Goal: Information Seeking & Learning: Check status

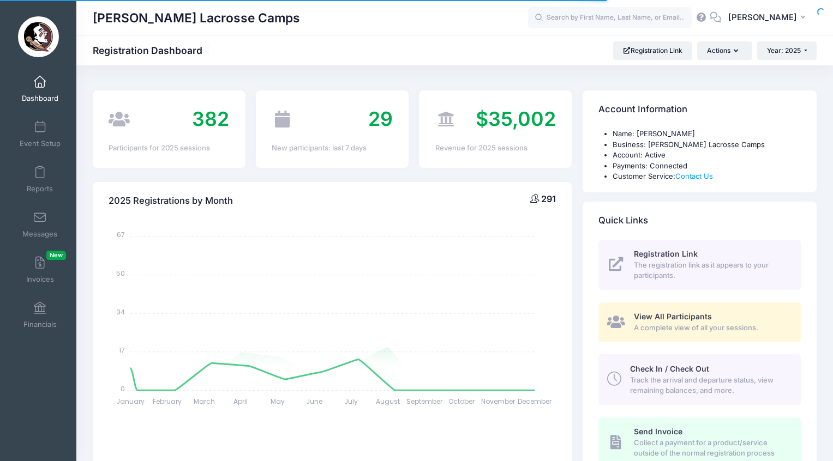
select select
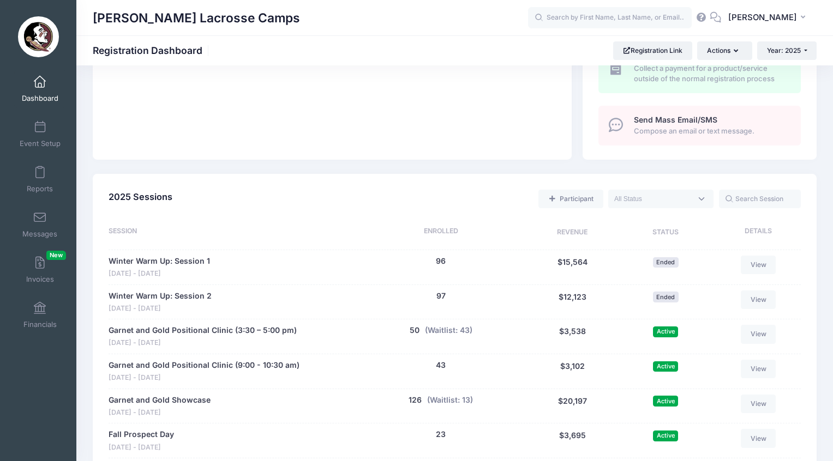
scroll to position [434, 0]
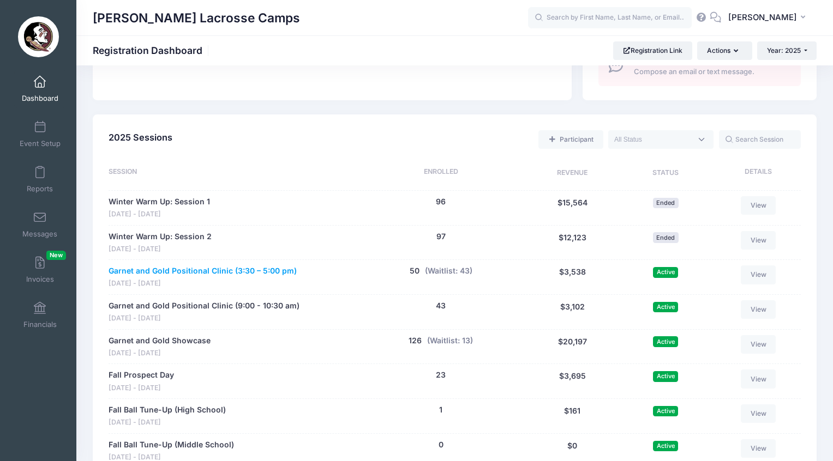
click at [235, 266] on link "Garnet and Gold Positional Clinic (3:30 – 5:00 pm)" at bounding box center [203, 271] width 188 height 11
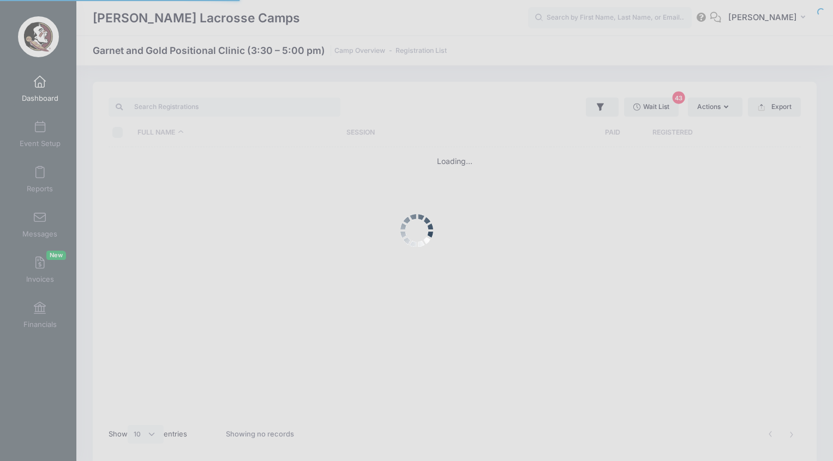
select select "10"
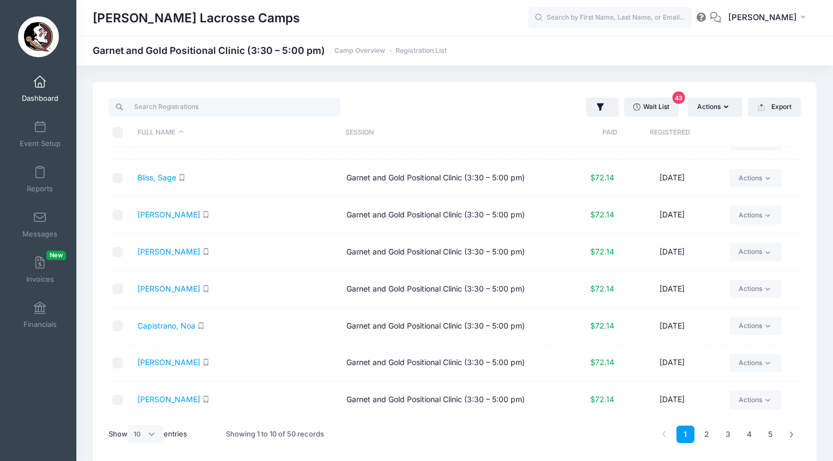
scroll to position [97, 0]
click at [665, 110] on link "Wait List 43" at bounding box center [651, 107] width 55 height 19
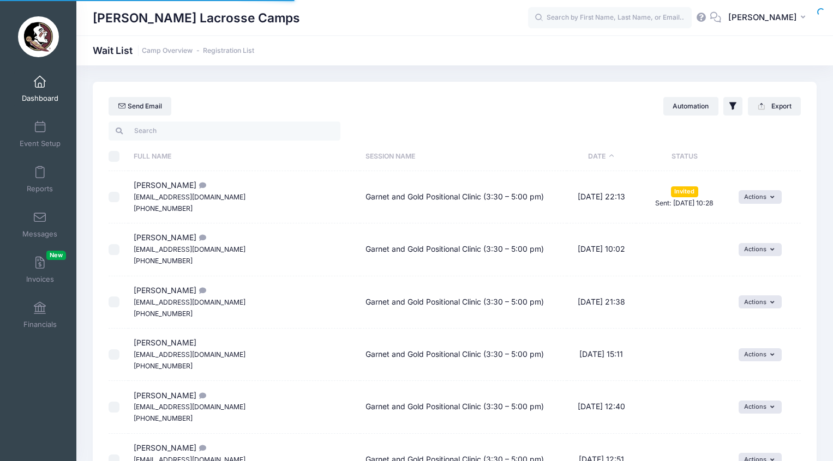
select select "50"
click at [675, 148] on th "Status" at bounding box center [684, 156] width 97 height 29
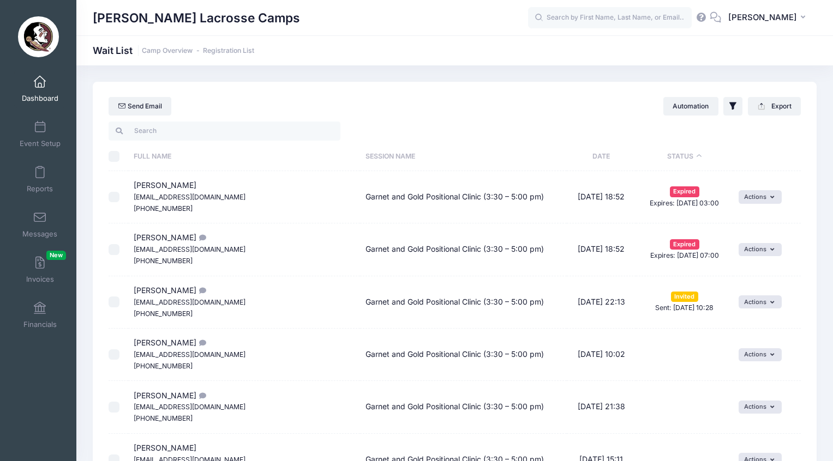
click at [27, 85] on link "Dashboard" at bounding box center [40, 89] width 52 height 38
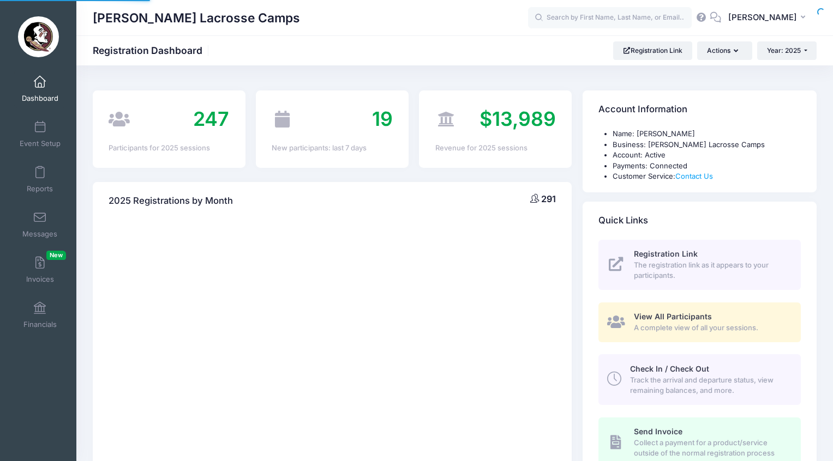
select select
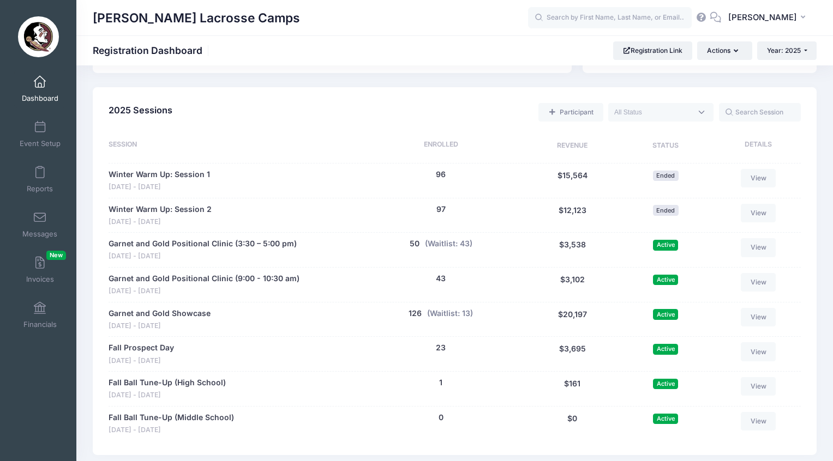
scroll to position [525, 0]
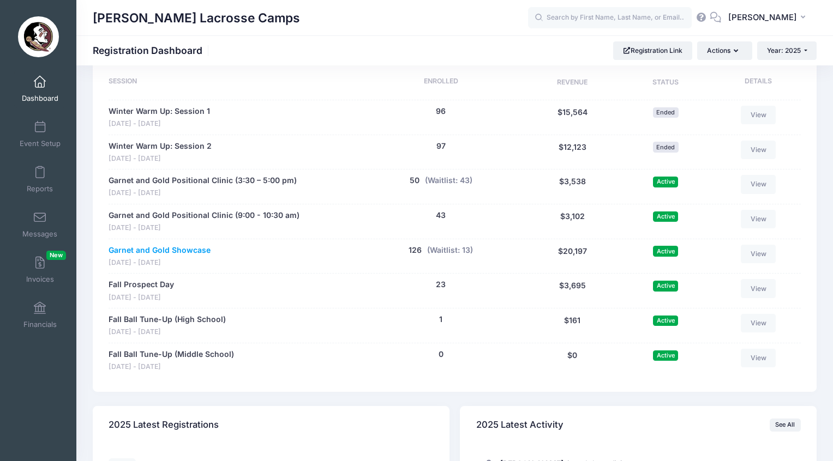
click at [197, 245] on link "Garnet and Gold Showcase" at bounding box center [160, 250] width 102 height 11
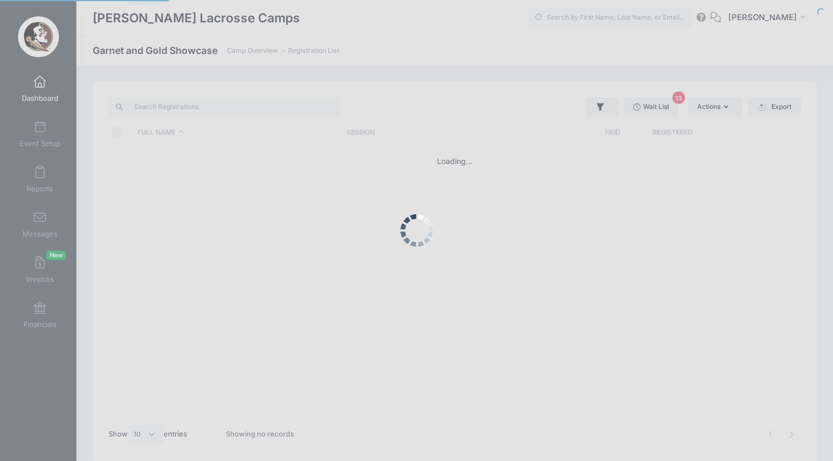
select select "10"
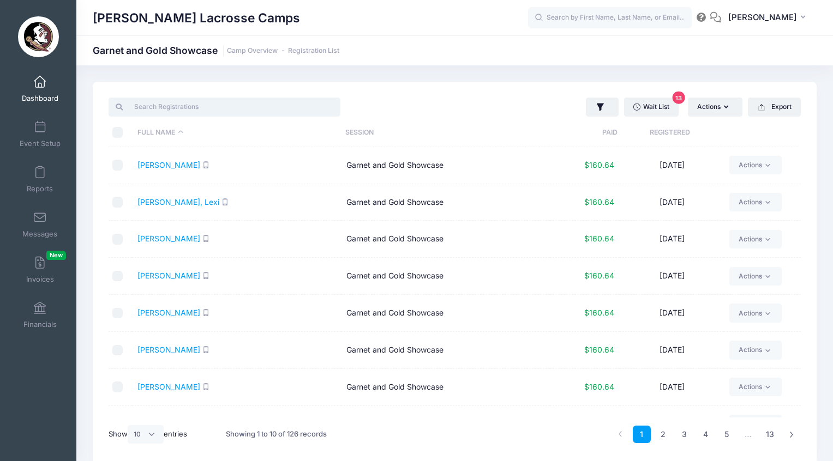
click at [160, 107] on input "search" at bounding box center [225, 107] width 232 height 19
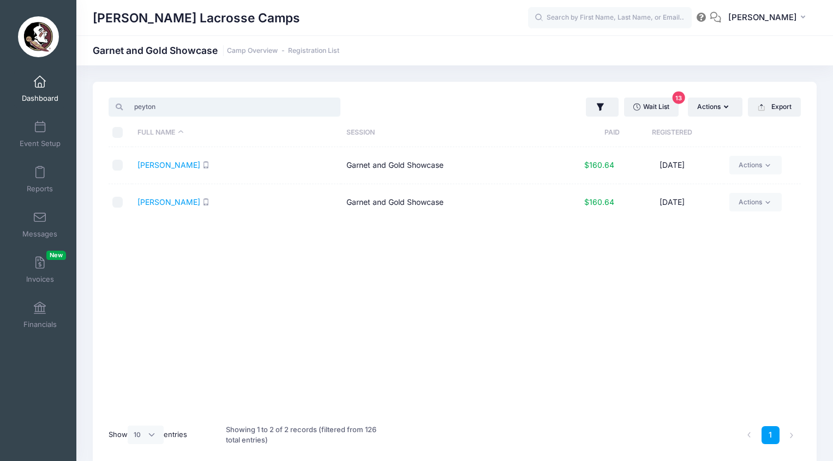
type input "Peyton"
drag, startPoint x: 160, startPoint y: 107, endPoint x: 35, endPoint y: 87, distance: 126.1
click at [40, 87] on span at bounding box center [40, 82] width 0 height 12
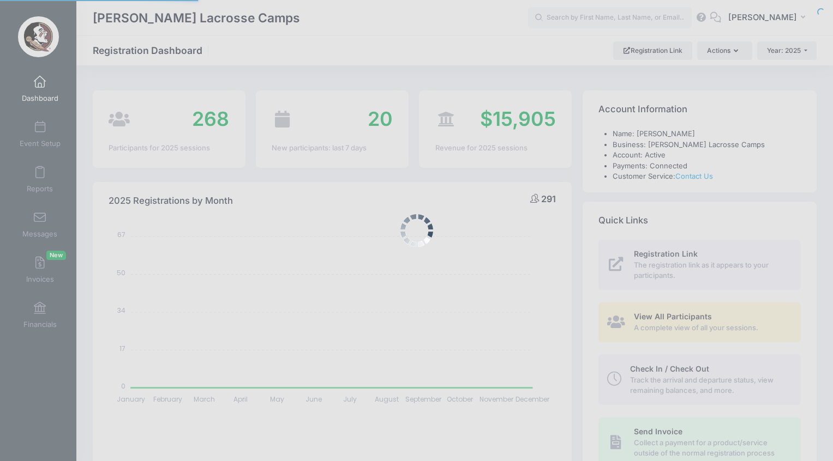
select select
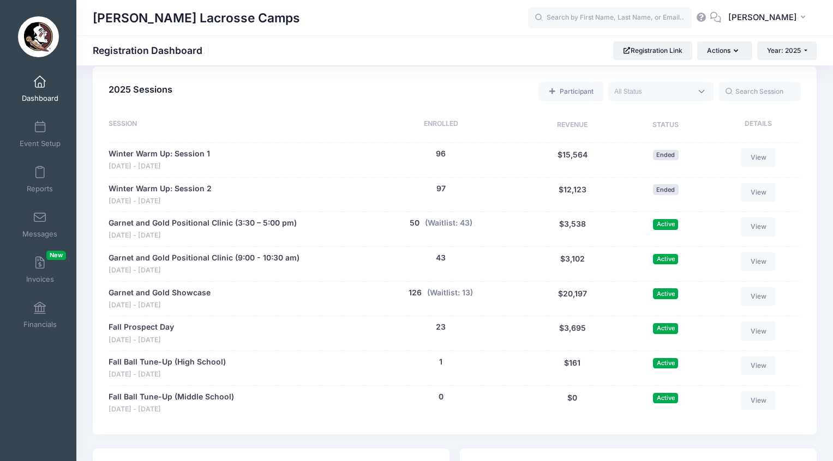
scroll to position [494, 0]
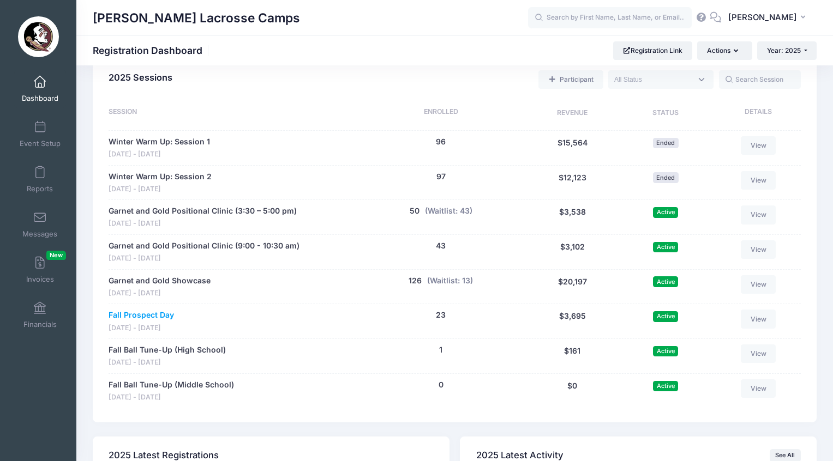
click at [160, 310] on link "Fall Prospect Day" at bounding box center [141, 315] width 65 height 11
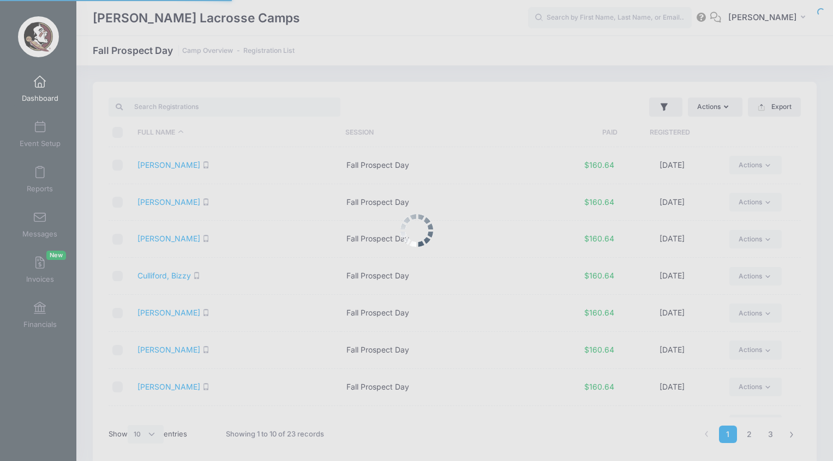
select select "10"
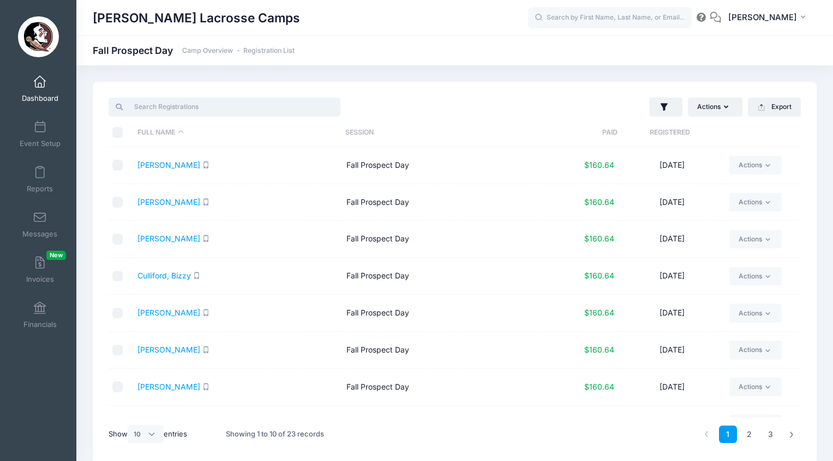
click at [189, 109] on input "search" at bounding box center [225, 107] width 232 height 19
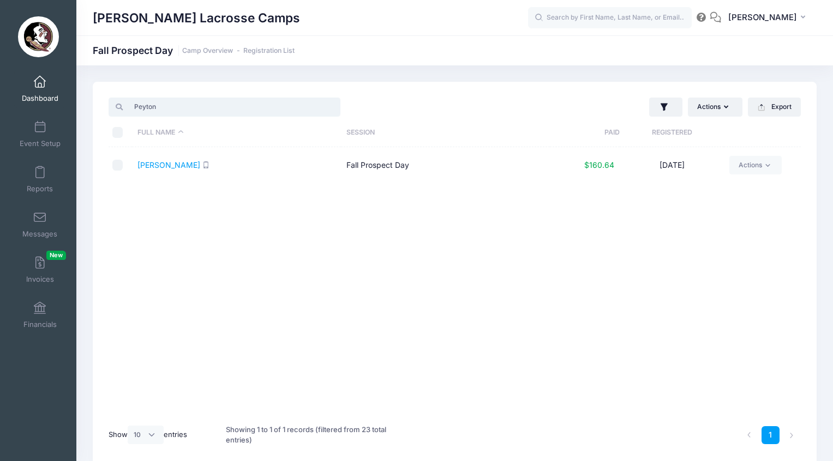
type input "Peyton"
click at [44, 98] on span "Dashboard" at bounding box center [40, 98] width 37 height 9
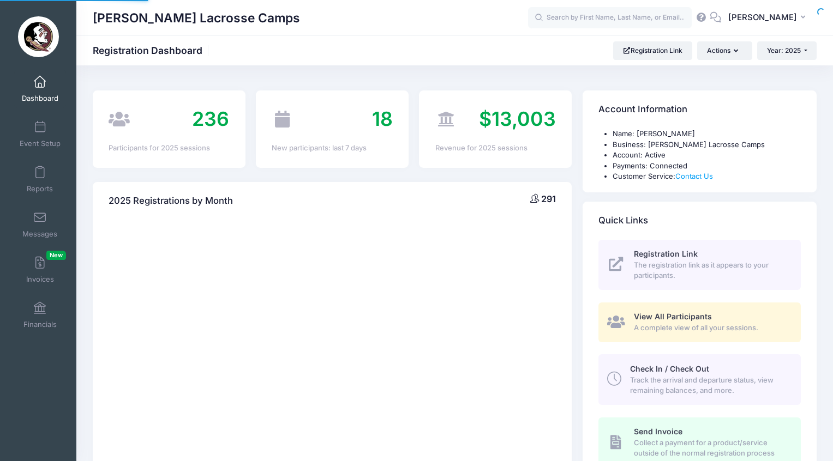
select select
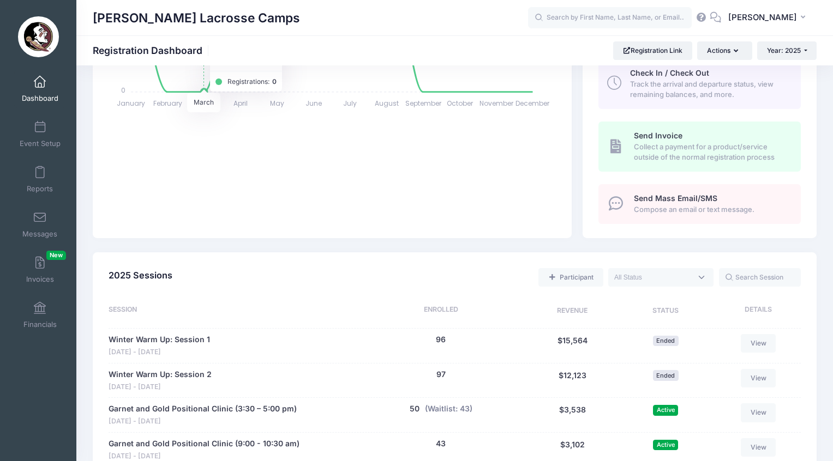
scroll to position [565, 0]
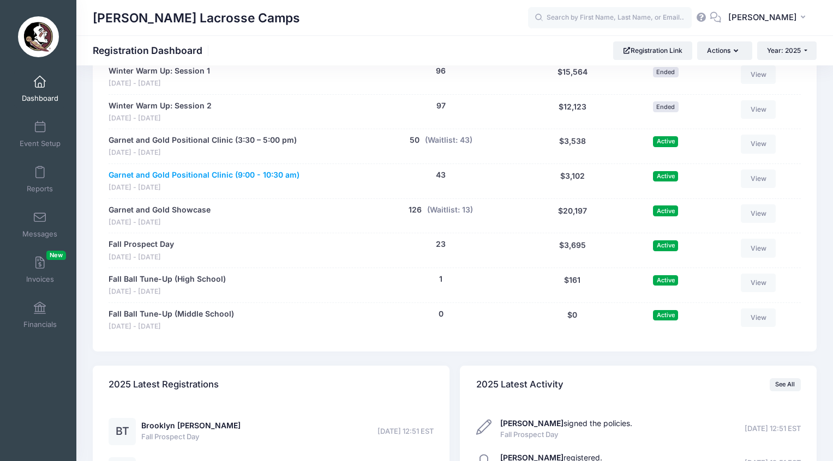
click at [216, 170] on link "Garnet and Gold Positional Clinic (9:00 - 10:30 am)" at bounding box center [204, 175] width 191 height 11
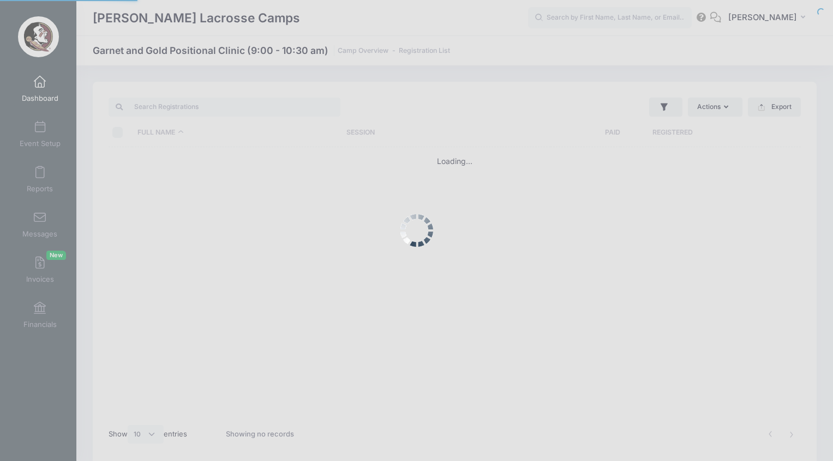
select select "10"
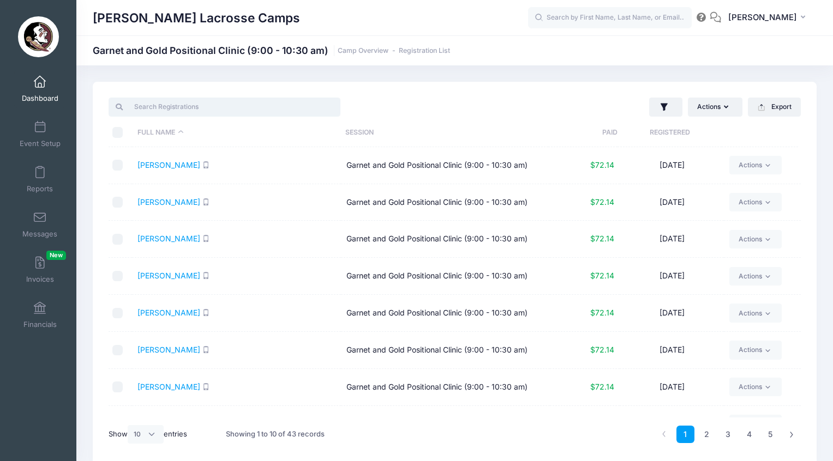
click at [193, 110] on input "search" at bounding box center [225, 107] width 232 height 19
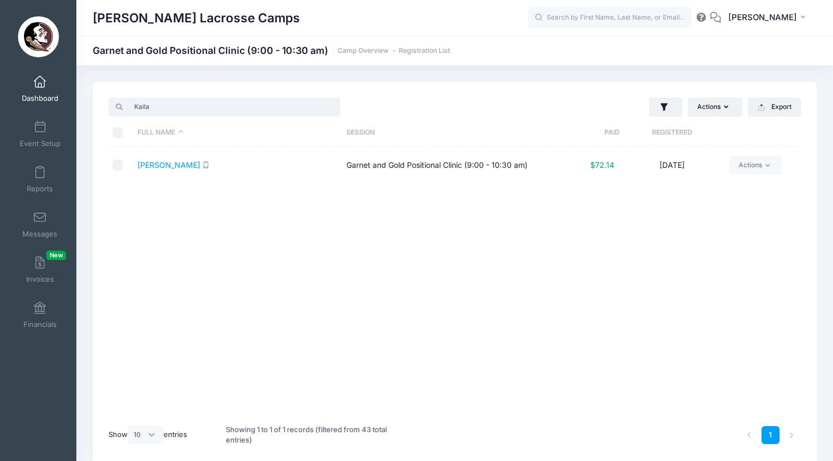
type input "Kaila"
click at [38, 92] on link "Dashboard" at bounding box center [40, 89] width 52 height 38
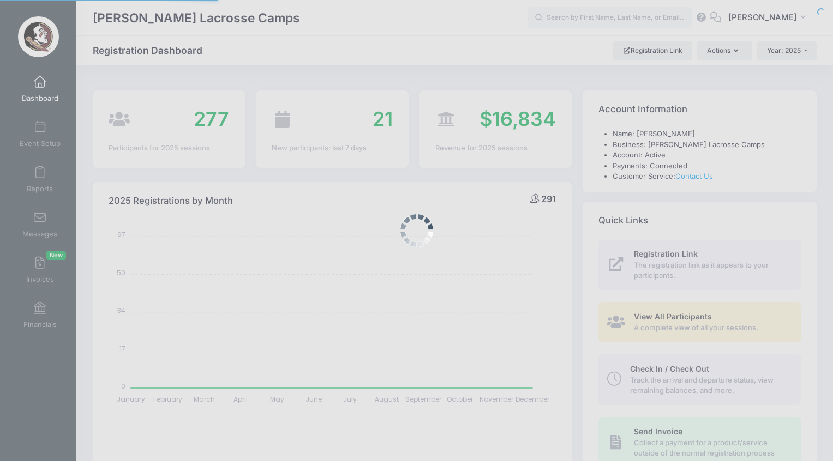
select select
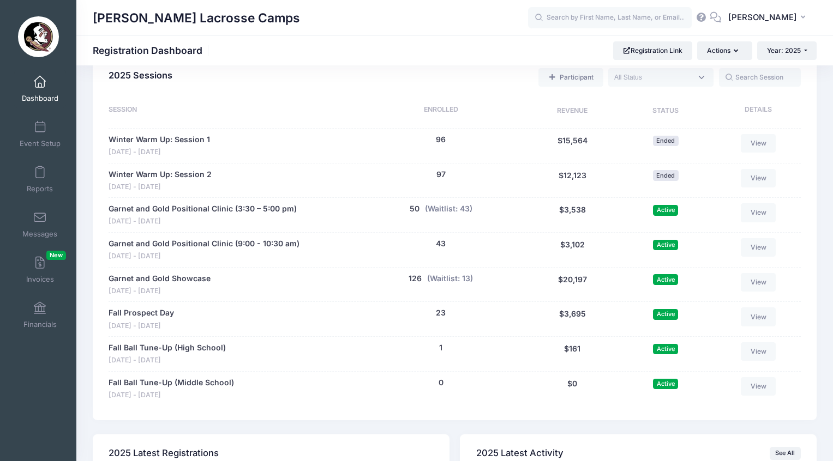
scroll to position [508, 0]
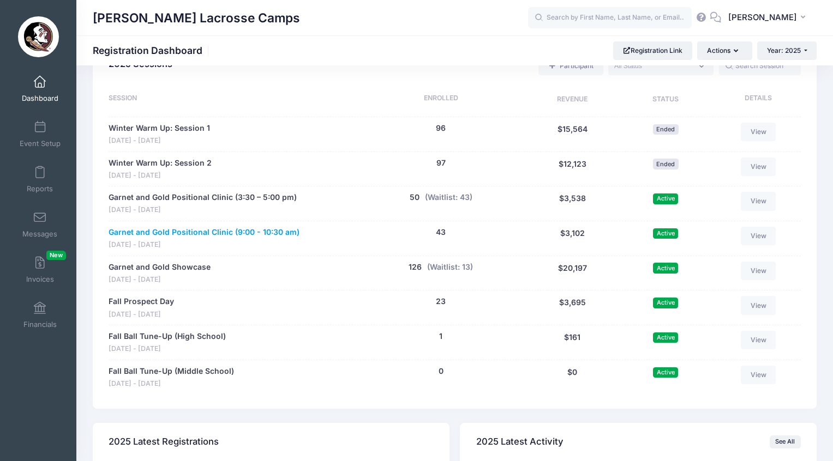
click at [199, 227] on link "Garnet and Gold Positional Clinic (9:00 - 10:30 am)" at bounding box center [204, 232] width 191 height 11
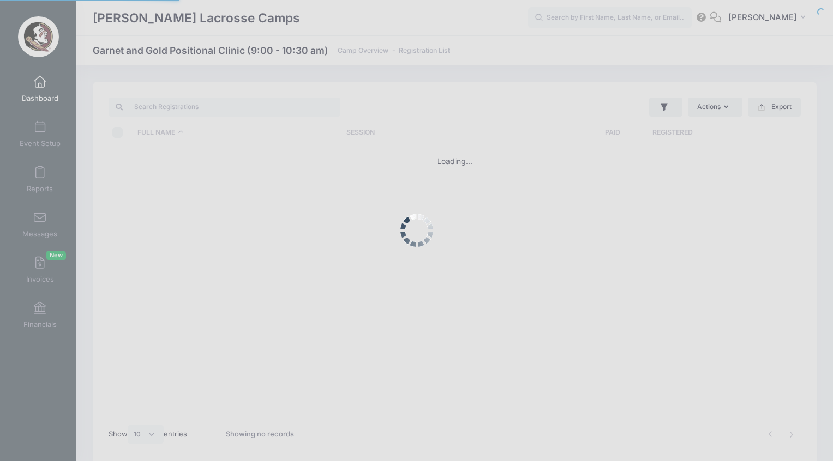
select select "10"
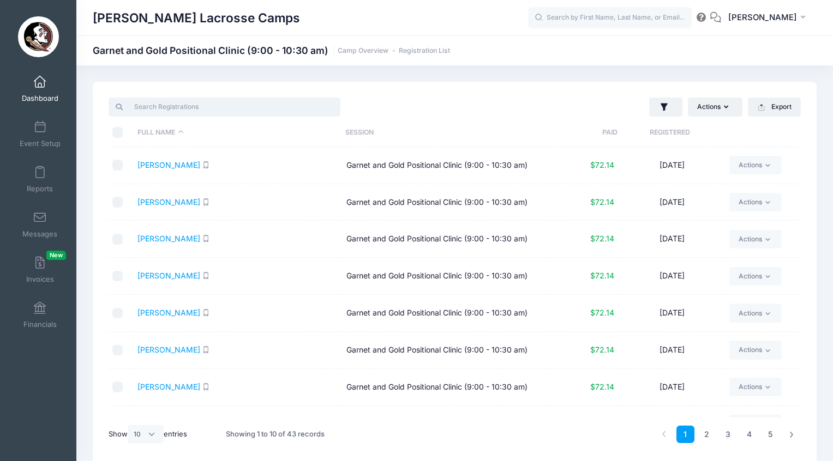
click at [179, 105] on input "search" at bounding box center [225, 107] width 232 height 19
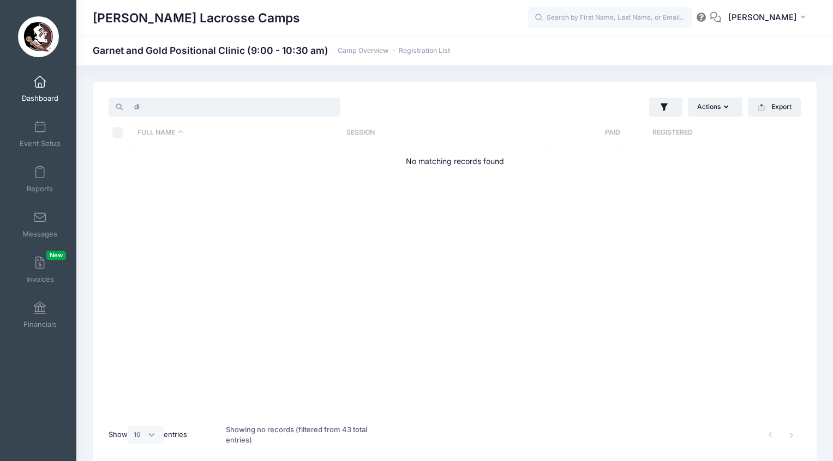
type input "d"
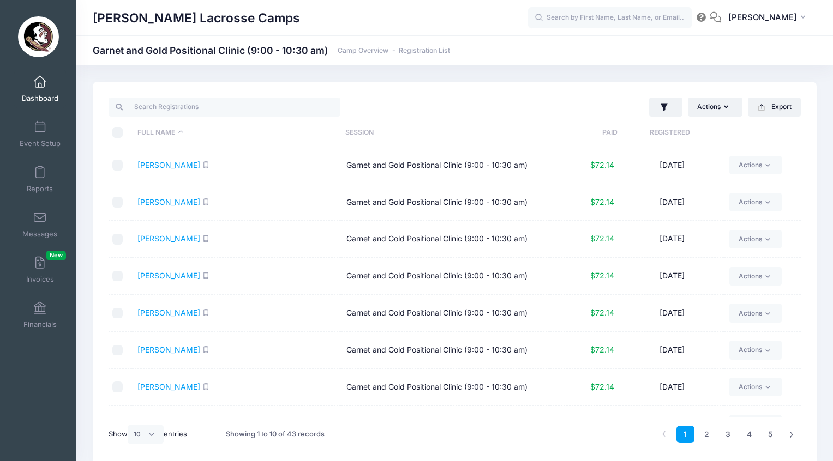
click at [40, 85] on span at bounding box center [40, 82] width 0 height 12
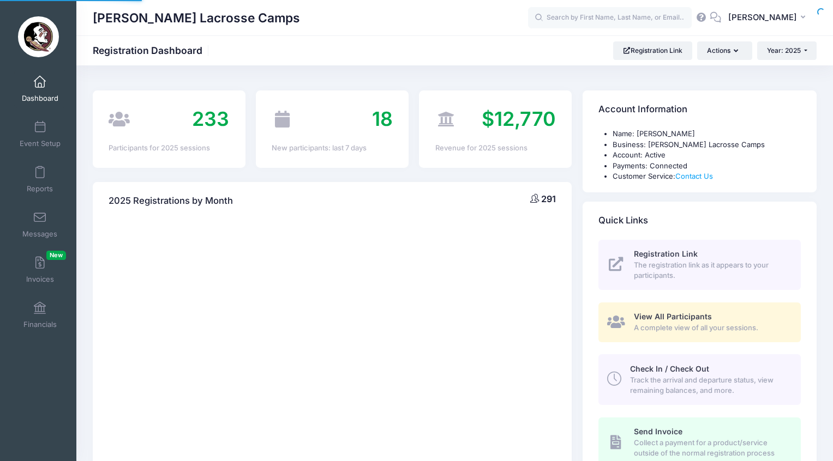
select select
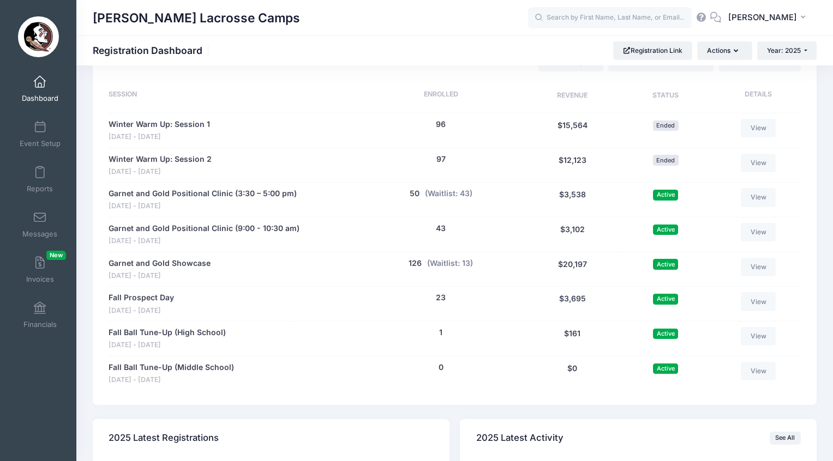
scroll to position [513, 0]
click at [455, 187] on button "(Waitlist: 43)" at bounding box center [448, 192] width 47 height 11
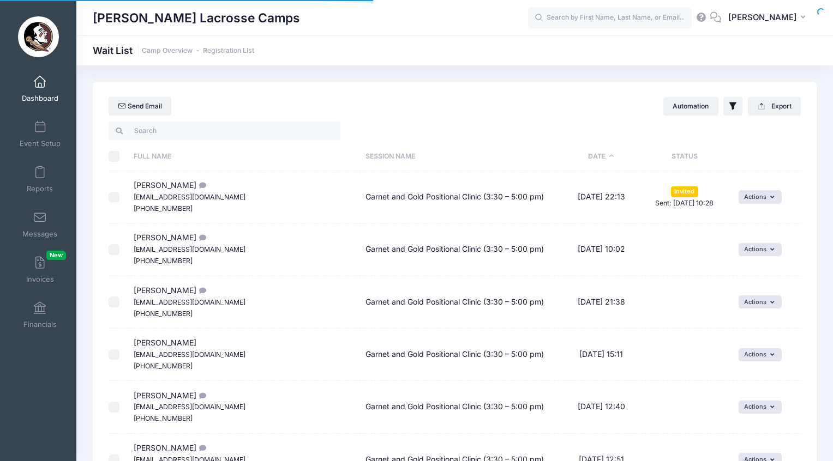
select select "50"
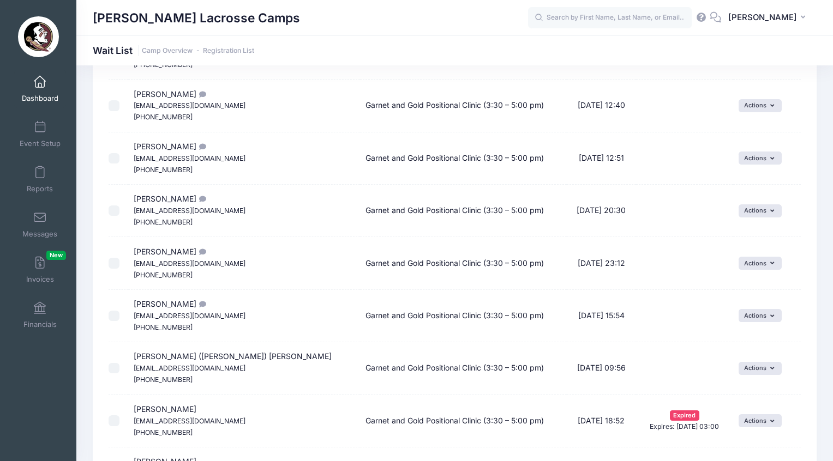
scroll to position [302, 0]
click at [742, 415] on button "Actions" at bounding box center [760, 421] width 43 height 13
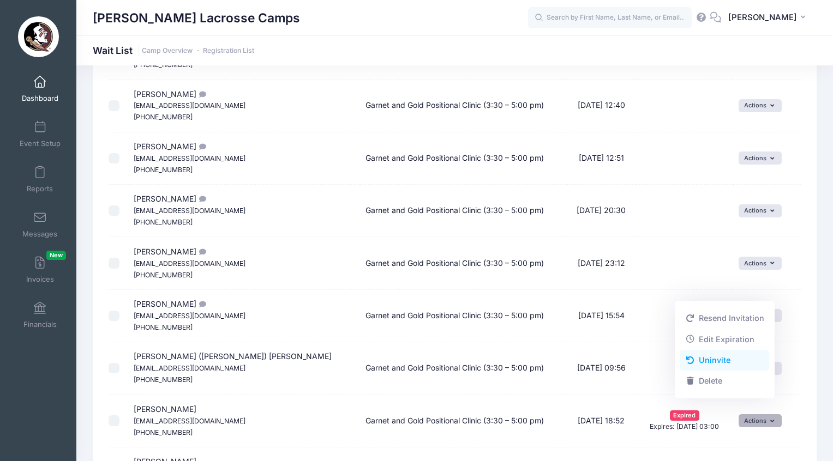
click at [719, 360] on link "Uninvite" at bounding box center [724, 360] width 89 height 21
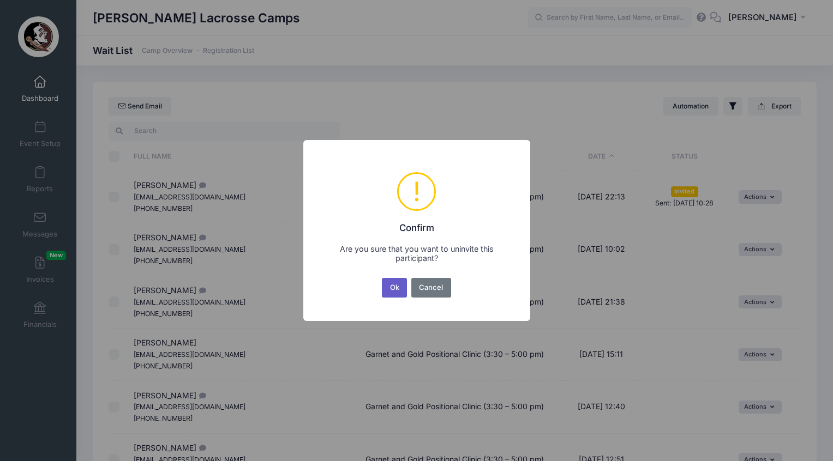
click at [389, 282] on button "Ok" at bounding box center [394, 288] width 25 height 20
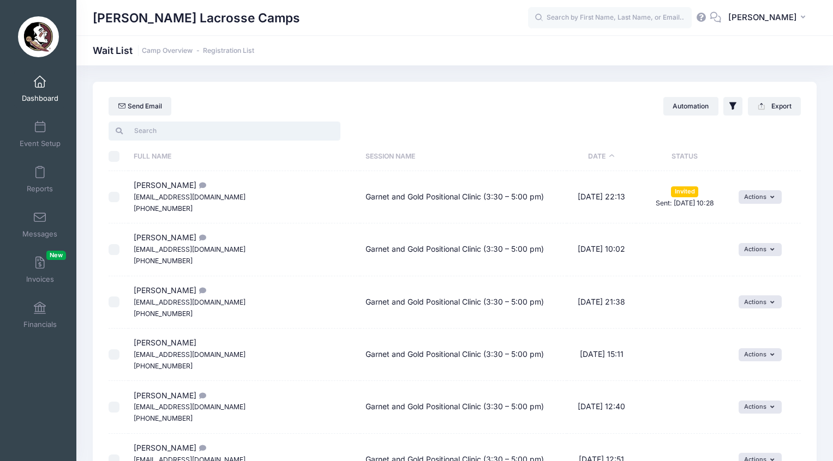
click at [208, 129] on input "search" at bounding box center [225, 131] width 232 height 19
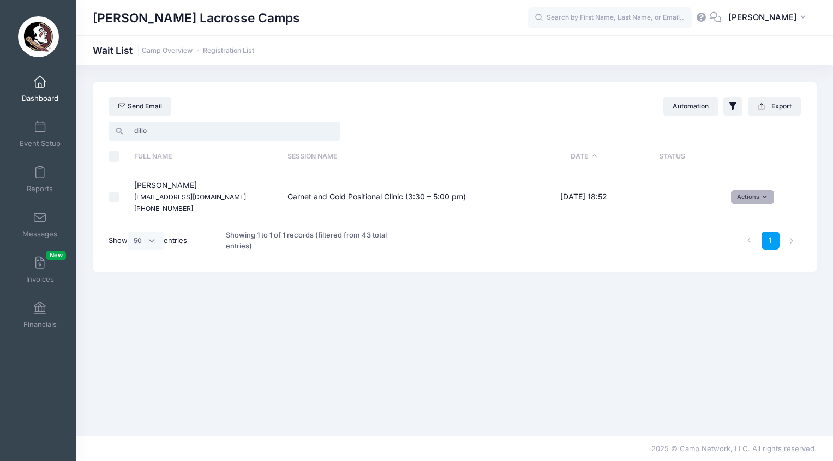
type input "dillo"
click at [752, 195] on button "Actions" at bounding box center [752, 196] width 43 height 13
click at [46, 87] on link "Dashboard" at bounding box center [40, 89] width 52 height 38
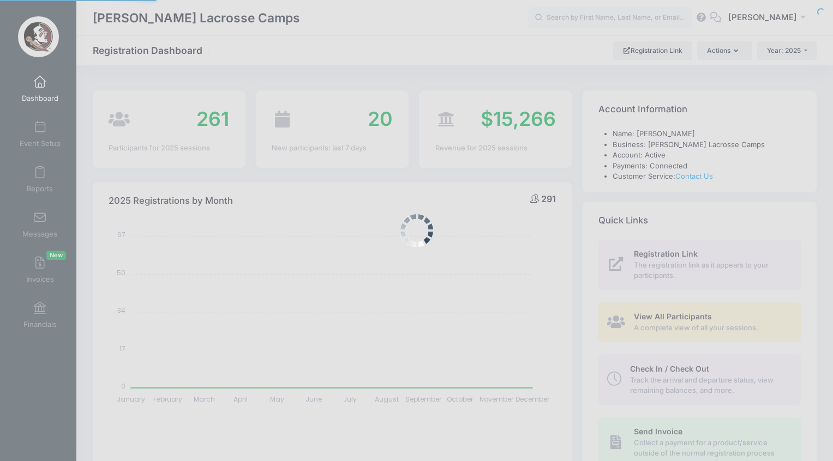
select select
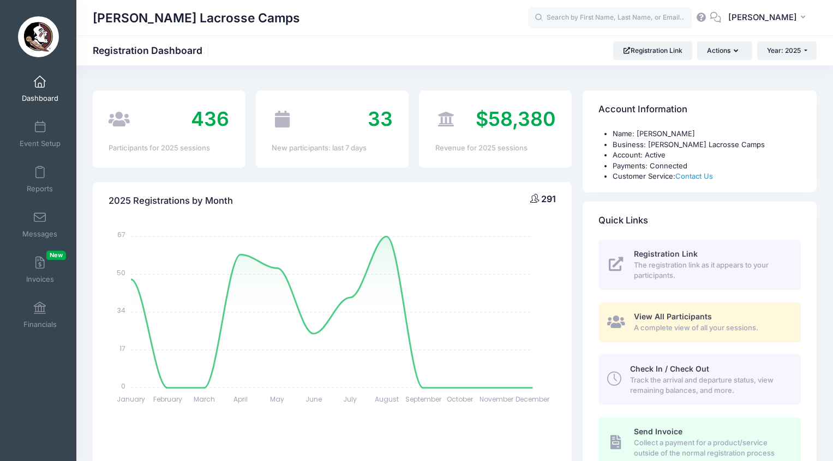
click at [40, 82] on span at bounding box center [40, 82] width 0 height 12
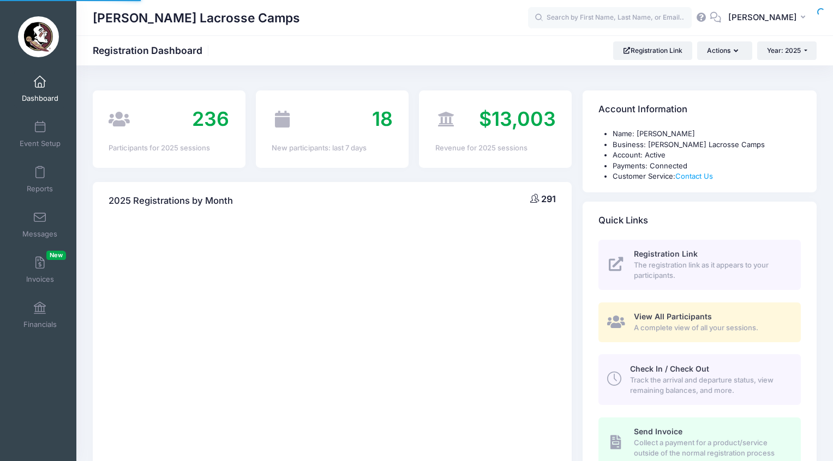
select select
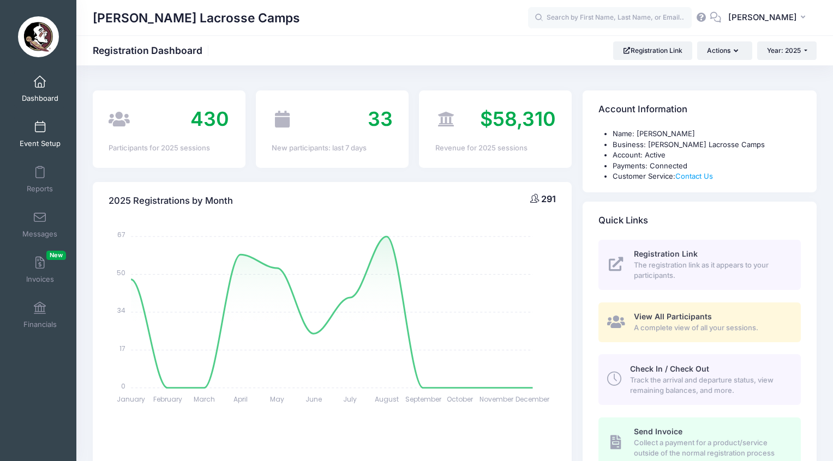
click at [40, 122] on span at bounding box center [40, 128] width 0 height 12
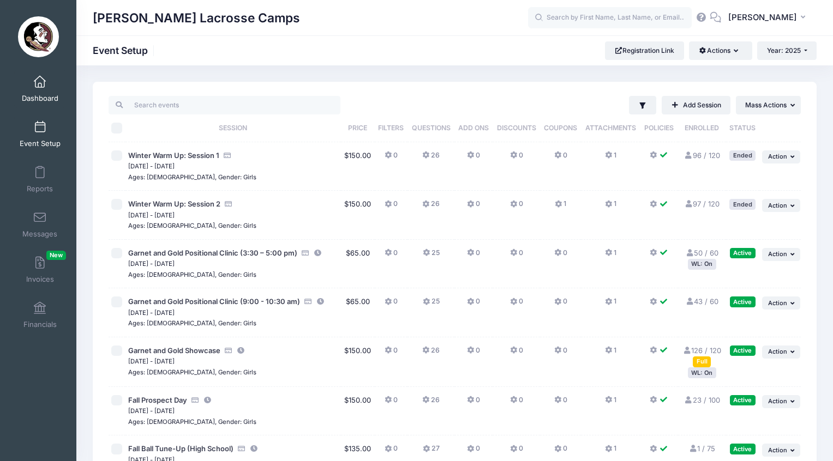
click at [40, 87] on span at bounding box center [40, 82] width 0 height 12
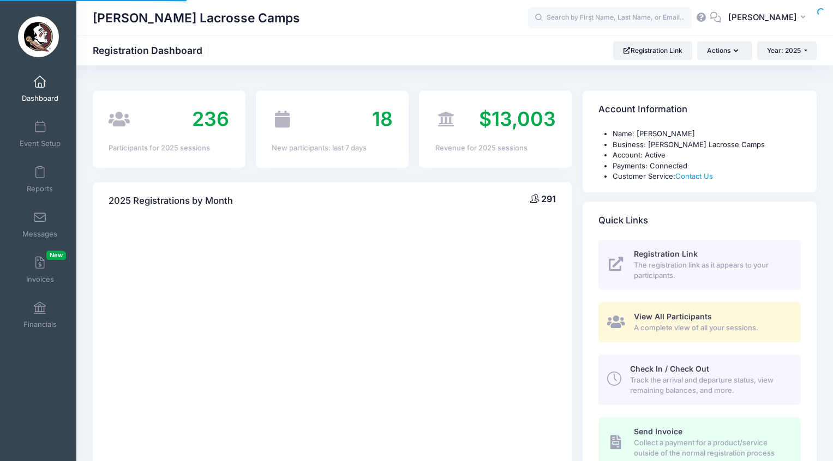
select select
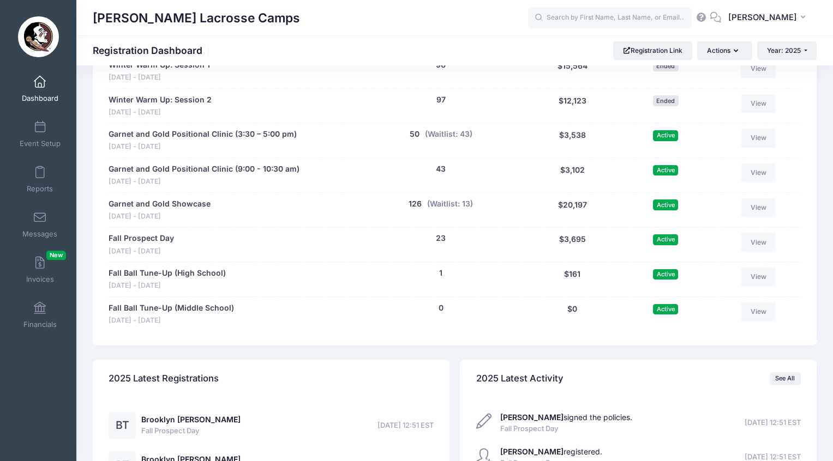
scroll to position [548, 0]
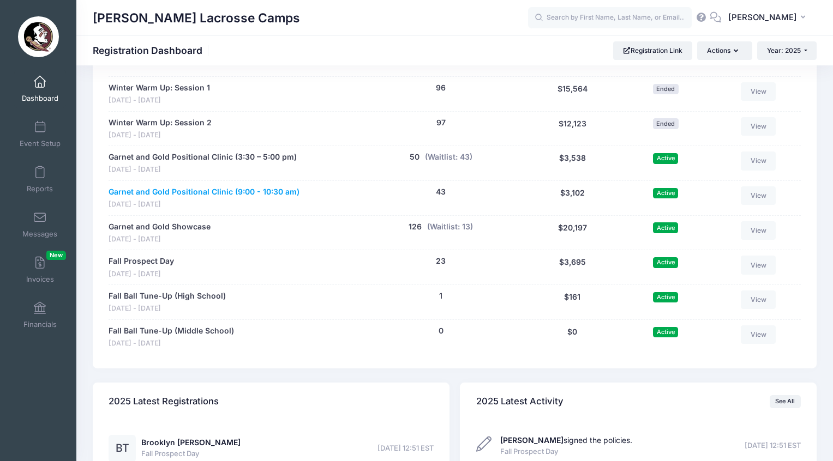
click at [223, 187] on link "Garnet and Gold Positional Clinic (9:00 - 10:30 am)" at bounding box center [204, 192] width 191 height 11
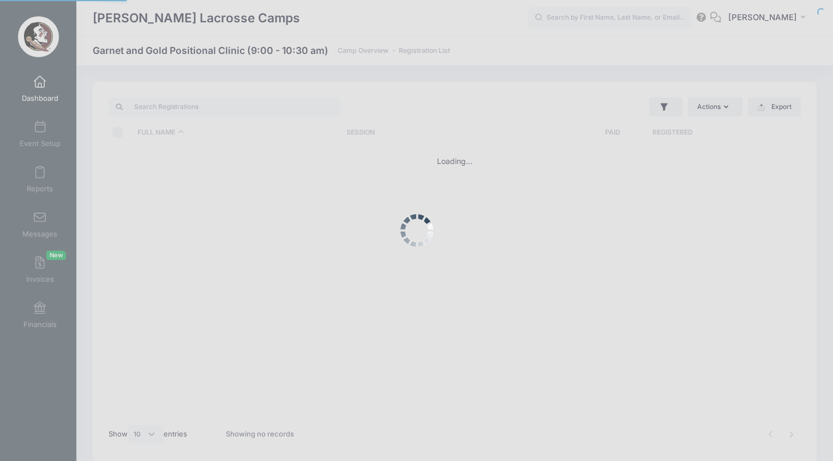
select select "10"
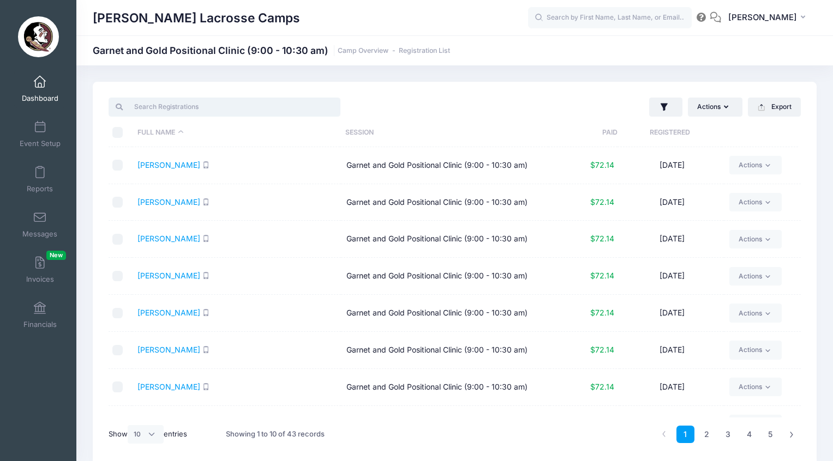
click at [193, 110] on input "search" at bounding box center [225, 107] width 232 height 19
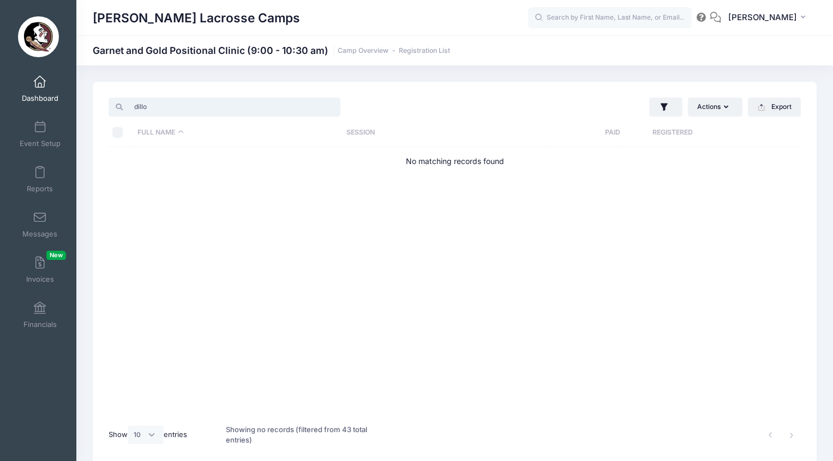
type input "dillo"
click at [40, 87] on span at bounding box center [40, 82] width 0 height 12
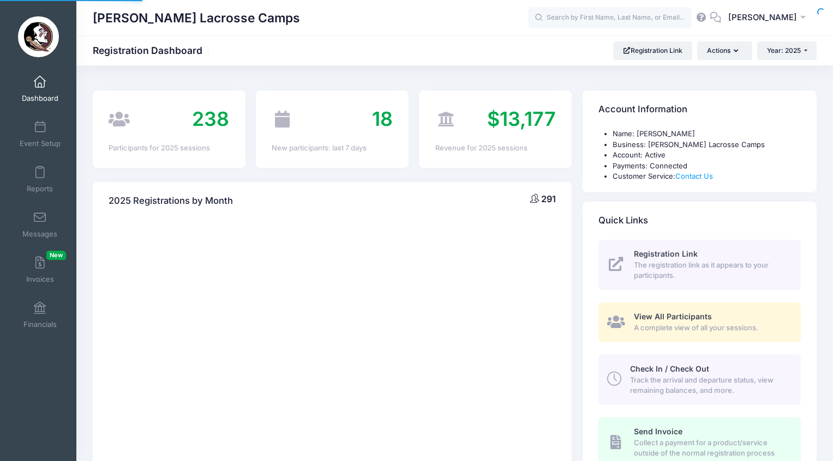
select select
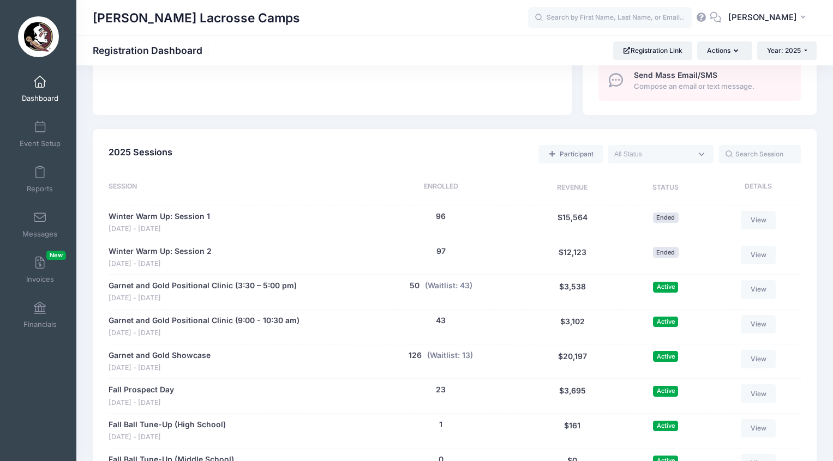
scroll to position [422, 0]
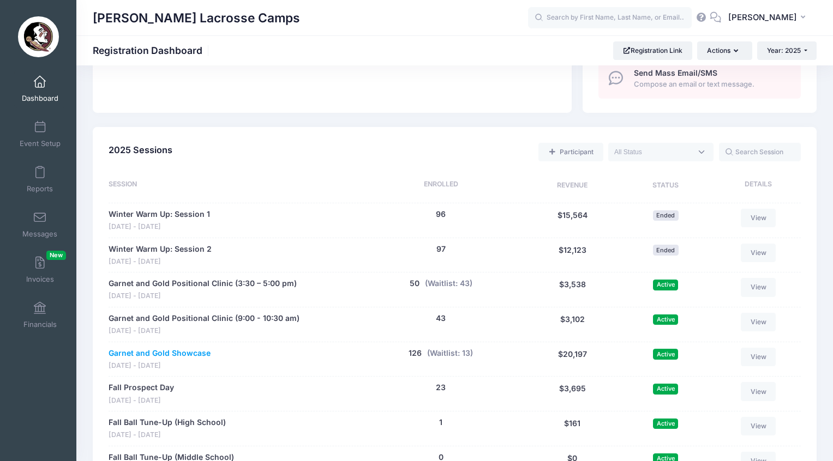
click at [191, 348] on link "Garnet and Gold Showcase" at bounding box center [160, 353] width 102 height 11
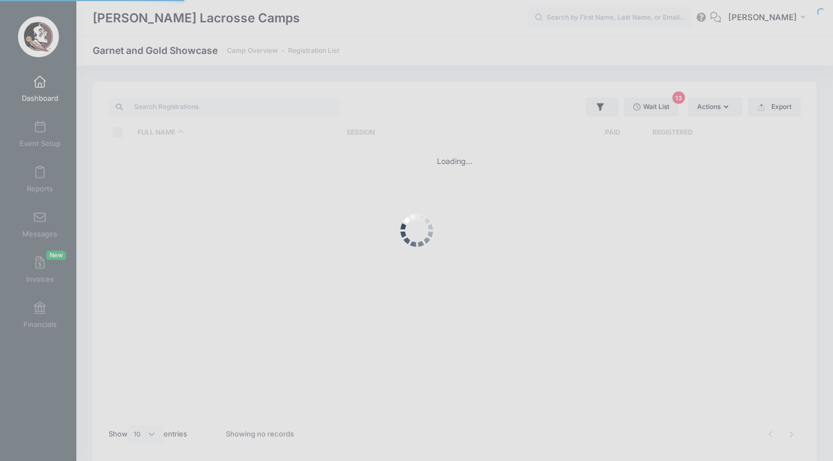
select select "10"
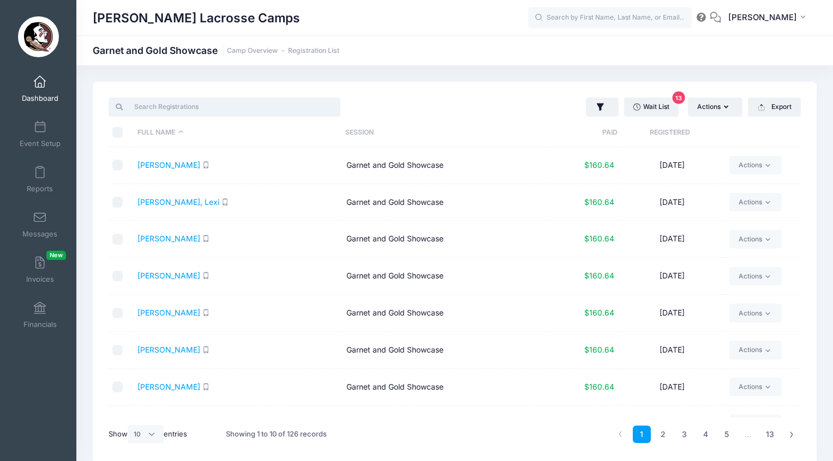
click at [224, 110] on input "search" at bounding box center [225, 107] width 232 height 19
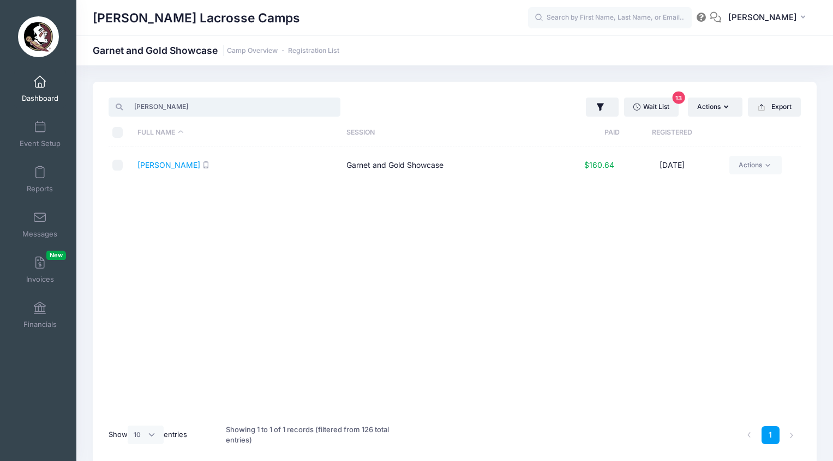
click at [128, 104] on input "Riley" at bounding box center [225, 107] width 232 height 19
click at [141, 104] on input "Riley" at bounding box center [225, 107] width 232 height 19
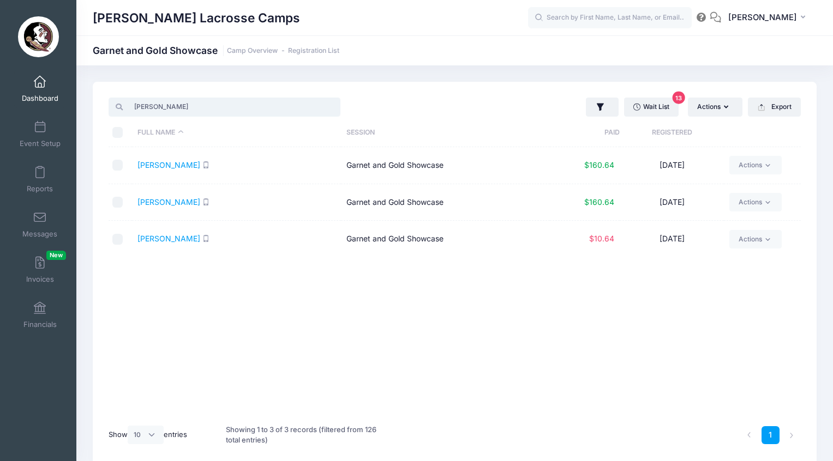
paste input "Mulgrew"
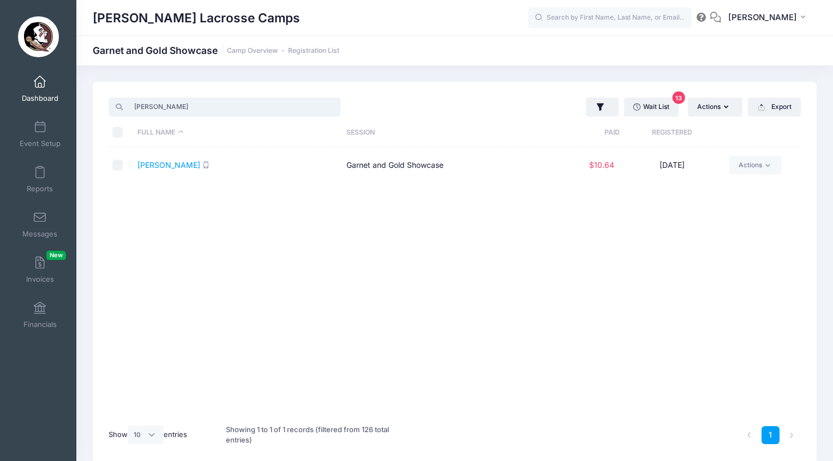
type input "Emily Mulgrew"
click at [40, 81] on span at bounding box center [40, 82] width 0 height 12
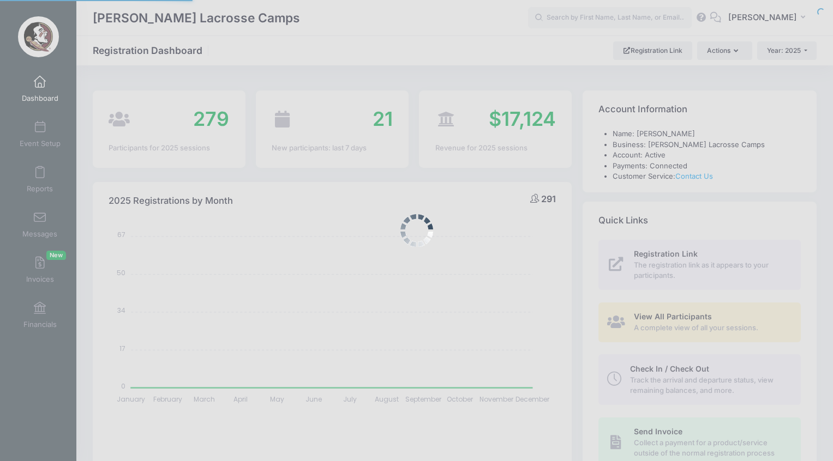
select select
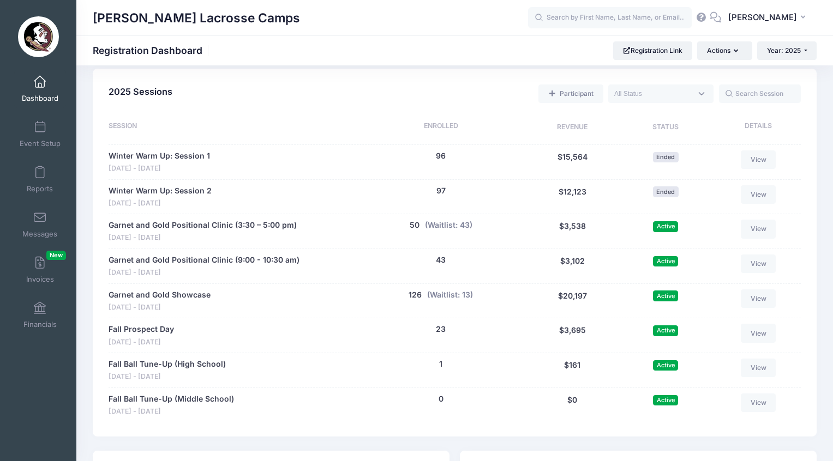
scroll to position [519, 0]
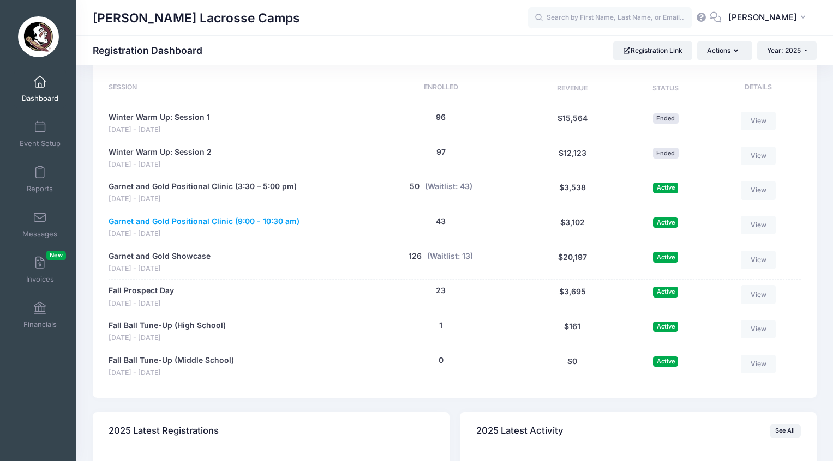
click at [245, 216] on link "Garnet and Gold Positional Clinic (9:00 - 10:30 am)" at bounding box center [204, 221] width 191 height 11
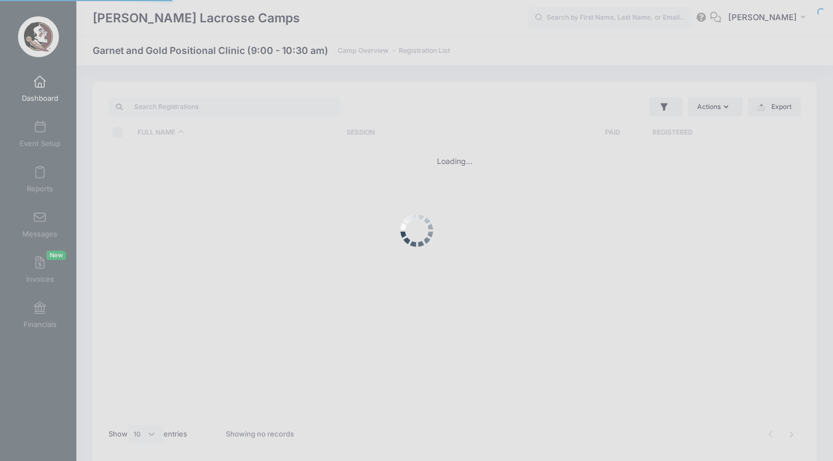
select select "10"
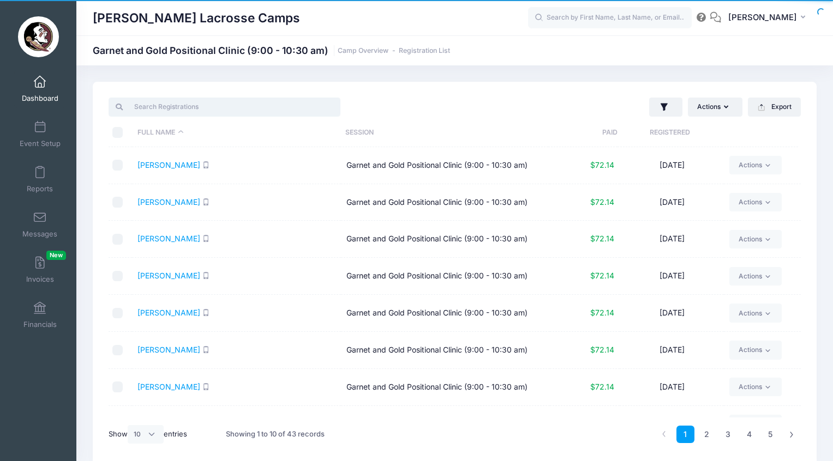
click at [196, 111] on input "search" at bounding box center [225, 107] width 232 height 19
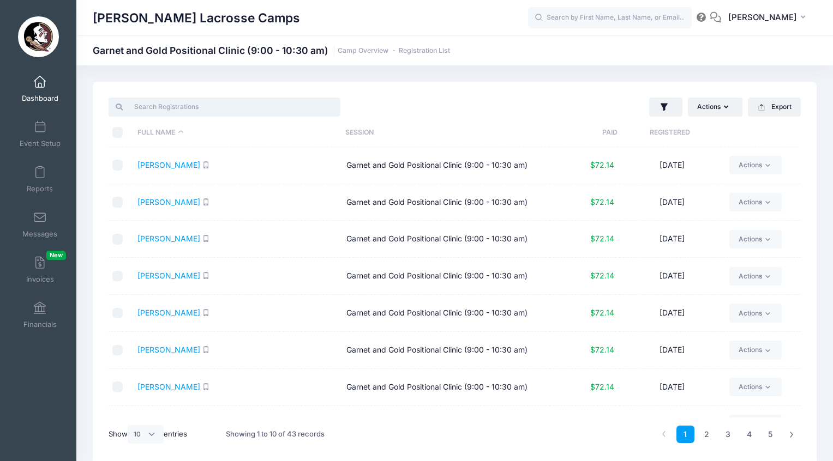
paste input "Amelia"
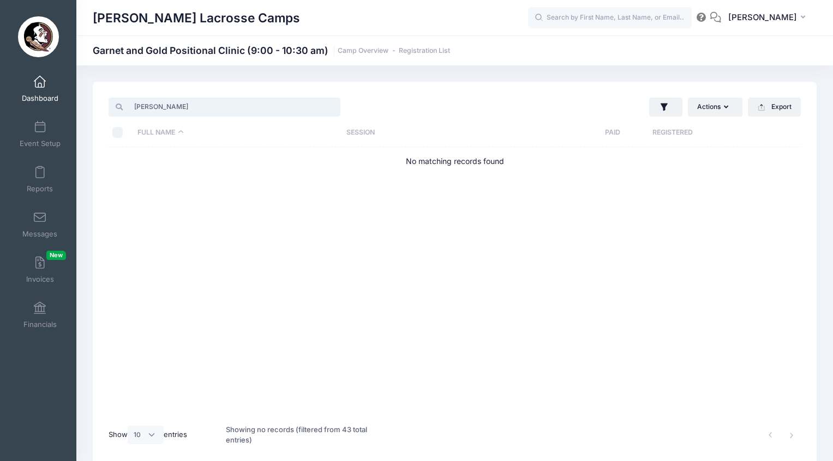
type input "Amelia"
click at [40, 89] on link "Dashboard" at bounding box center [40, 89] width 52 height 38
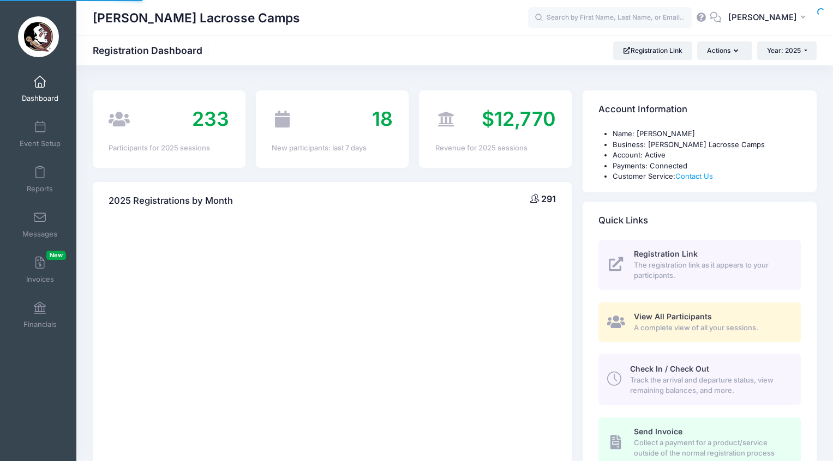
select select
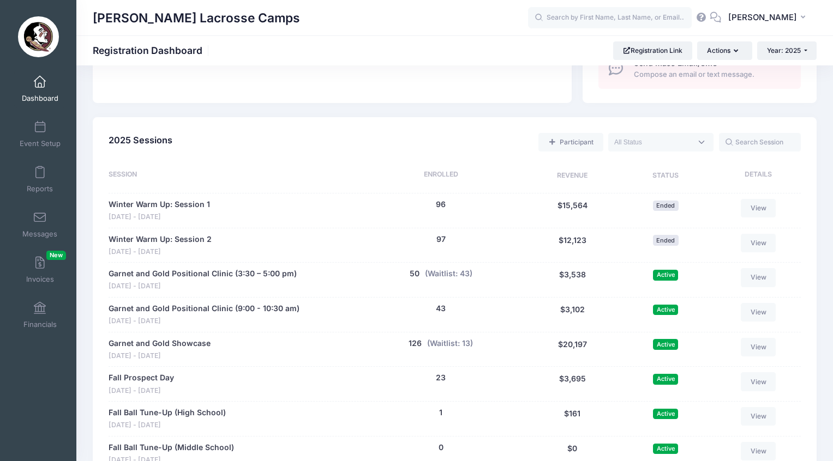
scroll to position [453, 0]
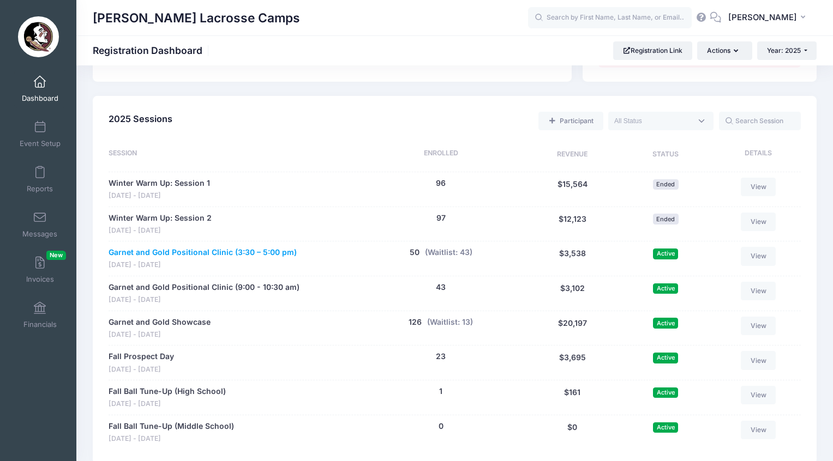
click at [194, 247] on link "Garnet and Gold Positional Clinic (3:30 – 5:00 pm)" at bounding box center [203, 252] width 188 height 11
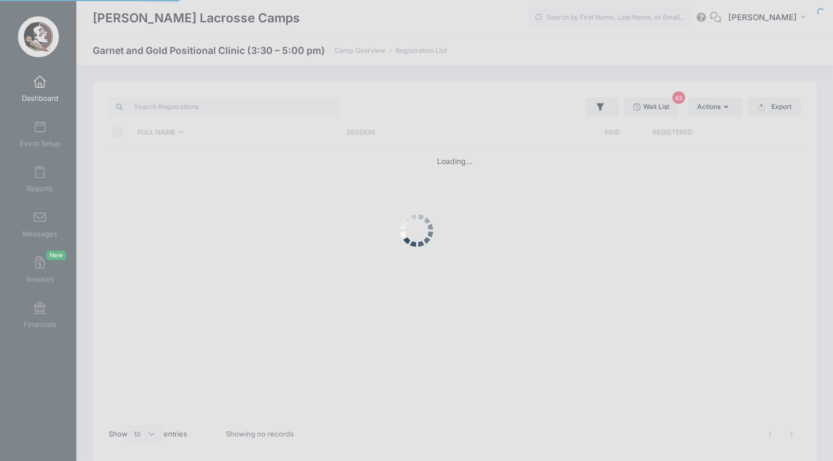
select select "10"
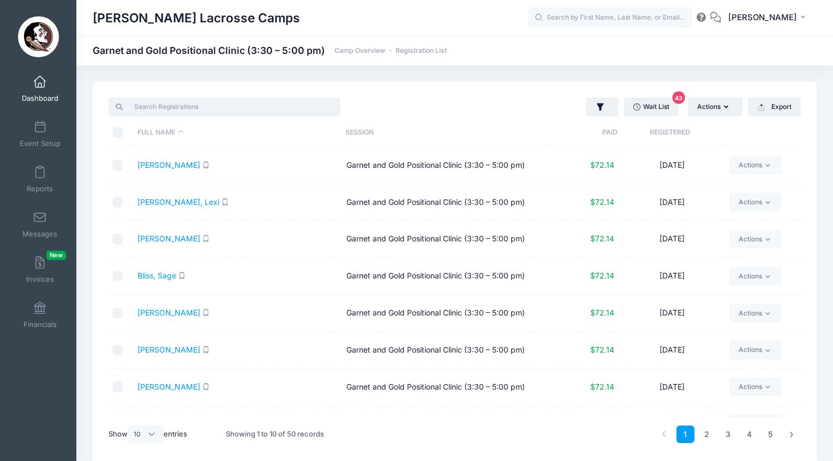
click at [171, 107] on input "search" at bounding box center [225, 107] width 232 height 19
paste input "Amelia"
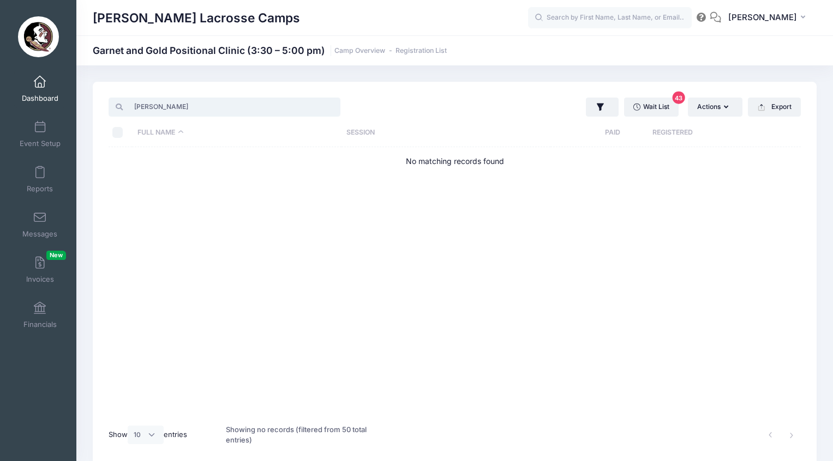
type input "Amelia"
click at [40, 86] on span at bounding box center [40, 82] width 0 height 12
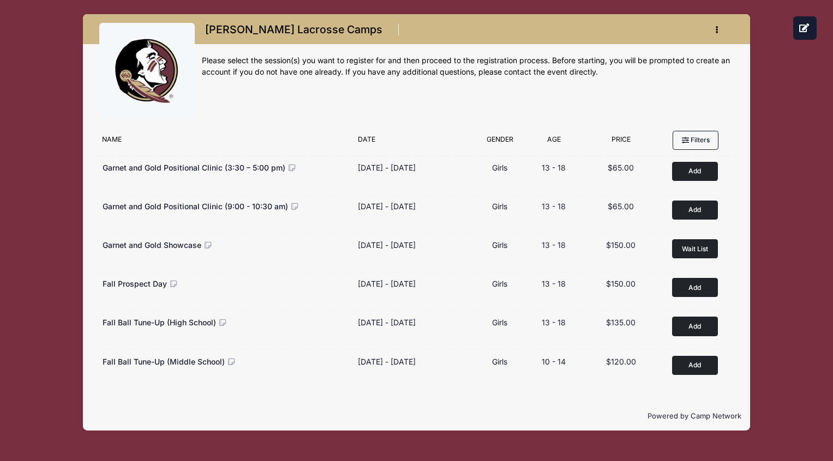
click at [556, 145] on div "Age Filter by Age" at bounding box center [554, 142] width 58 height 15
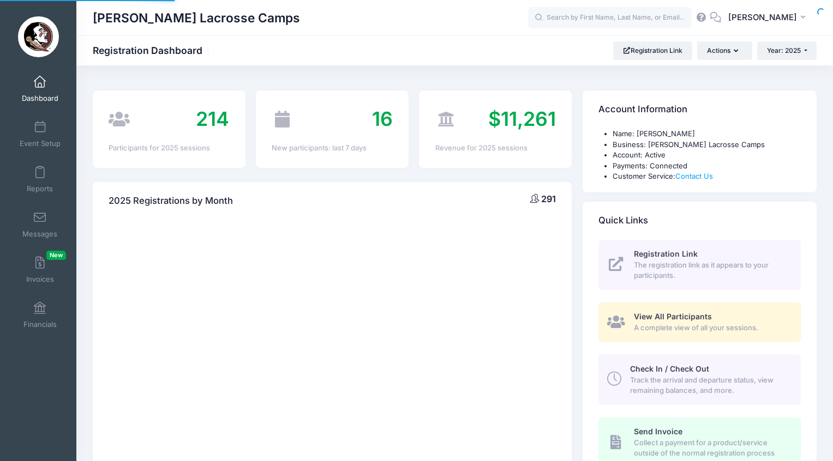
select select
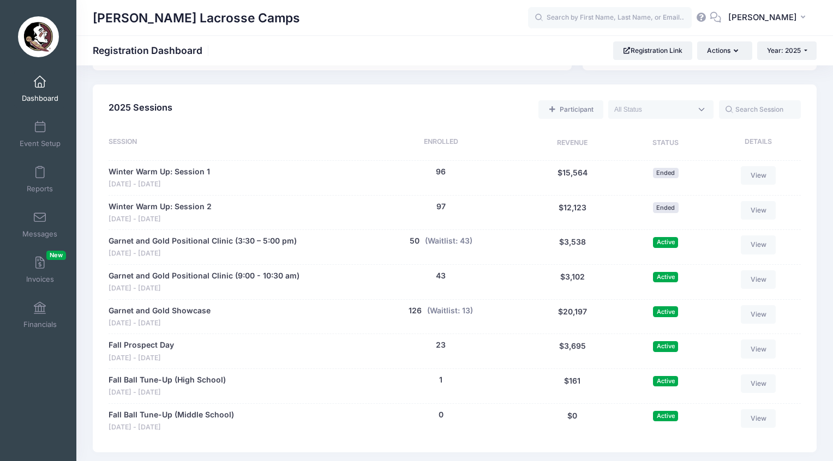
scroll to position [509, 0]
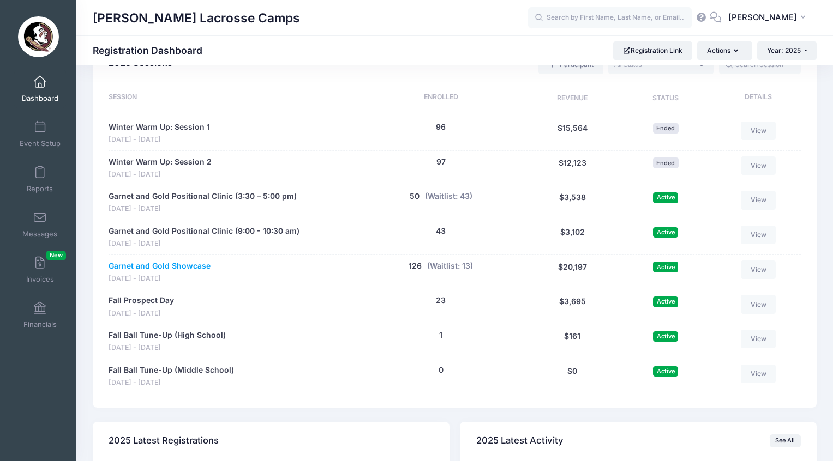
click at [189, 261] on link "Garnet and Gold Showcase" at bounding box center [160, 266] width 102 height 11
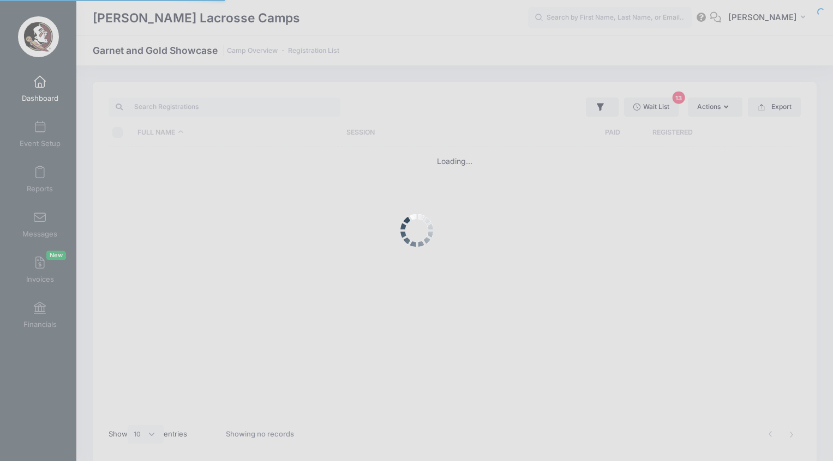
select select "10"
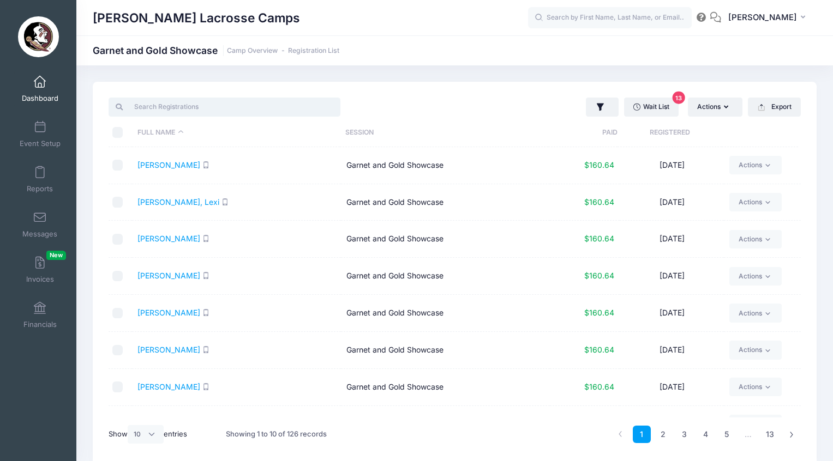
click at [227, 109] on input "search" at bounding box center [225, 107] width 232 height 19
paste input "Avery"
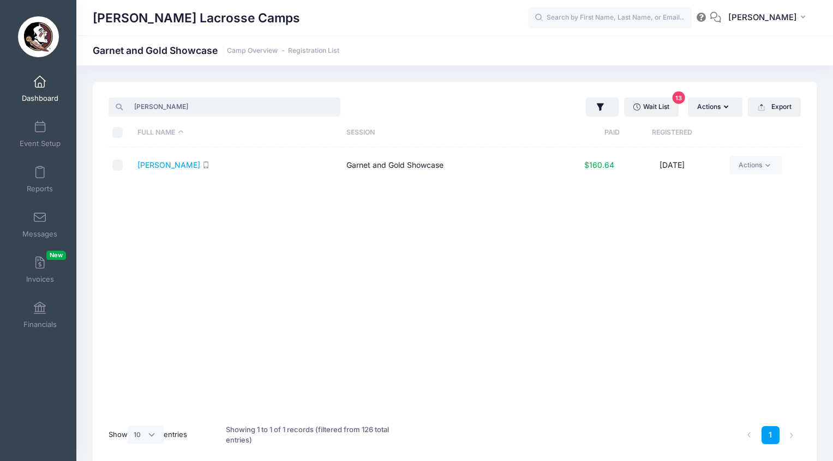
type input "Avery"
click at [40, 78] on span at bounding box center [40, 82] width 0 height 12
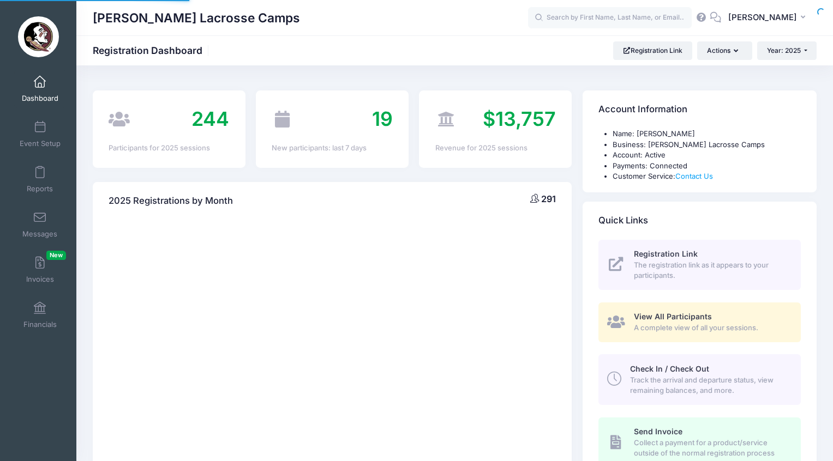
select select
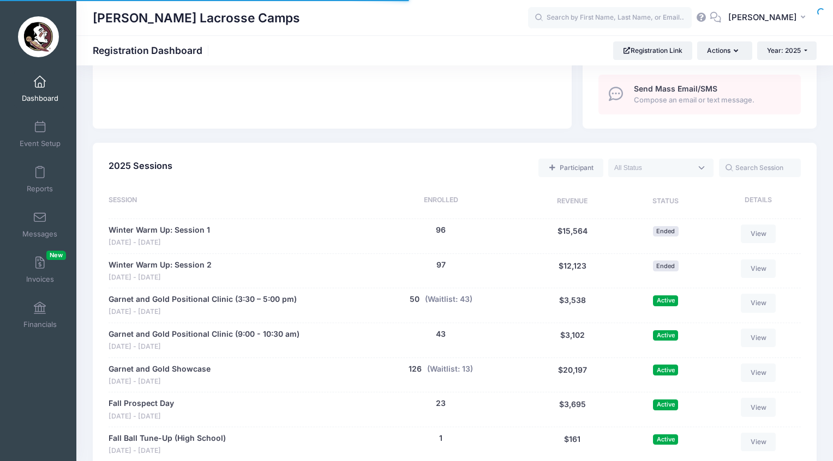
scroll to position [517, 0]
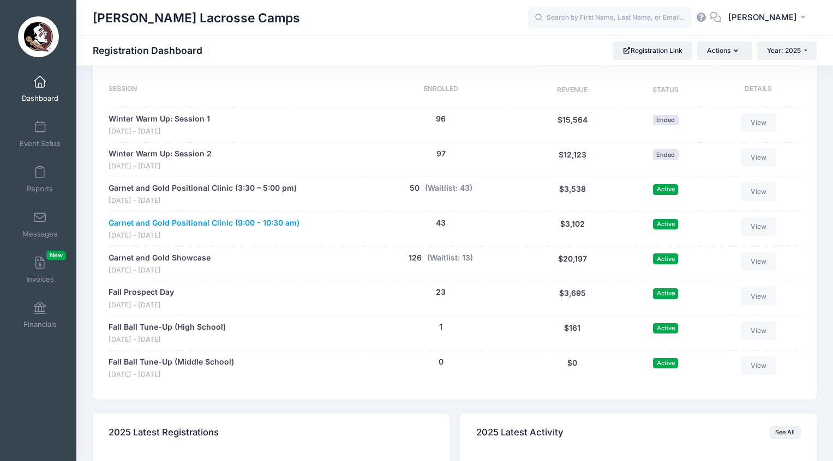
click at [229, 218] on link "Garnet and Gold Positional Clinic (9:00 - 10:30 am)" at bounding box center [204, 223] width 191 height 11
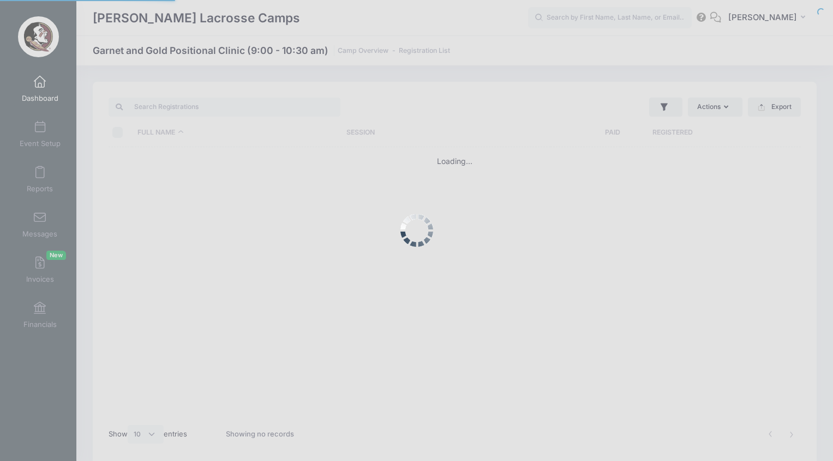
select select "10"
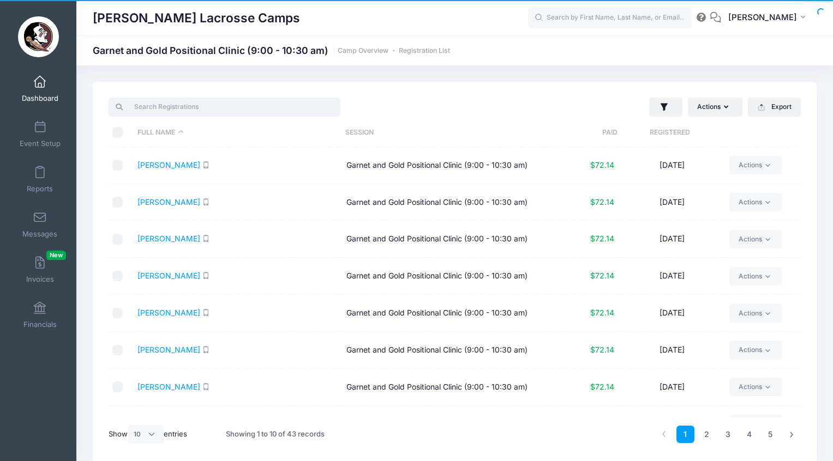
click at [222, 110] on input "search" at bounding box center [225, 107] width 232 height 19
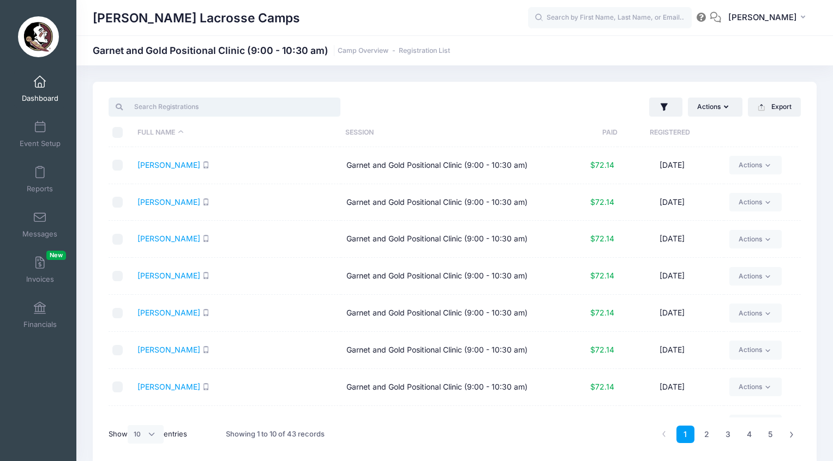
paste input "Avery"
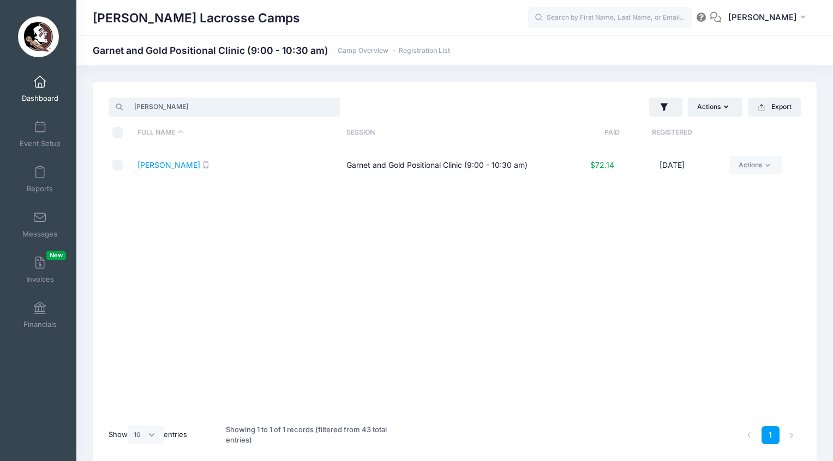
type input "Avery"
click at [43, 92] on link "Dashboard" at bounding box center [40, 89] width 52 height 38
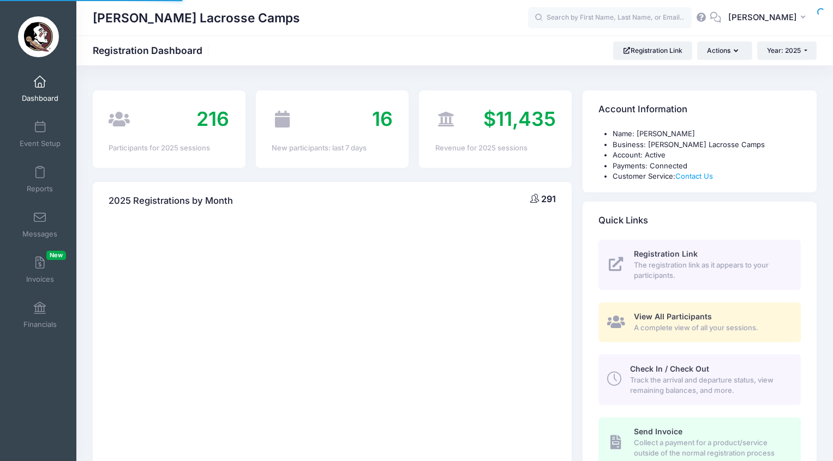
select select
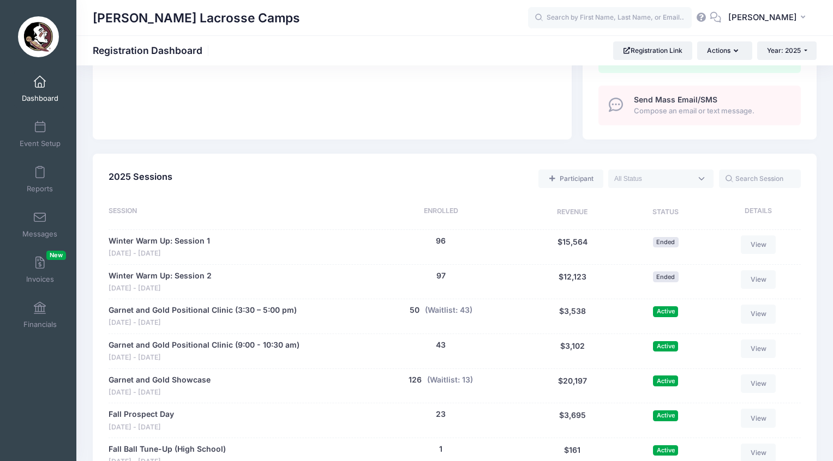
scroll to position [504, 0]
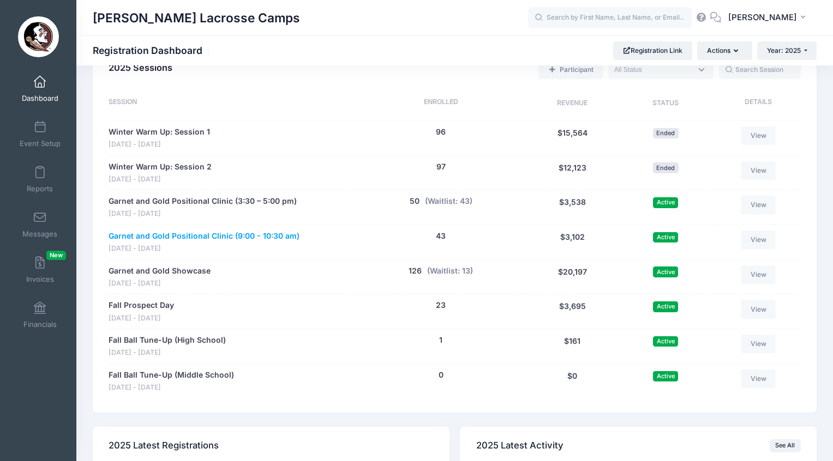
click at [185, 231] on link "Garnet and Gold Positional Clinic (9:00 - 10:30 am)" at bounding box center [204, 236] width 191 height 11
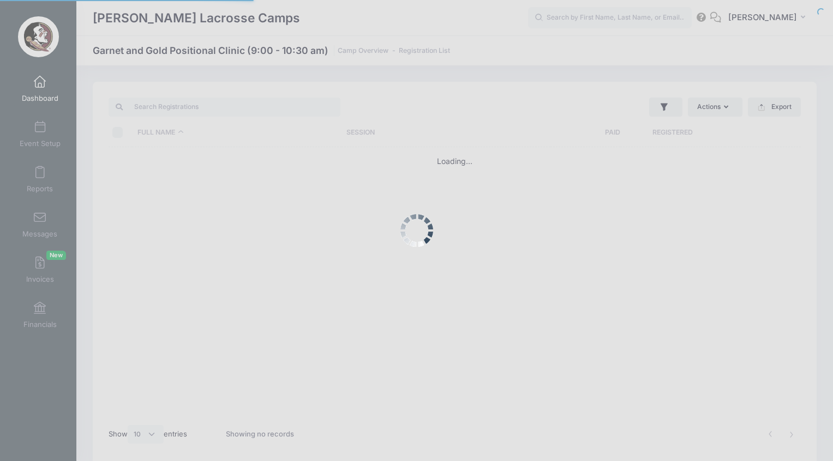
select select "10"
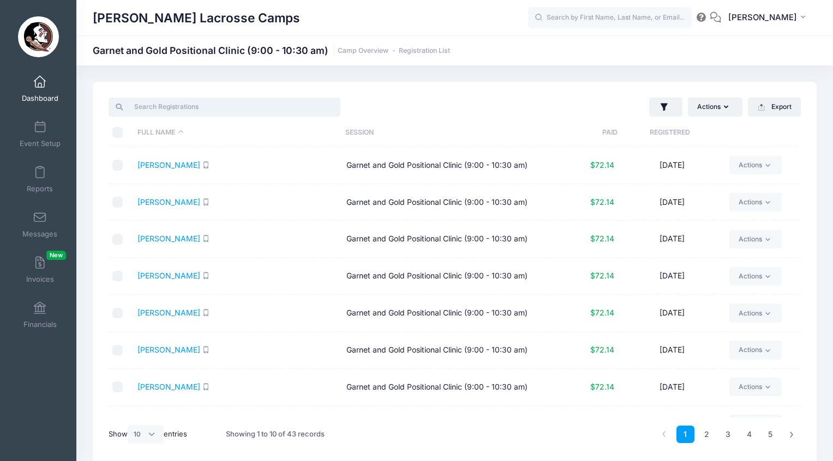
click at [200, 109] on input "search" at bounding box center [225, 107] width 232 height 19
paste input "Ava"
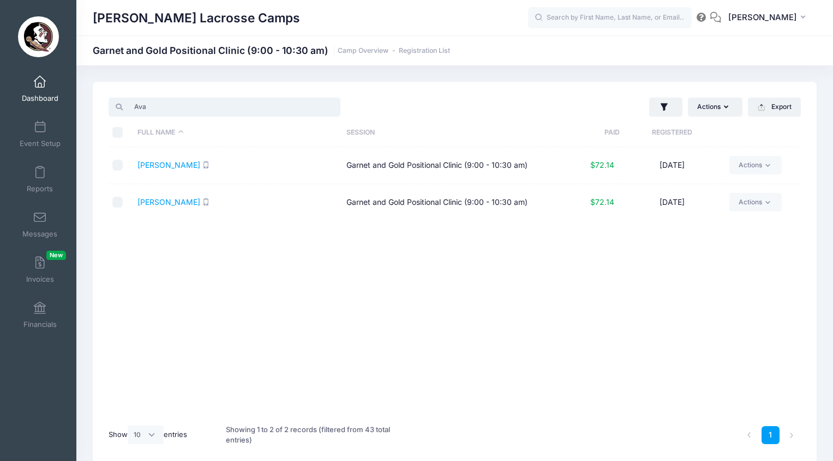
click at [140, 107] on input "Ava" at bounding box center [225, 107] width 232 height 19
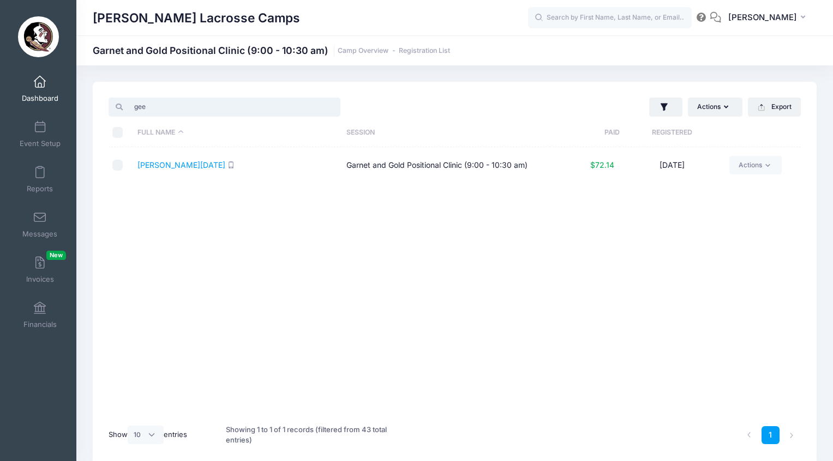
type input "gee"
click at [40, 85] on span at bounding box center [40, 82] width 0 height 12
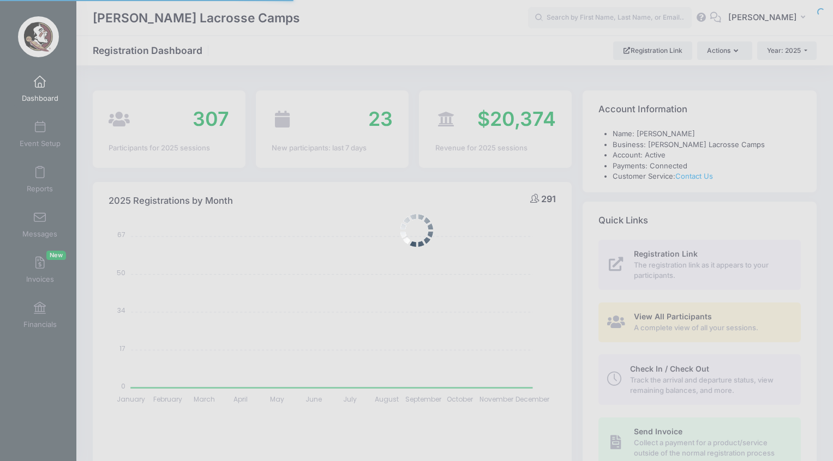
select select
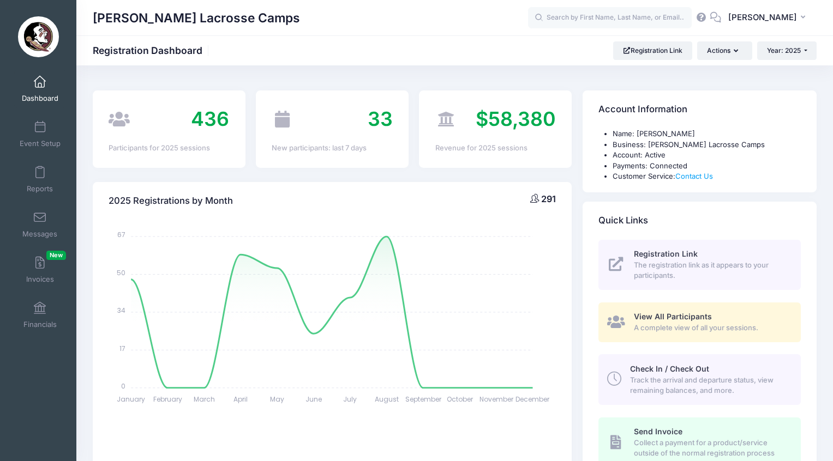
click at [44, 89] on link "Dashboard" at bounding box center [40, 89] width 52 height 38
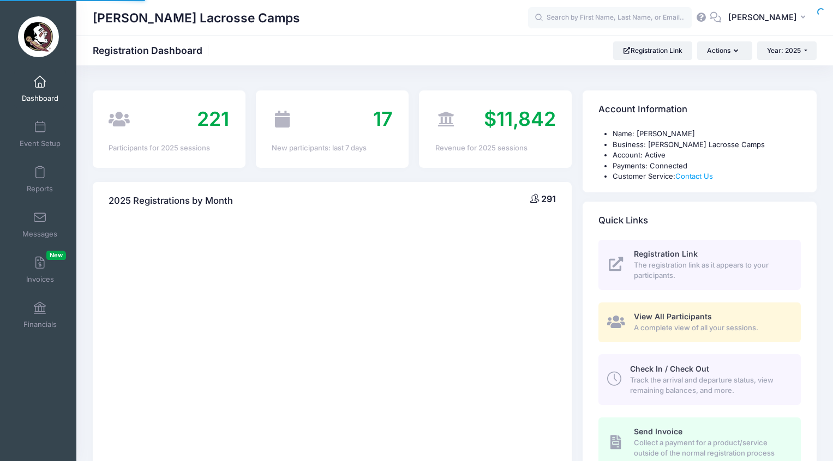
select select
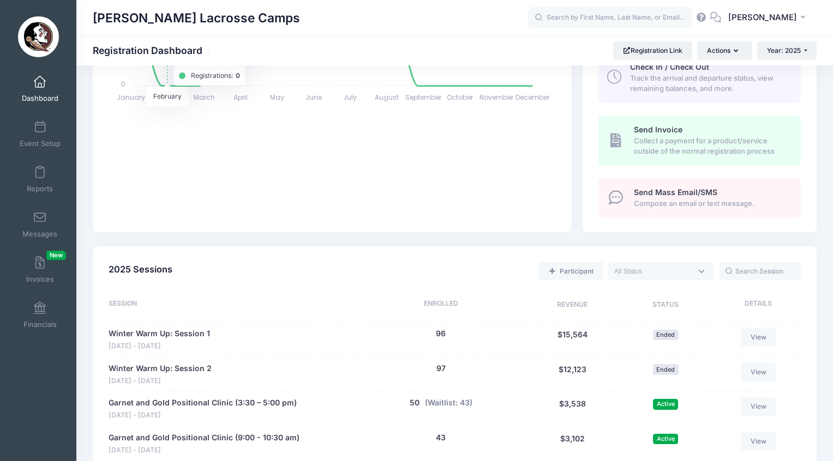
scroll to position [371, 0]
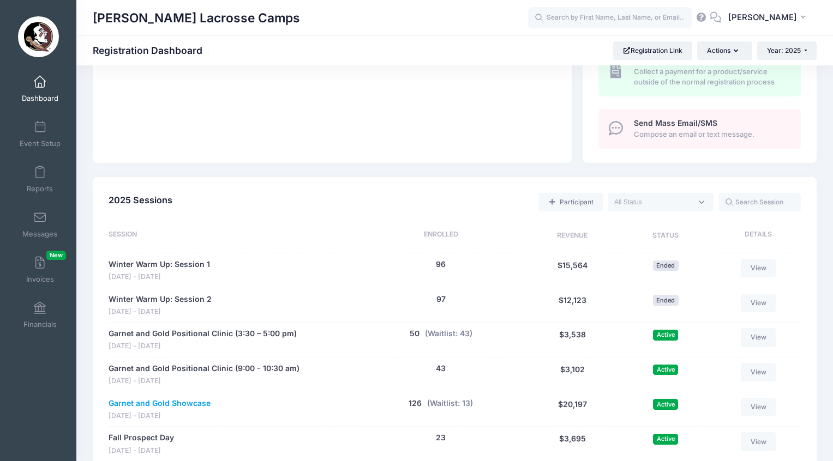
click at [167, 398] on link "Garnet and Gold Showcase" at bounding box center [160, 403] width 102 height 11
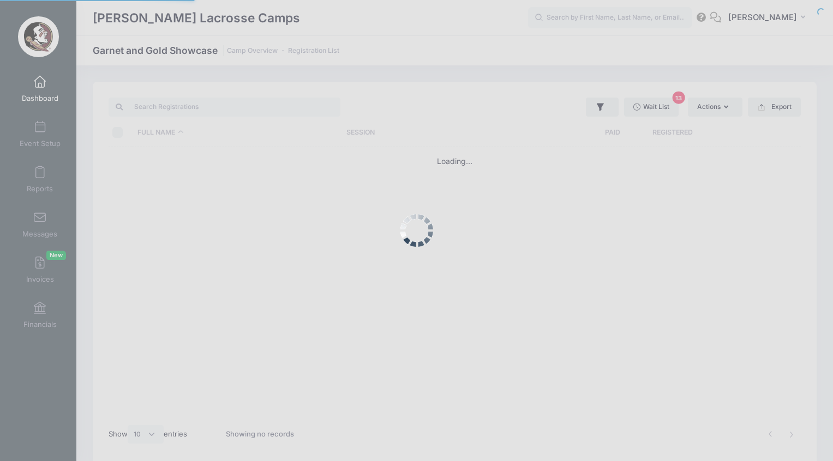
select select "10"
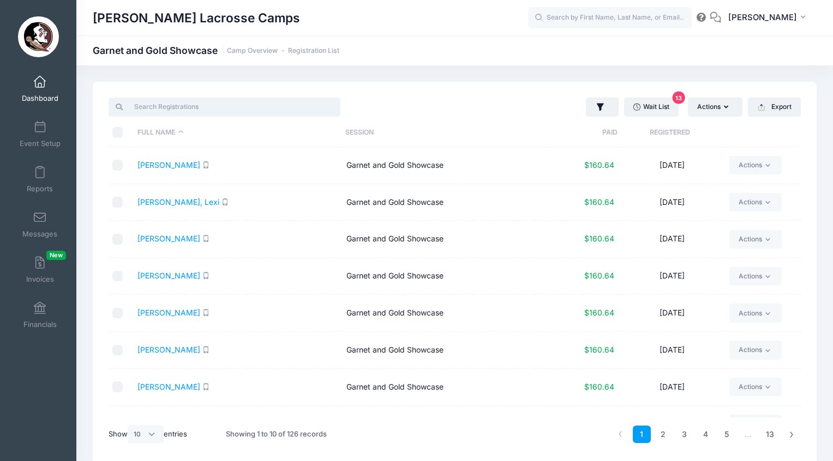
click at [187, 110] on input "search" at bounding box center [225, 107] width 232 height 19
paste input "[PERSON_NAME]"
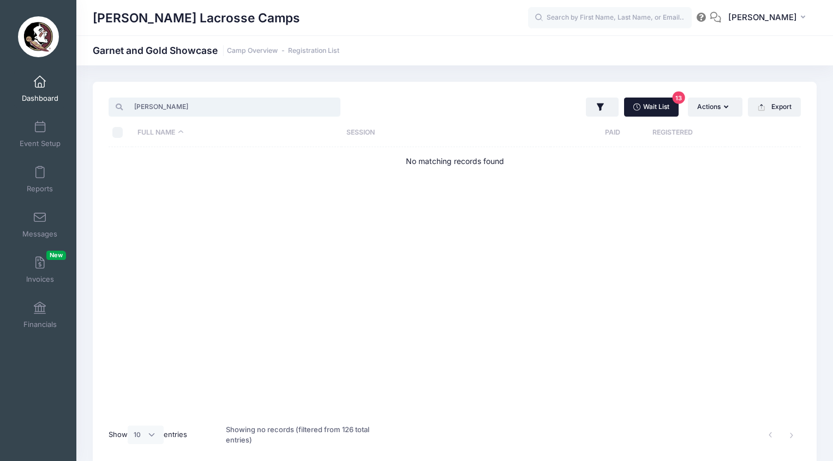
type input "[PERSON_NAME]"
click at [662, 106] on link "Wait List 13" at bounding box center [651, 107] width 55 height 19
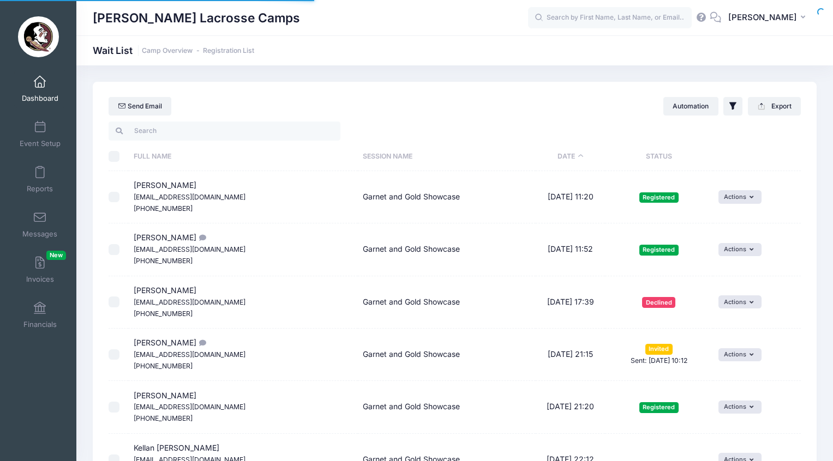
select select "50"
click at [159, 135] on input "search" at bounding box center [225, 131] width 232 height 19
paste input "Diehl"
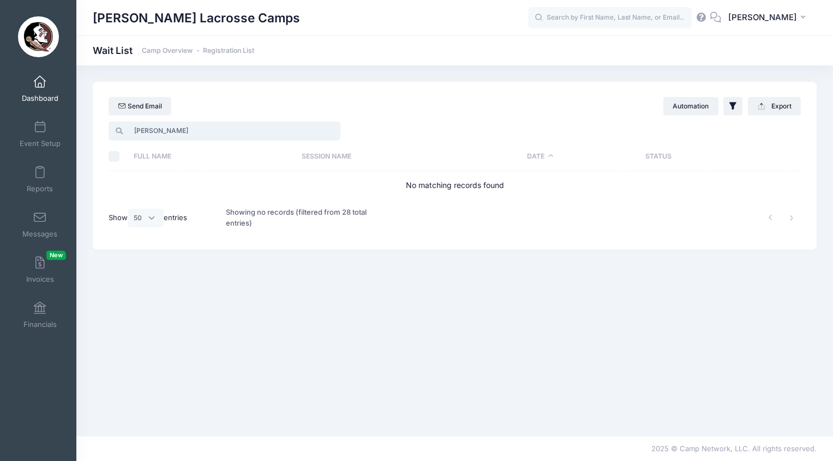
type input "Diehl"
click at [38, 94] on span "Dashboard" at bounding box center [40, 98] width 37 height 9
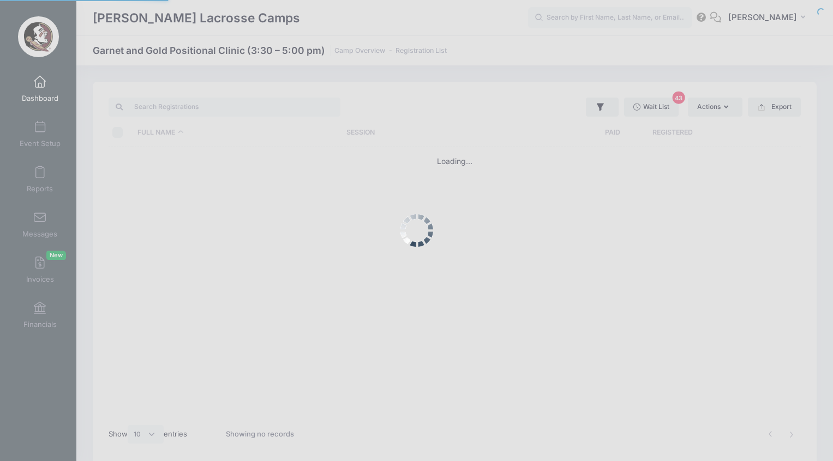
select select "10"
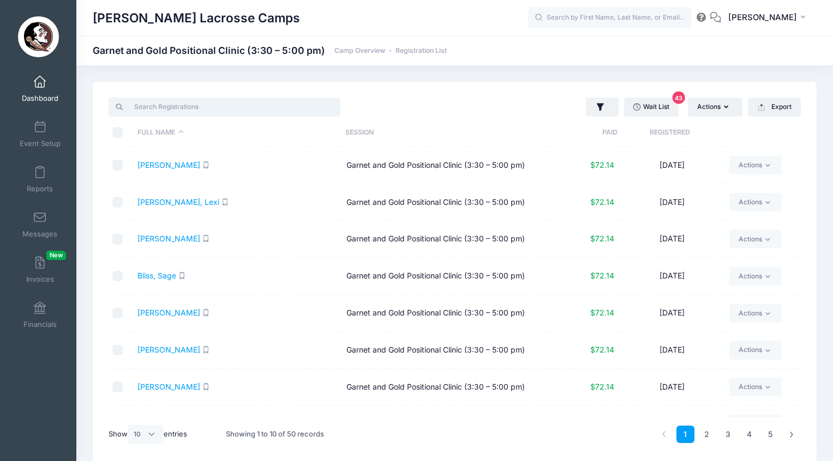
click at [196, 110] on input "search" at bounding box center [225, 107] width 232 height 19
paste input "Diehl"
type input "Diehl"
click at [45, 90] on link "Dashboard" at bounding box center [40, 89] width 52 height 38
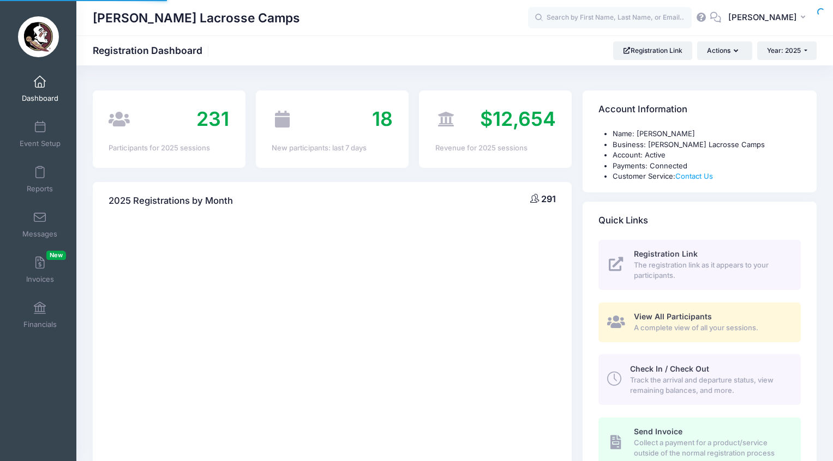
select select
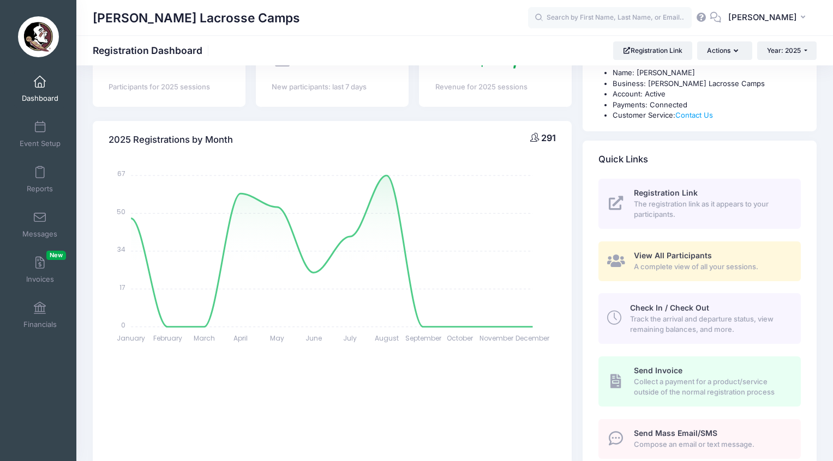
scroll to position [109, 0]
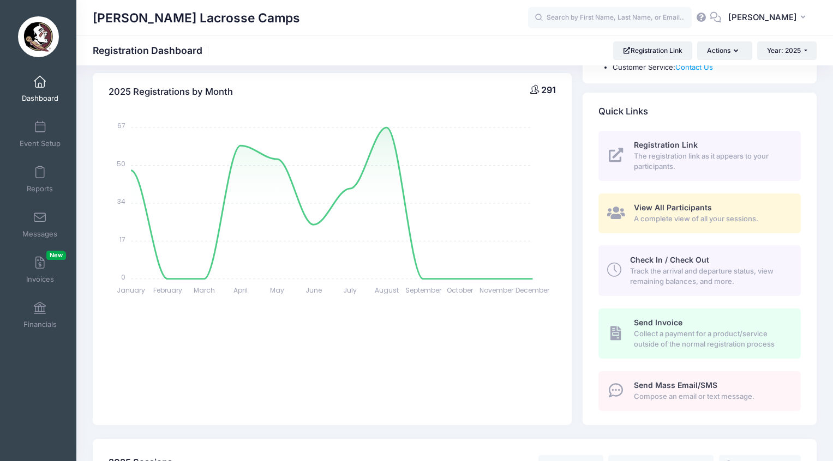
click at [703, 209] on span "View All Participants" at bounding box center [673, 207] width 78 height 9
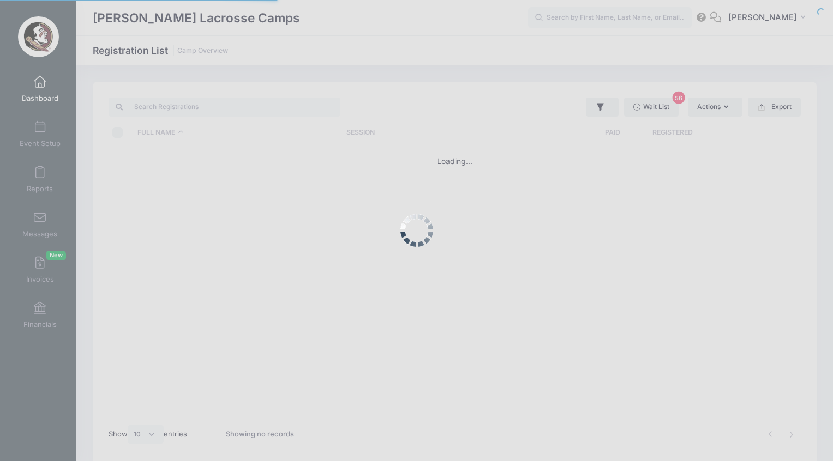
select select "10"
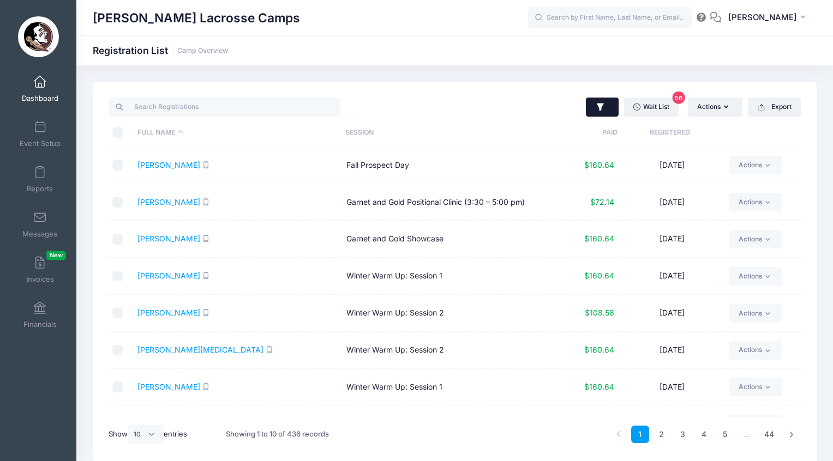
click at [599, 106] on icon "button" at bounding box center [600, 107] width 7 height 8
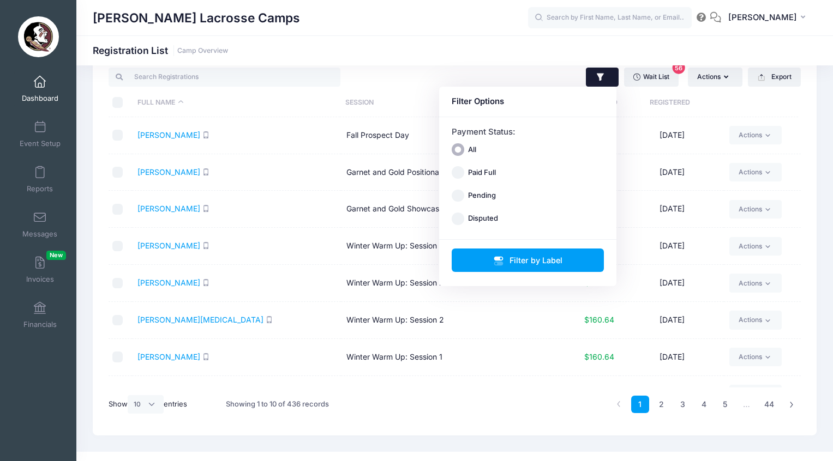
scroll to position [32, 0]
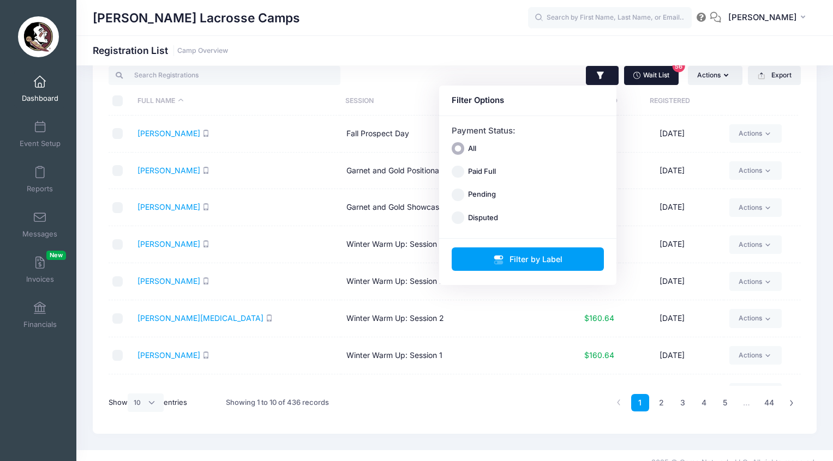
click at [644, 76] on link "Wait List 56" at bounding box center [651, 75] width 55 height 19
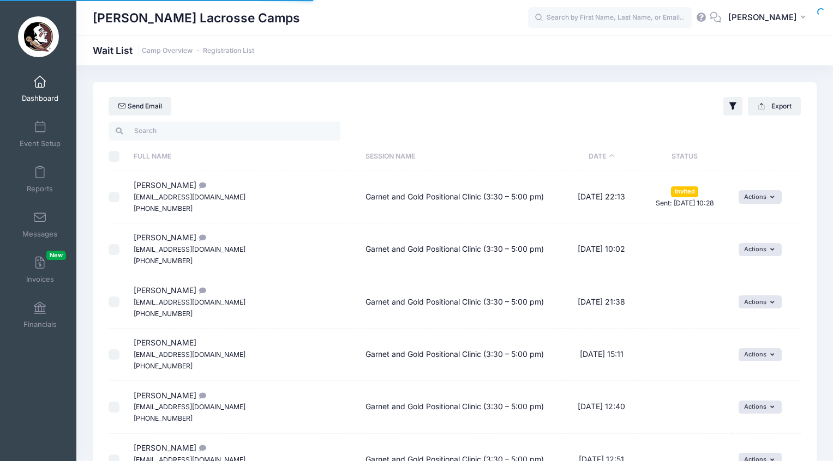
select select "50"
click at [29, 95] on span "Dashboard" at bounding box center [40, 98] width 37 height 9
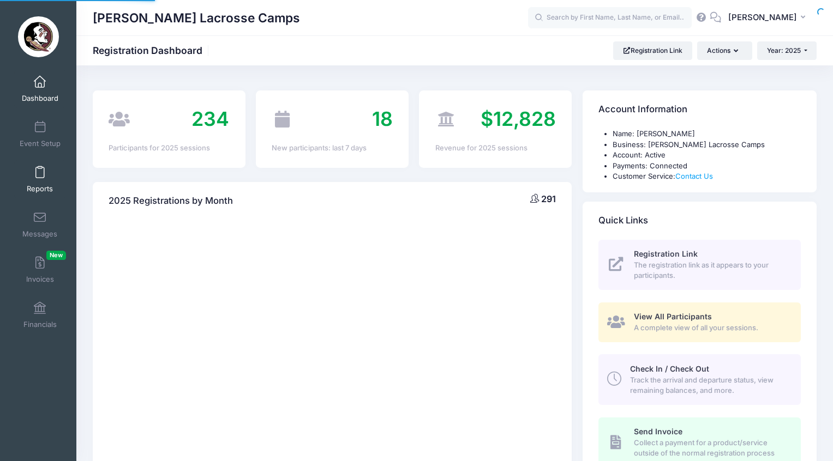
select select
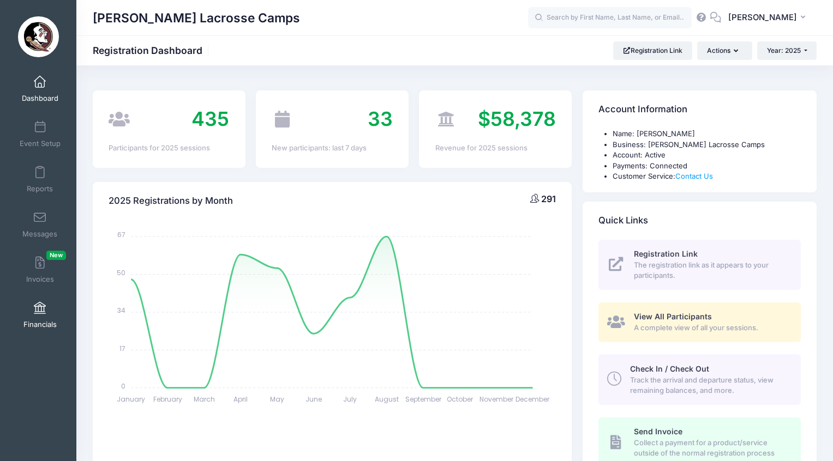
click at [40, 309] on span at bounding box center [40, 309] width 0 height 12
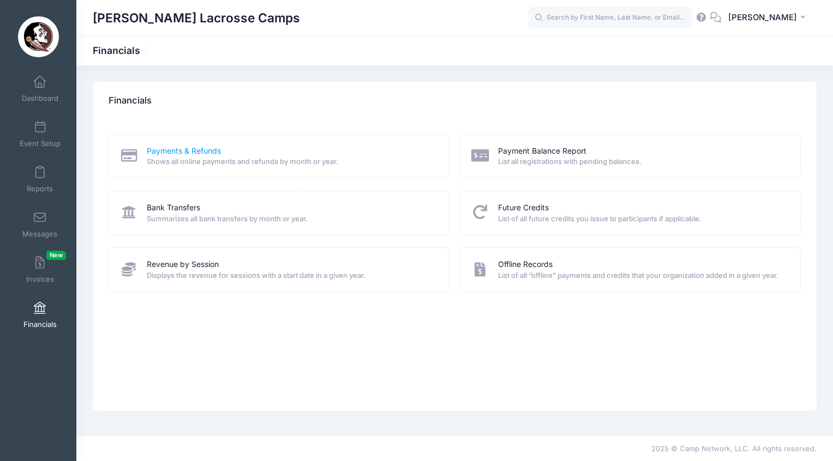
click at [189, 152] on link "Payments & Refunds" at bounding box center [184, 151] width 74 height 11
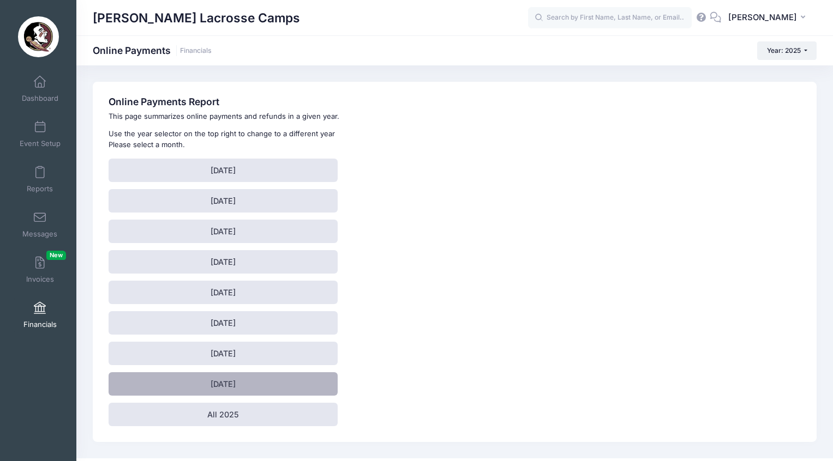
click at [260, 385] on link "August 2025" at bounding box center [223, 384] width 229 height 23
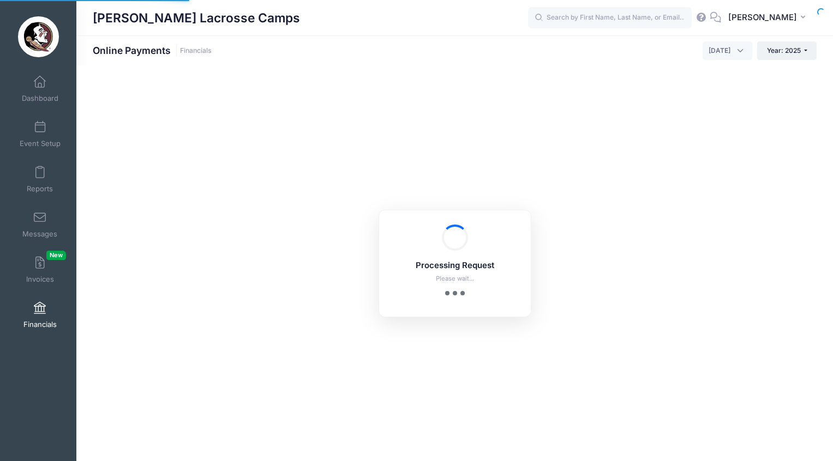
select select "10"
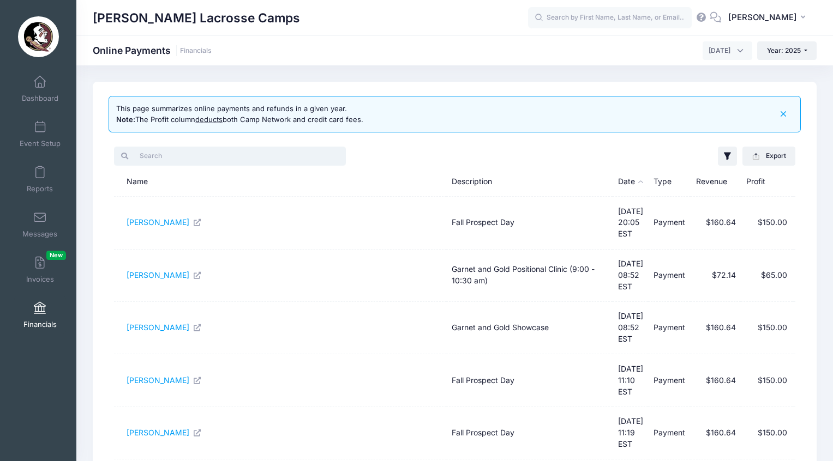
click at [298, 155] on input "search" at bounding box center [230, 156] width 232 height 19
paste input "[PERSON_NAME]"
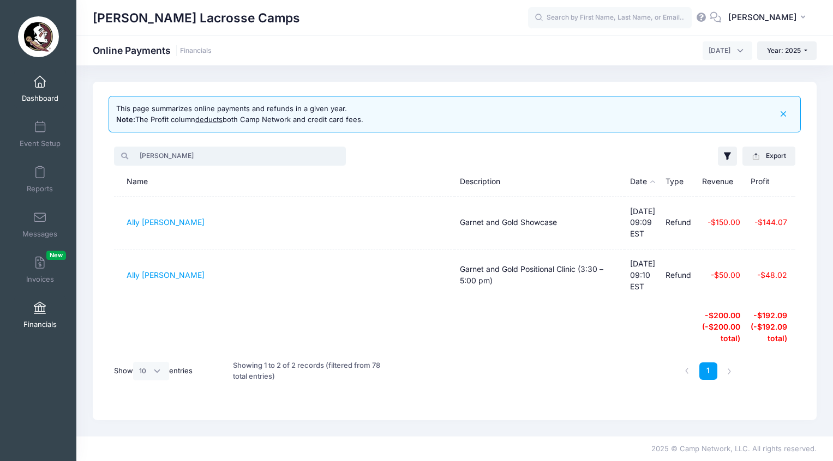
type input "[PERSON_NAME]"
click at [36, 88] on link "Dashboard" at bounding box center [40, 89] width 52 height 38
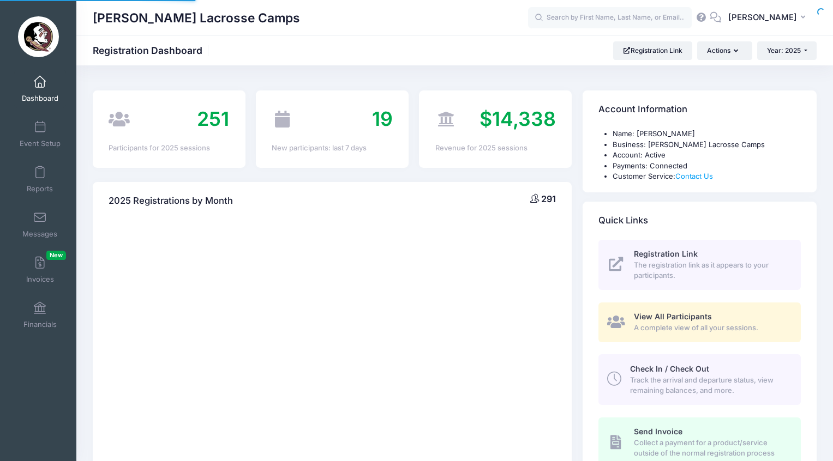
select select
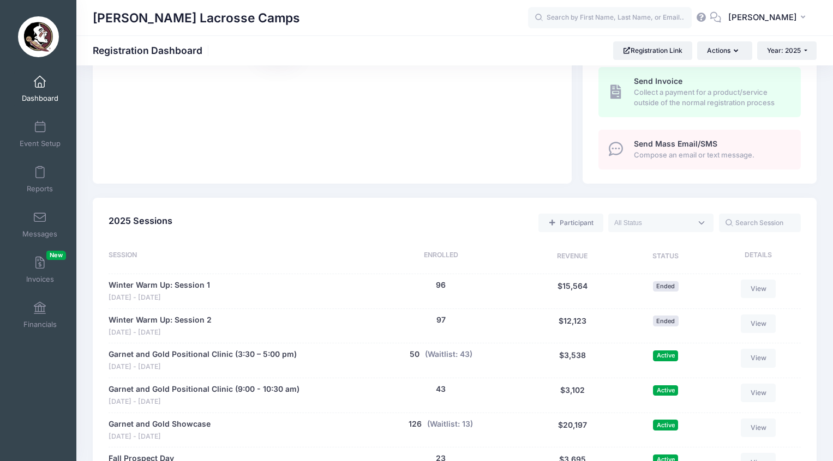
scroll to position [543, 0]
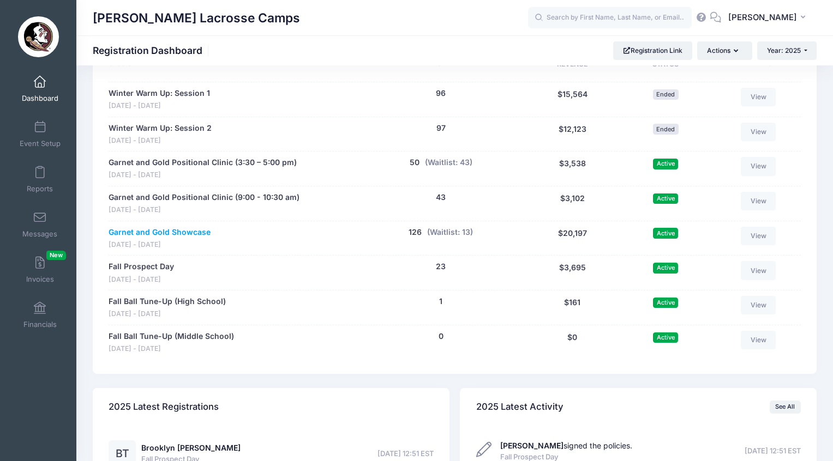
click at [179, 227] on link "Garnet and Gold Showcase" at bounding box center [160, 232] width 102 height 11
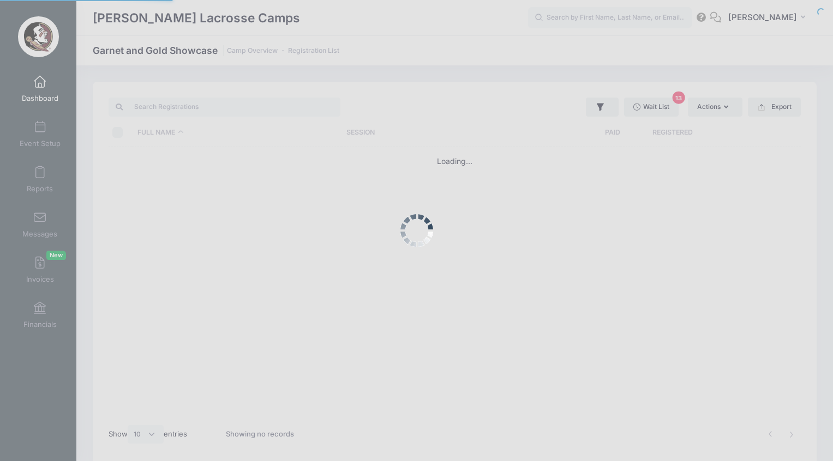
select select "10"
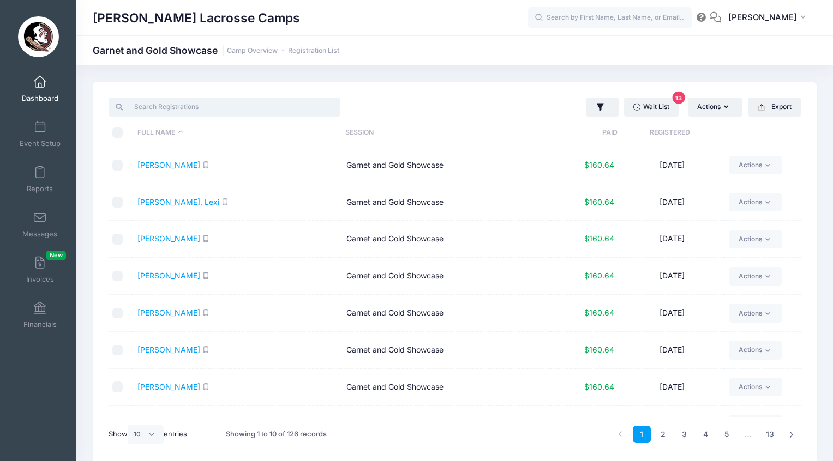
click at [225, 102] on input "search" at bounding box center [225, 107] width 232 height 19
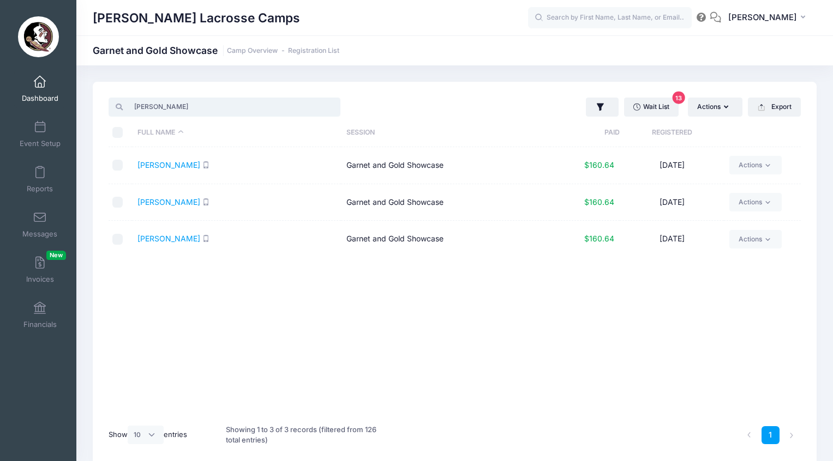
type input "clark"
click at [44, 86] on link "Dashboard" at bounding box center [40, 89] width 52 height 38
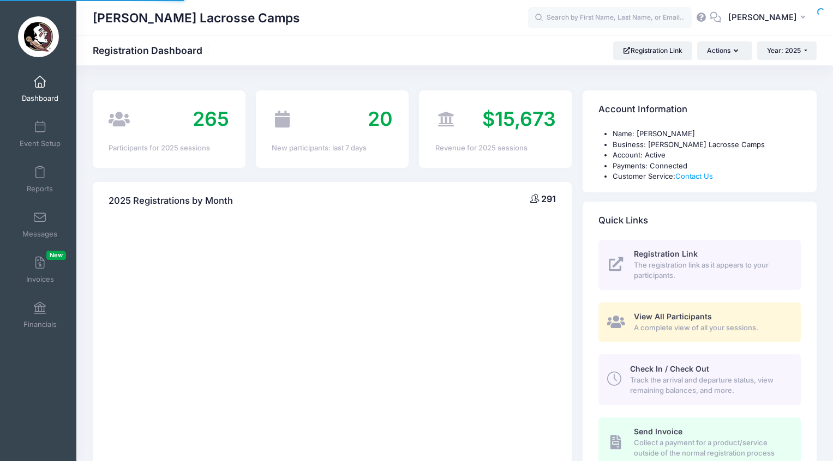
select select
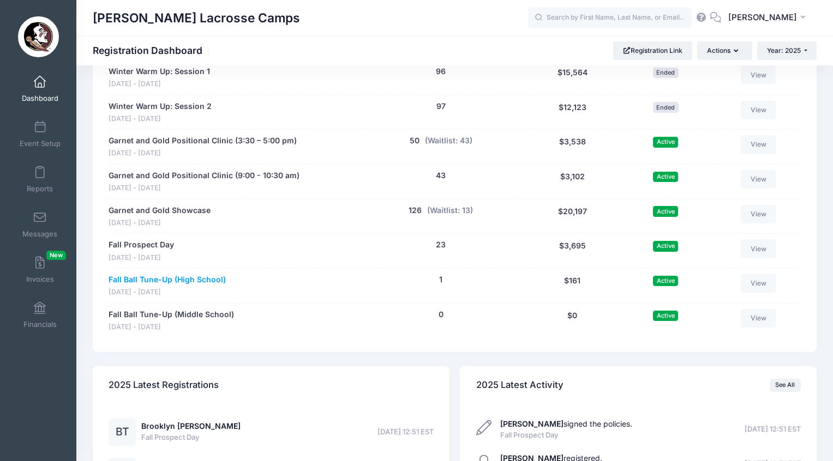
scroll to position [530, 0]
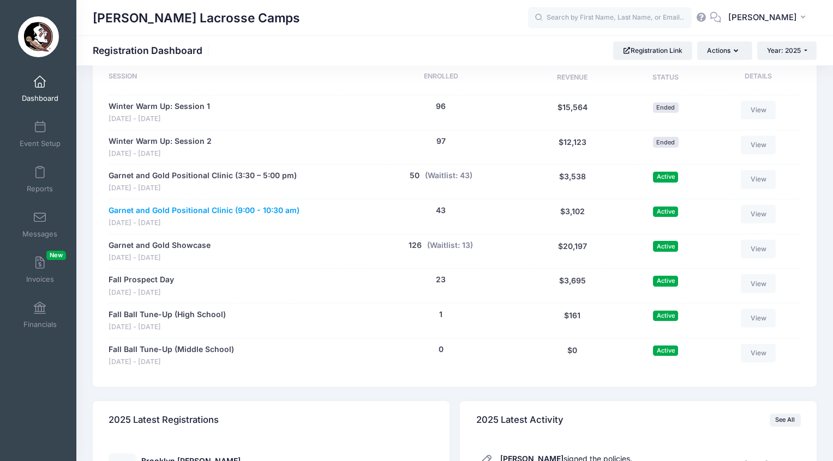
click at [219, 206] on link "Garnet and Gold Positional Clinic (9:00 - 10:30 am)" at bounding box center [204, 210] width 191 height 11
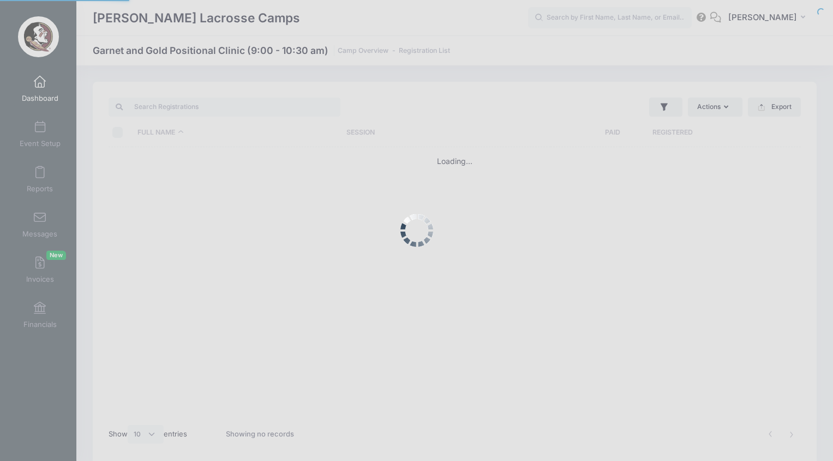
select select "10"
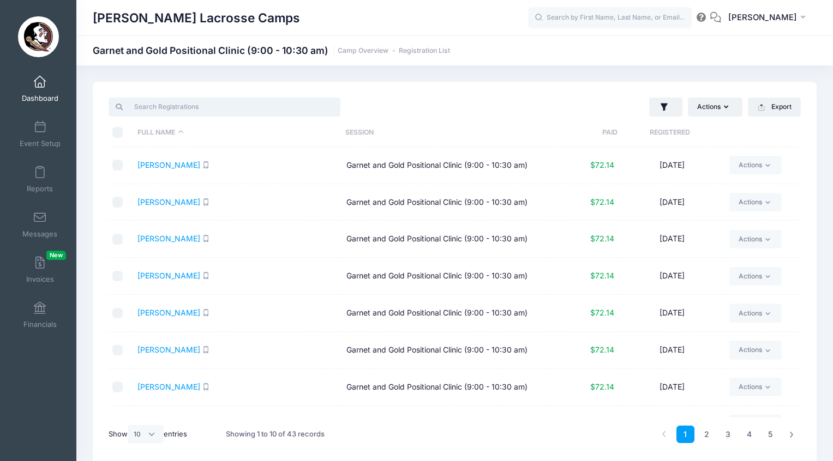
click at [240, 110] on input "search" at bounding box center [225, 107] width 232 height 19
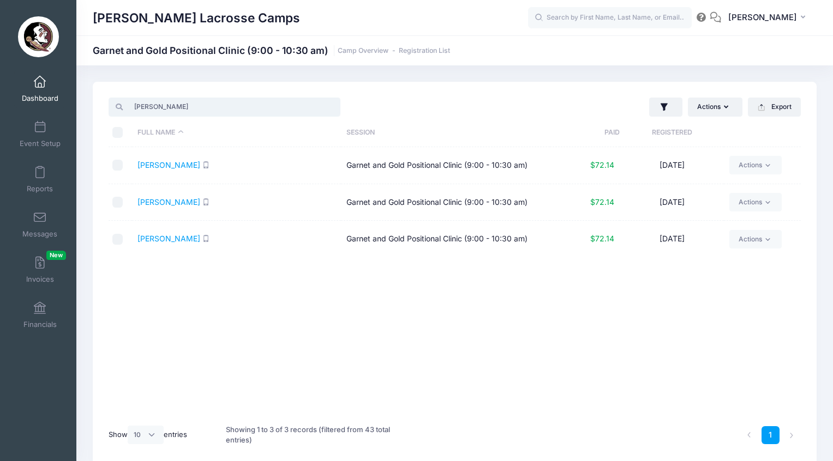
type input "[PERSON_NAME]"
click at [43, 89] on link "Dashboard" at bounding box center [40, 89] width 52 height 38
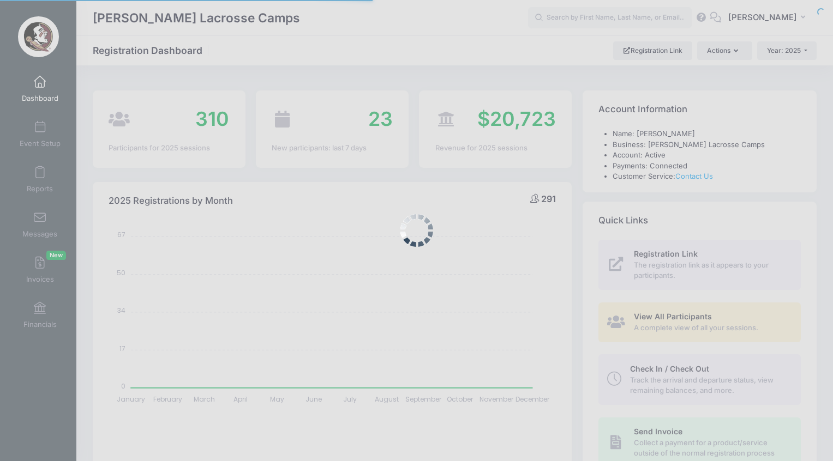
select select
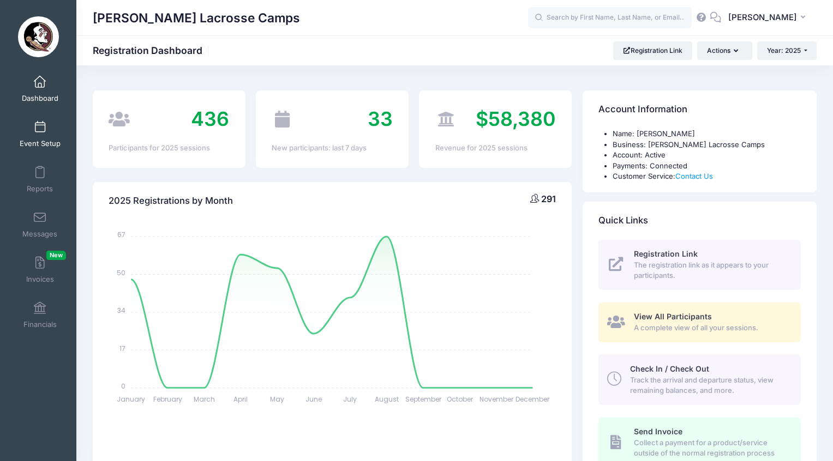
click at [32, 134] on link "Event Setup" at bounding box center [40, 134] width 52 height 38
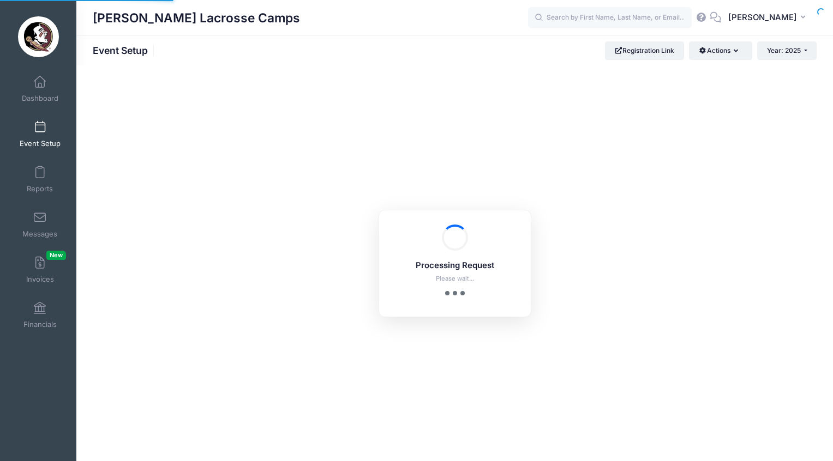
click at [40, 80] on span at bounding box center [40, 82] width 0 height 12
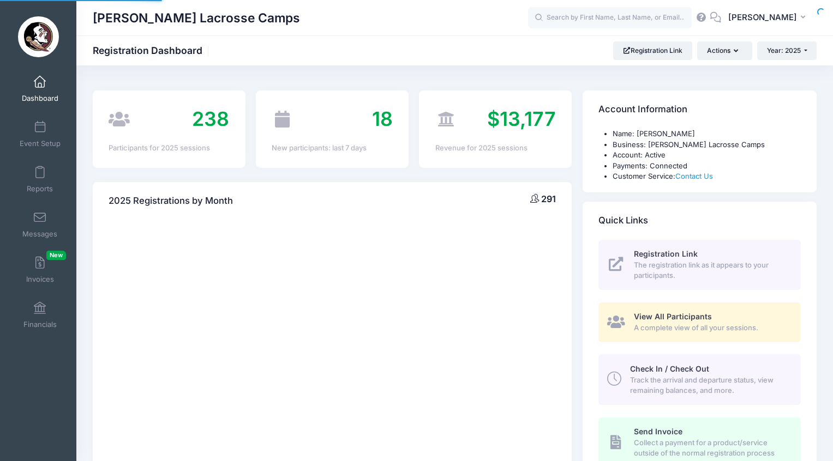
select select
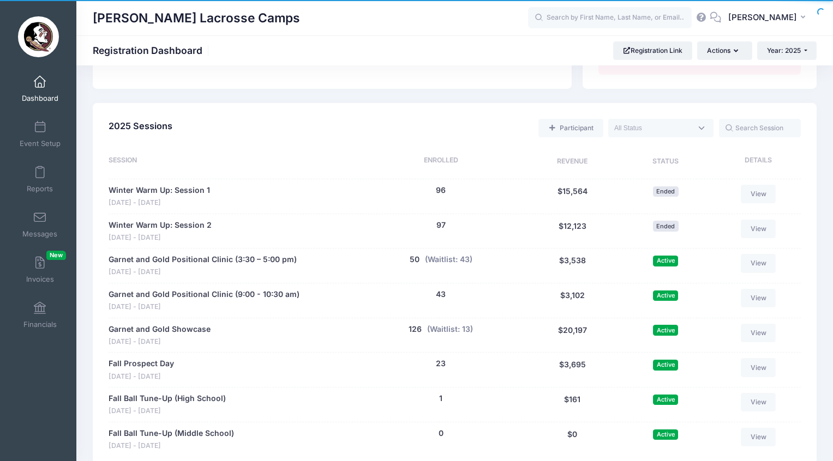
scroll to position [530, 0]
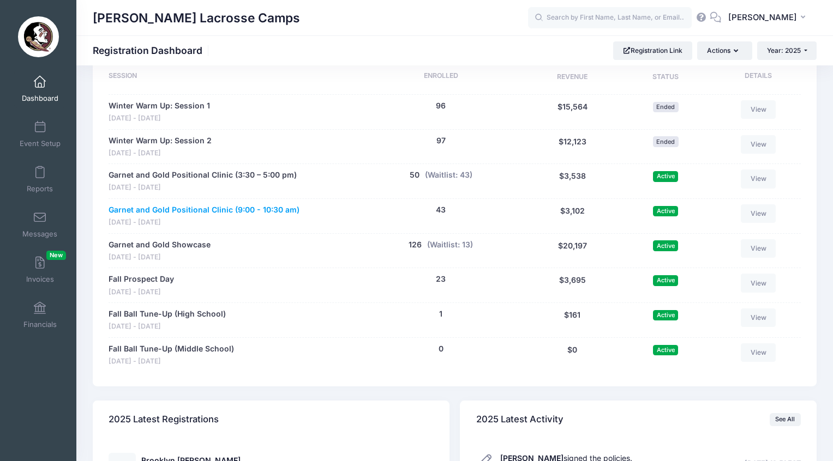
click at [213, 205] on link "Garnet and Gold Positional Clinic (9:00 - 10:30 am)" at bounding box center [204, 210] width 191 height 11
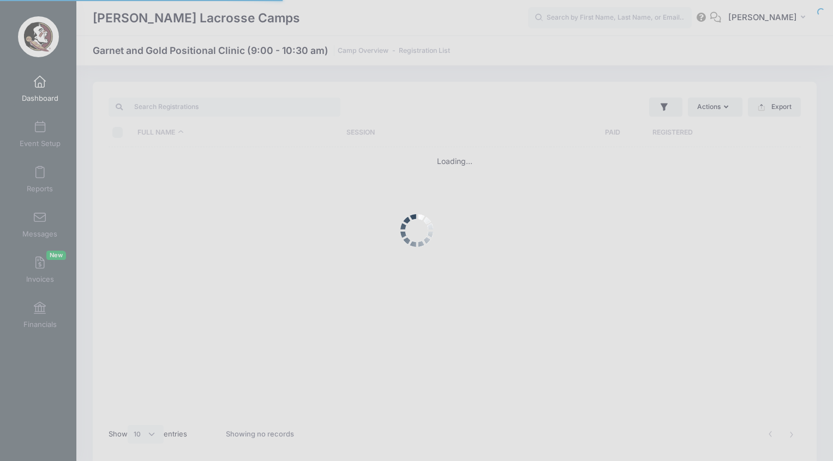
select select "10"
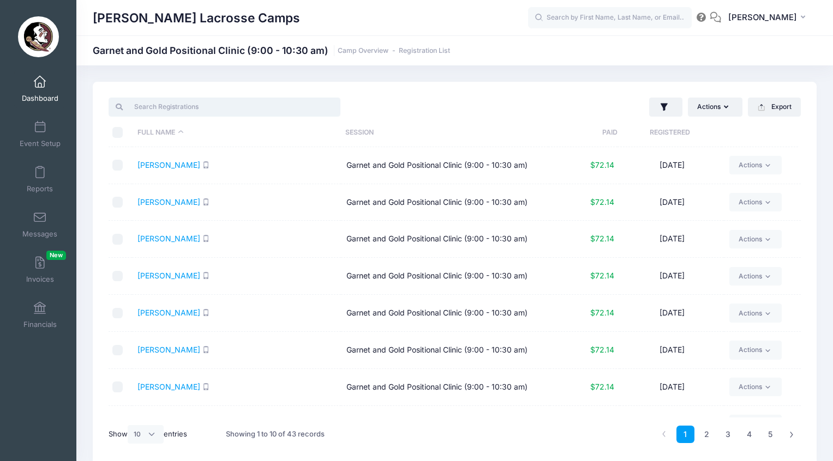
click at [215, 107] on input "search" at bounding box center [225, 107] width 232 height 19
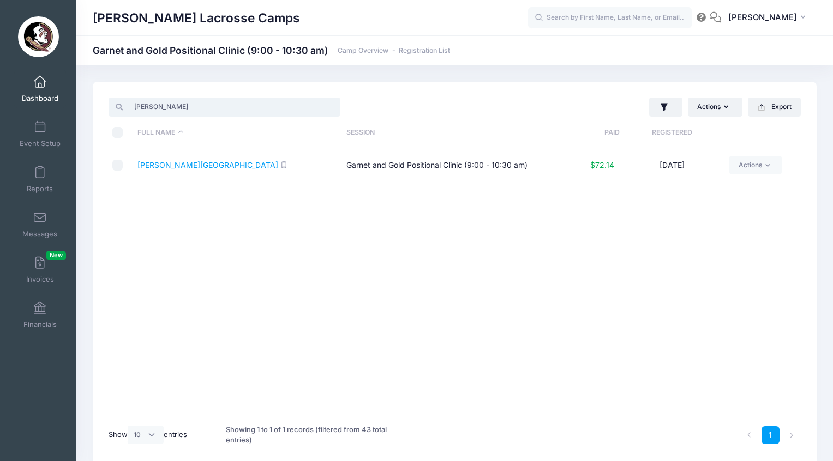
click at [157, 109] on input "[PERSON_NAME]" at bounding box center [225, 107] width 232 height 19
paste input "[PERSON_NAME]"
type input "[PERSON_NAME]"
click at [38, 91] on link "Dashboard" at bounding box center [40, 89] width 52 height 38
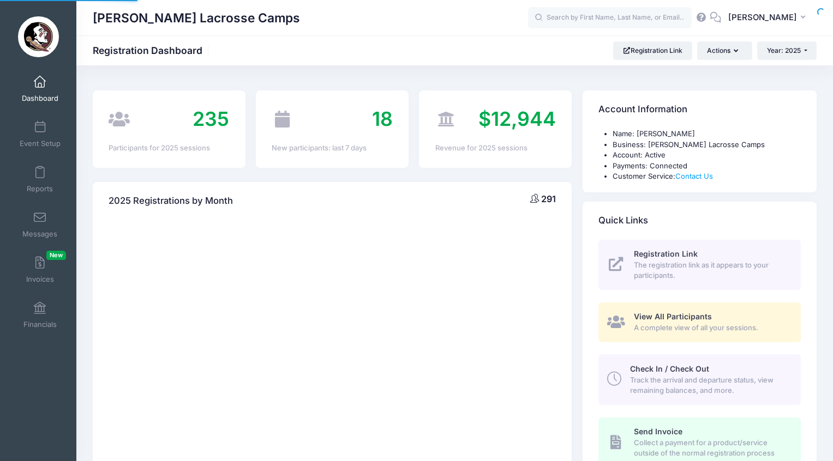
select select
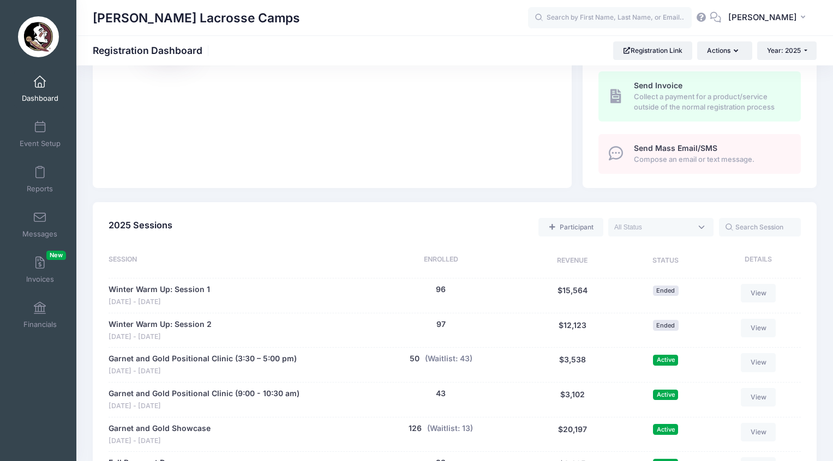
scroll to position [590, 0]
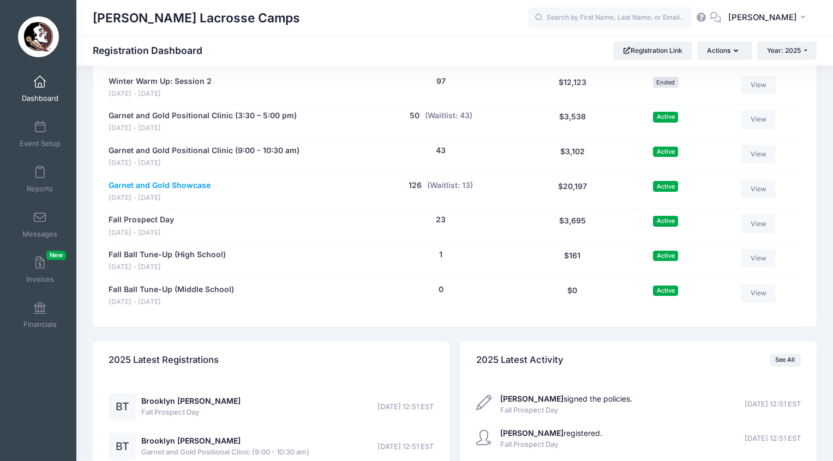
click at [167, 180] on link "Garnet and Gold Showcase" at bounding box center [160, 185] width 102 height 11
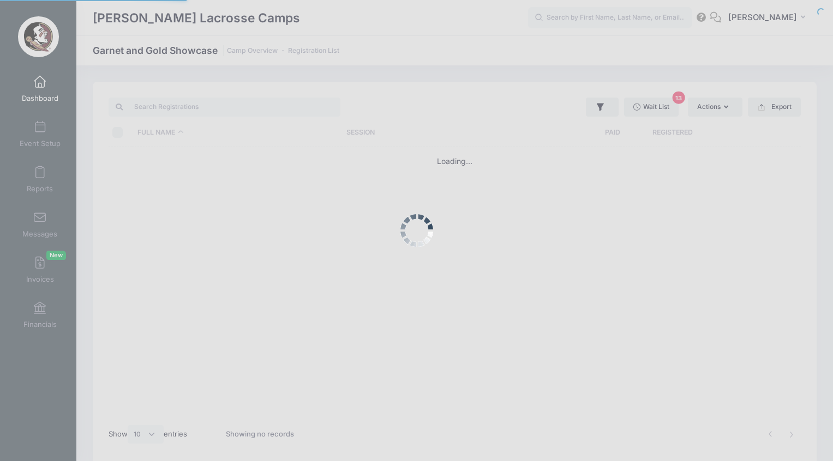
select select "10"
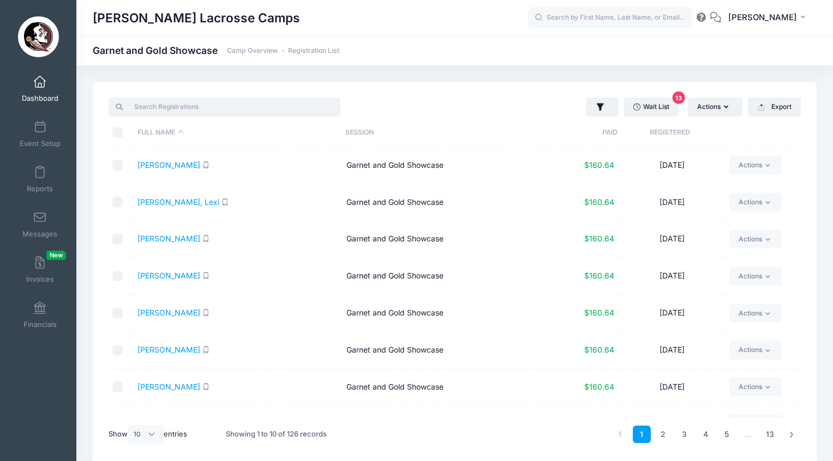
click at [179, 101] on input "search" at bounding box center [225, 107] width 232 height 19
paste input "SMERKER"
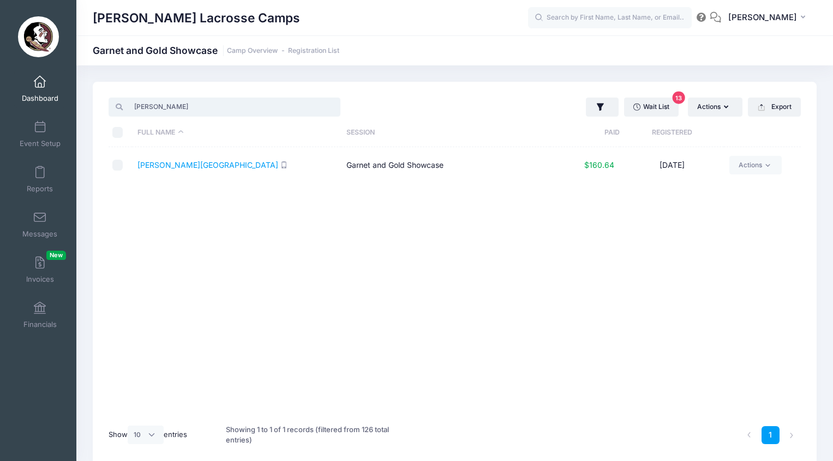
type input "SMERKER"
click at [40, 94] on span "Dashboard" at bounding box center [40, 98] width 37 height 9
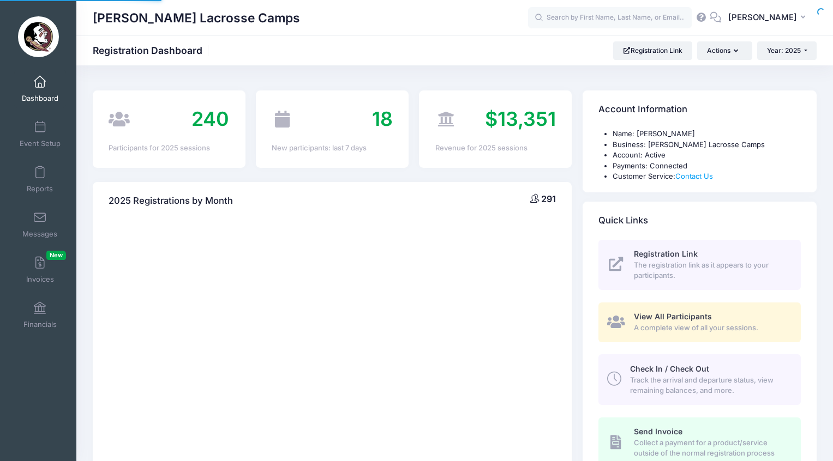
select select
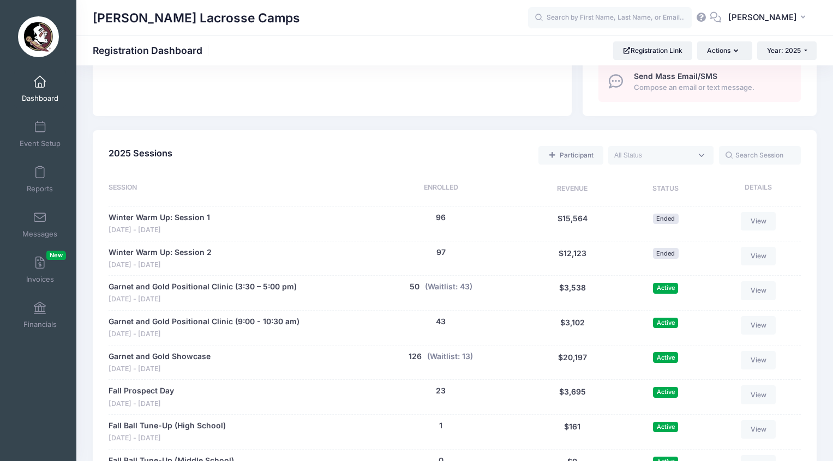
scroll to position [494, 0]
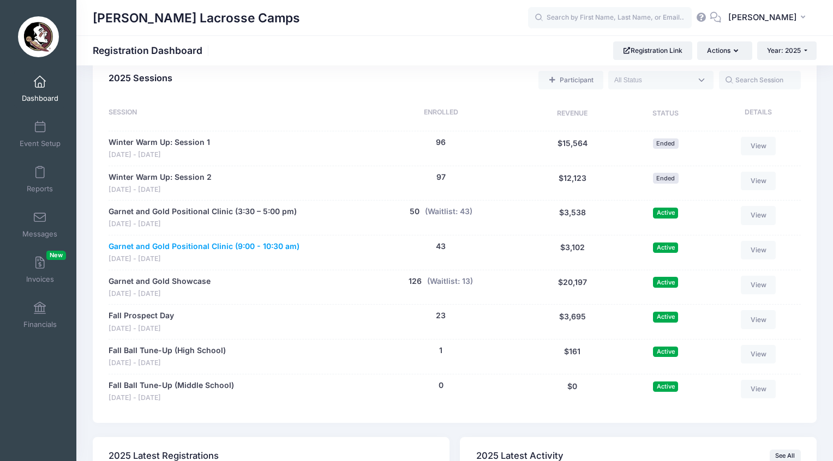
click at [209, 241] on link "Garnet and Gold Positional Clinic (9:00 - 10:30 am)" at bounding box center [204, 246] width 191 height 11
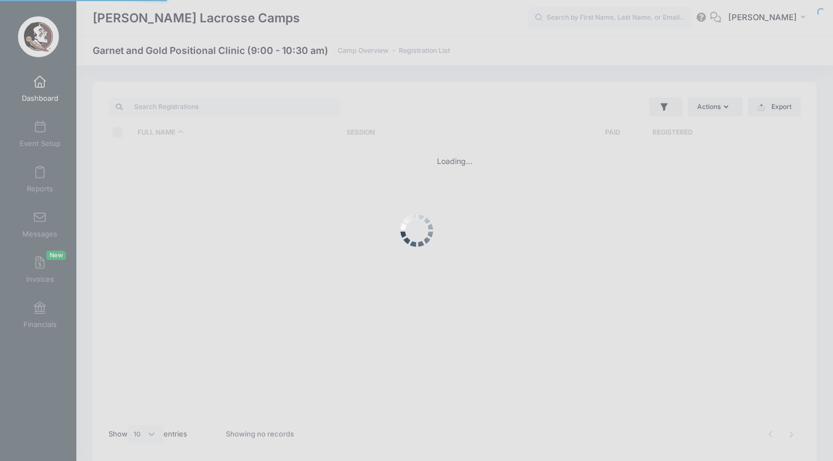
select select "10"
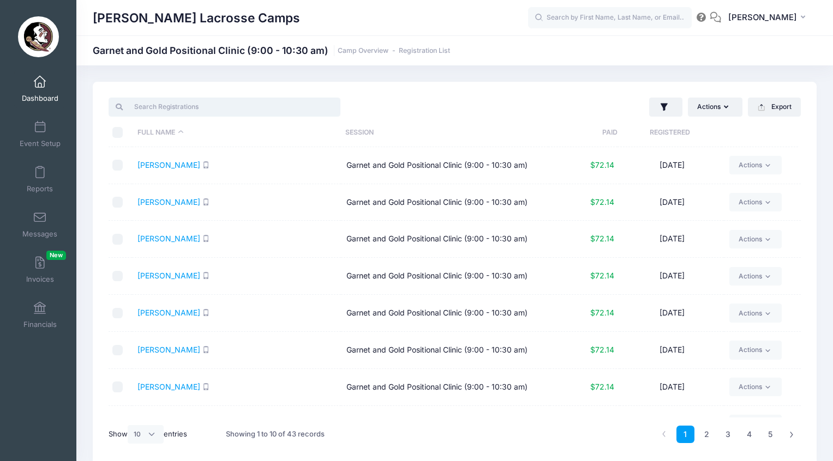
click at [199, 107] on input "search" at bounding box center [225, 107] width 232 height 19
paste input "SMERKER"
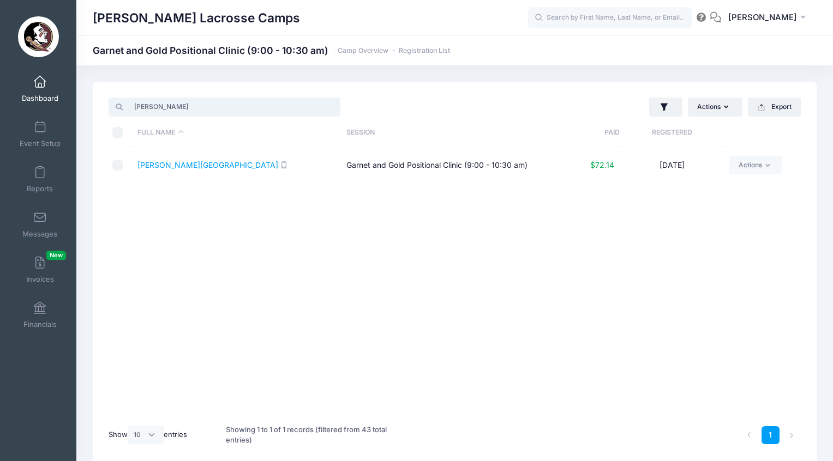
click at [154, 106] on input "SMERKER" at bounding box center [225, 107] width 232 height 19
paste input "Anzalone"
click at [151, 103] on input "Anzalone" at bounding box center [225, 107] width 232 height 19
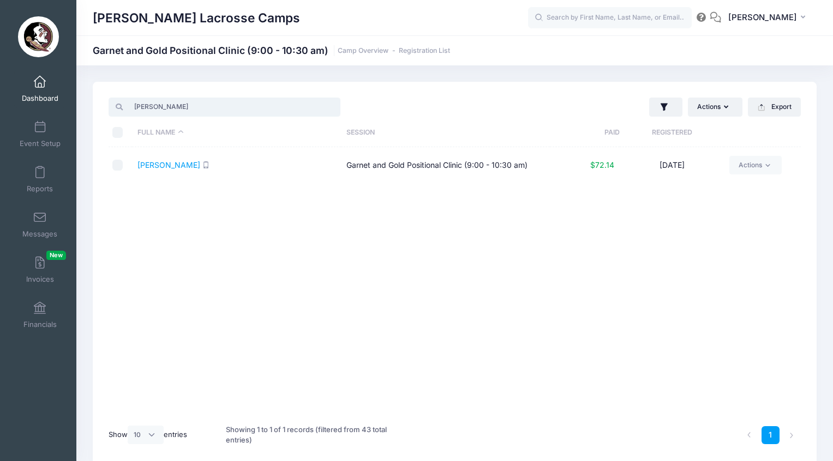
paste input "Cecilia"
type input "Cecilia"
click at [37, 99] on span "Dashboard" at bounding box center [40, 98] width 37 height 9
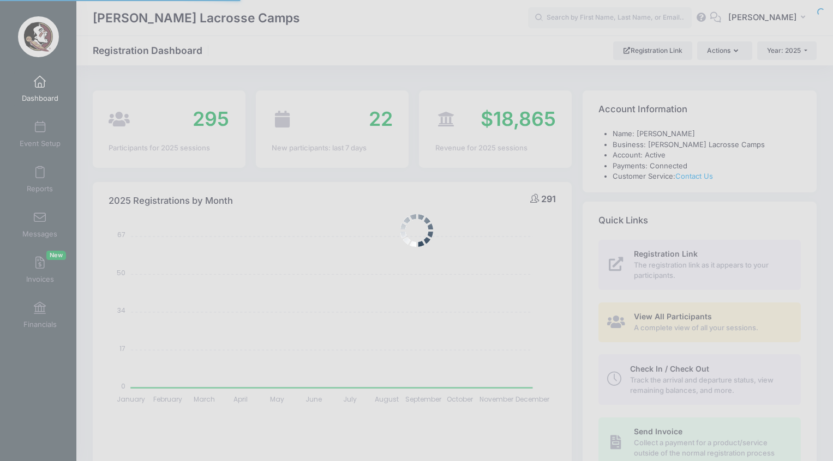
select select
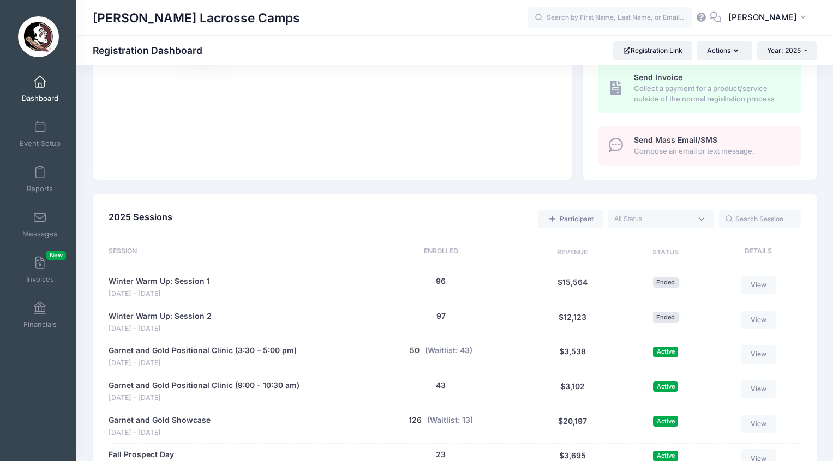
scroll to position [579, 0]
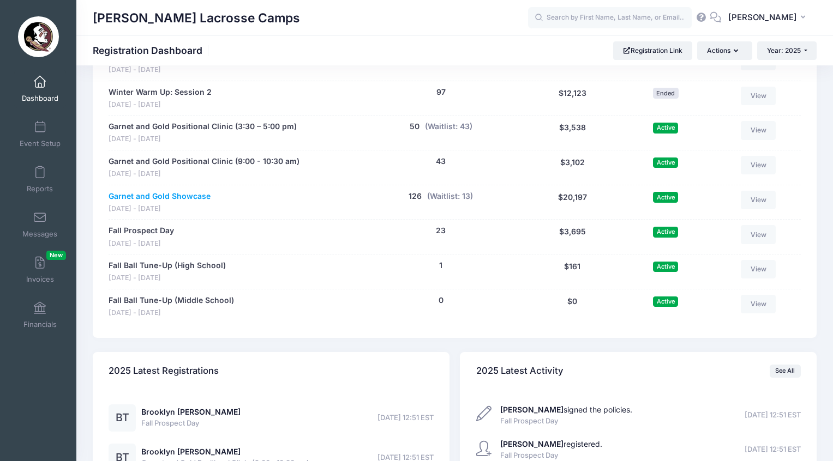
click at [181, 191] on link "Garnet and Gold Showcase" at bounding box center [160, 196] width 102 height 11
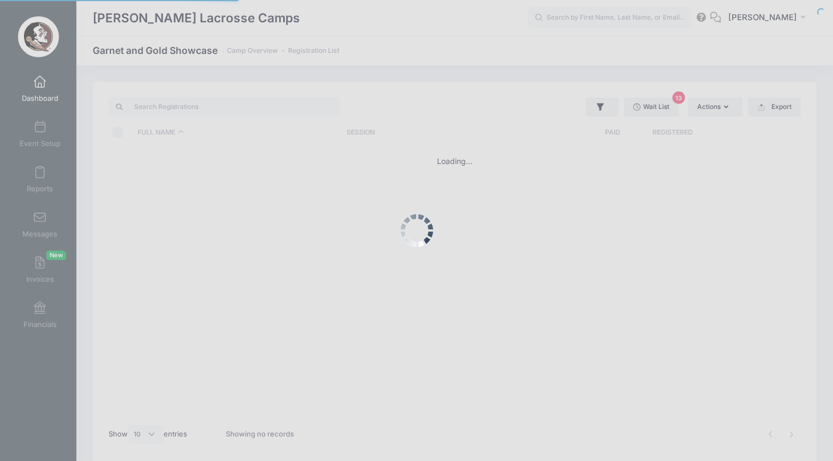
select select "10"
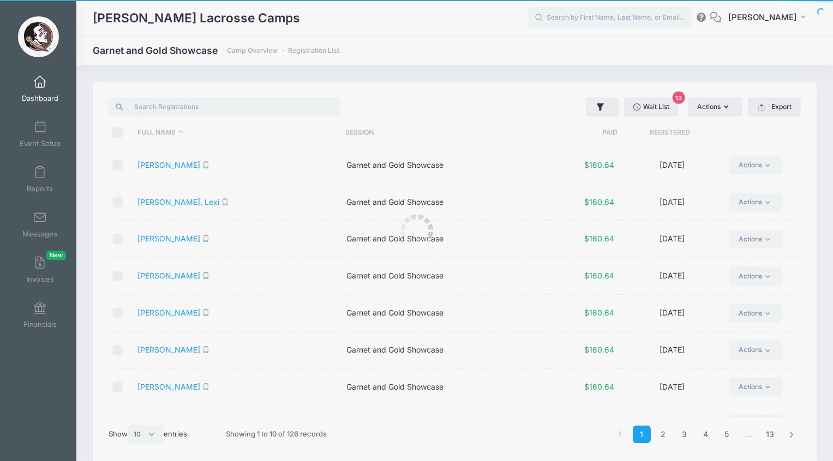
click at [158, 107] on body "Processing Request Please wait... Processing Request Please wait... Processing …" at bounding box center [416, 230] width 833 height 461
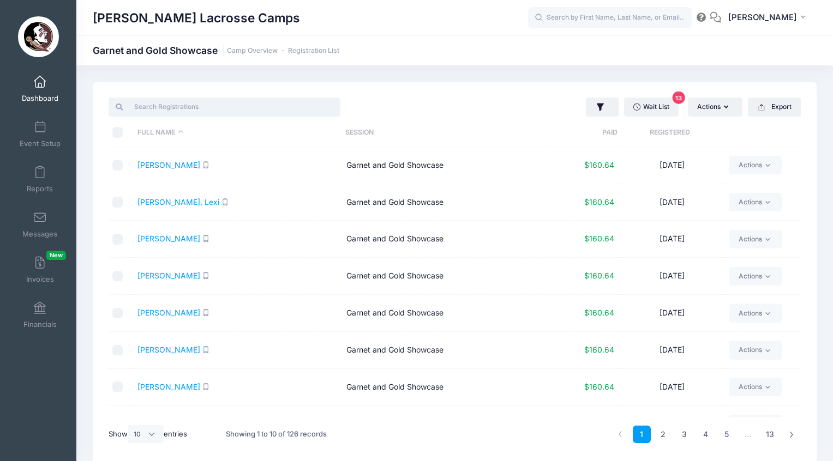
click at [163, 105] on input "search" at bounding box center [225, 107] width 232 height 19
paste input "Cecilia"
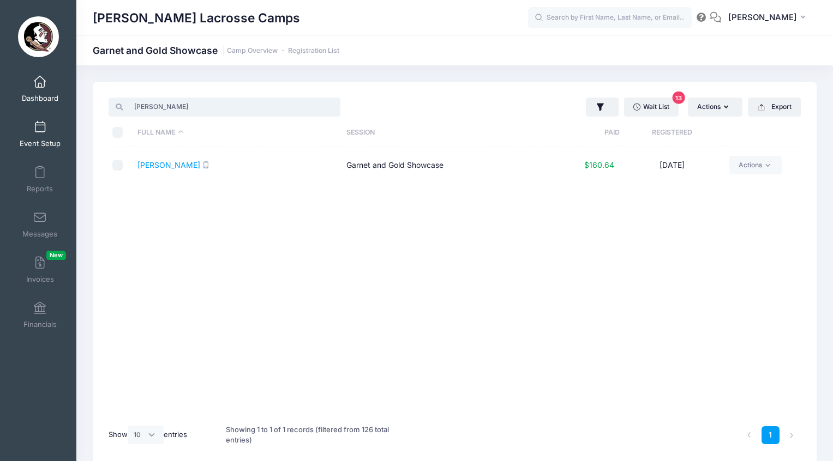
type input "Cecilia"
click at [40, 128] on span at bounding box center [40, 128] width 0 height 12
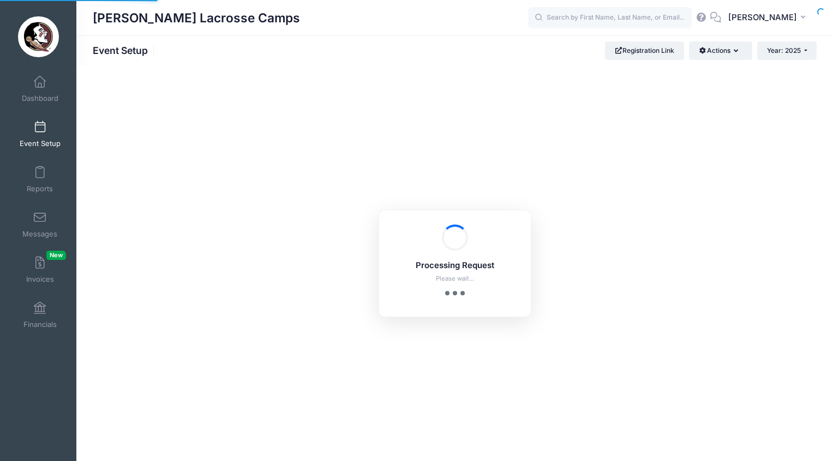
click at [34, 94] on span "Dashboard" at bounding box center [40, 98] width 37 height 9
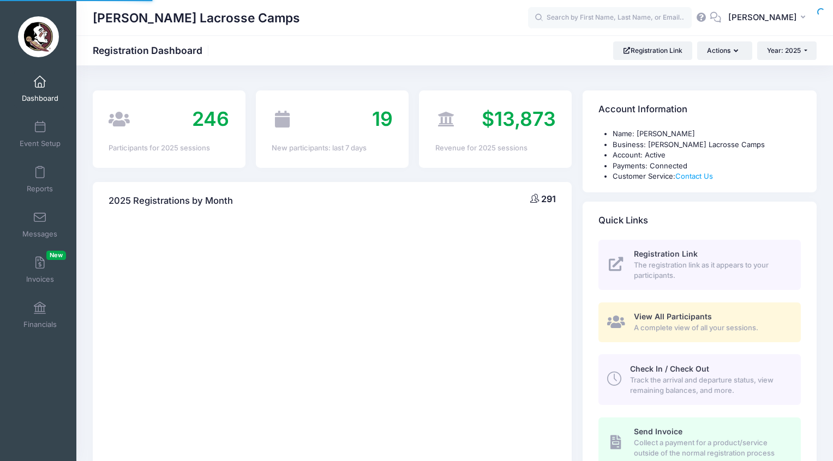
select select
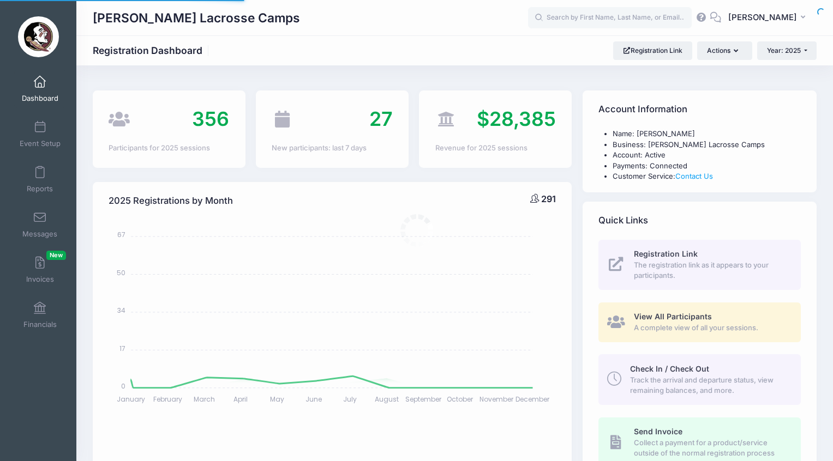
click at [35, 92] on body "Processing Request Please wait... Processing Request Please wait... Processing …" at bounding box center [416, 230] width 833 height 461
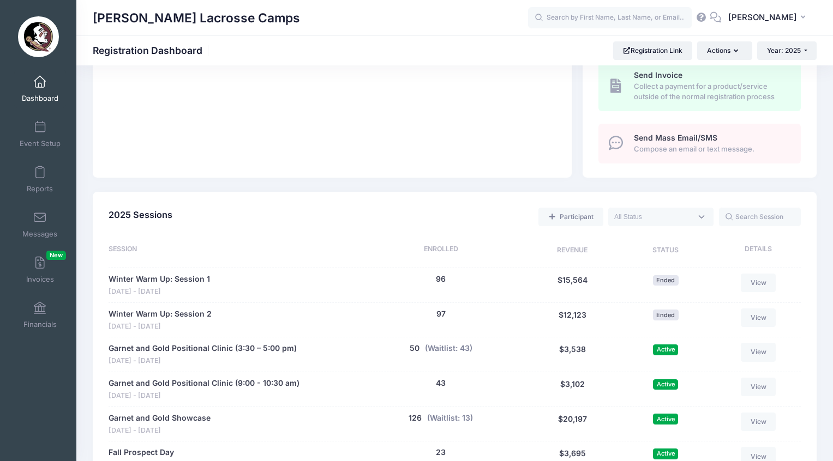
scroll to position [486, 0]
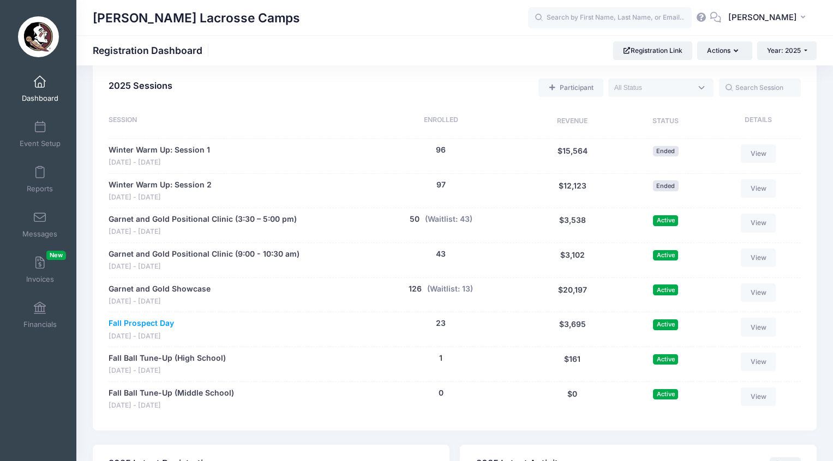
click at [166, 318] on link "Fall Prospect Day" at bounding box center [141, 323] width 65 height 11
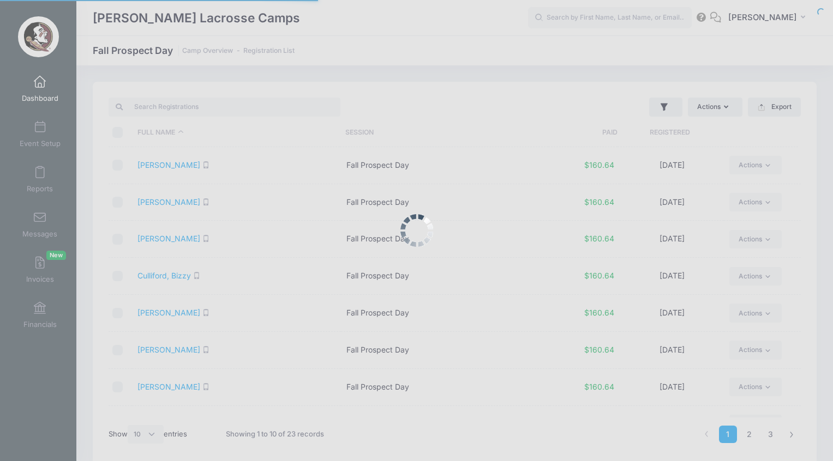
select select "10"
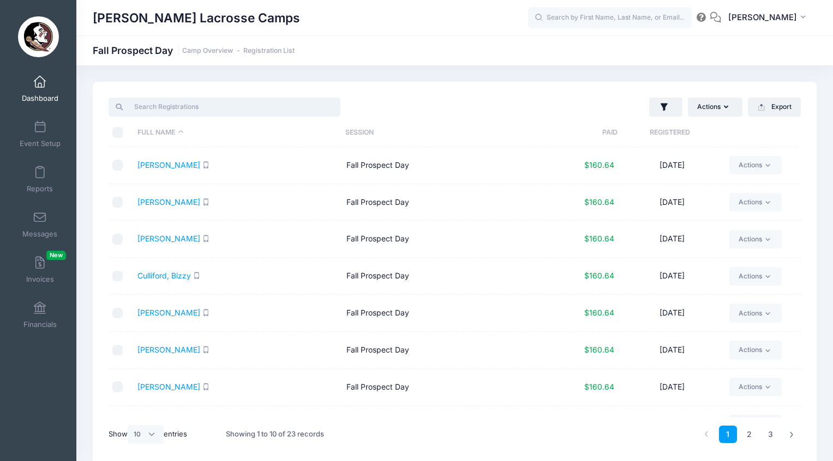
click at [201, 108] on input "search" at bounding box center [225, 107] width 232 height 19
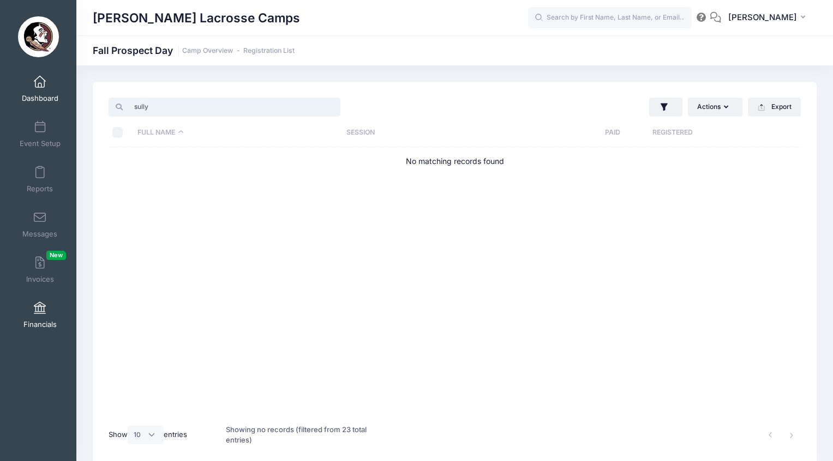
type input "sully"
click at [30, 300] on link "Financials" at bounding box center [40, 315] width 52 height 38
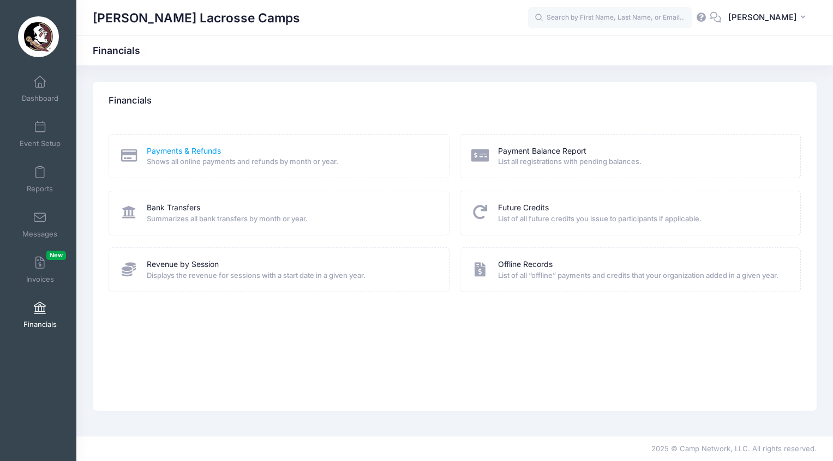
click at [206, 152] on link "Payments & Refunds" at bounding box center [184, 151] width 74 height 11
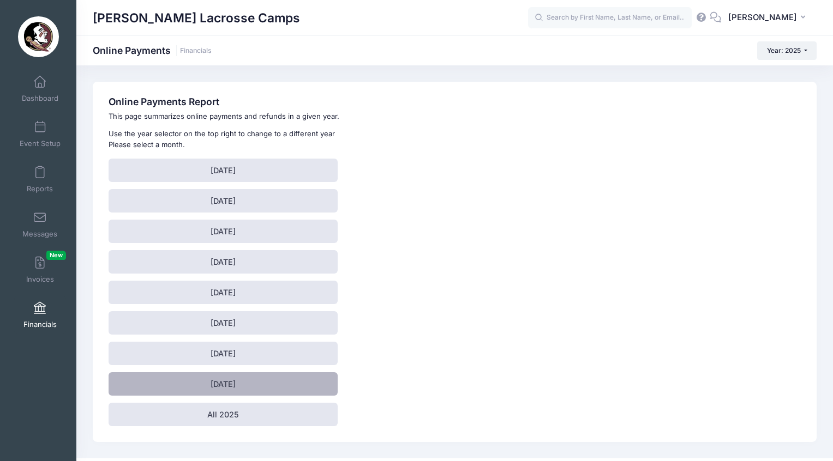
click at [227, 383] on link "[DATE]" at bounding box center [223, 384] width 229 height 23
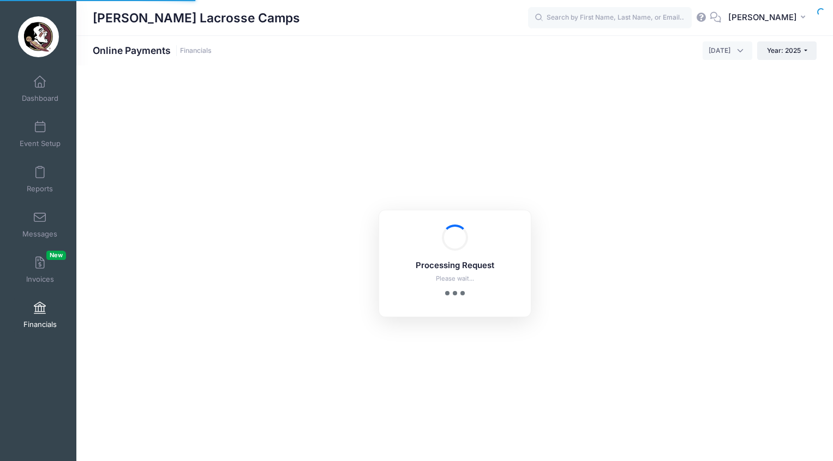
select select "10"
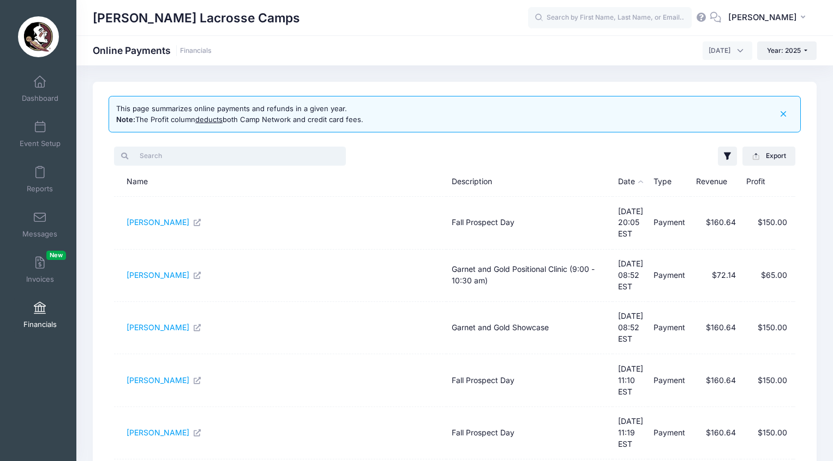
click at [163, 155] on input "search" at bounding box center [230, 156] width 232 height 19
paste input "Lefkovits"
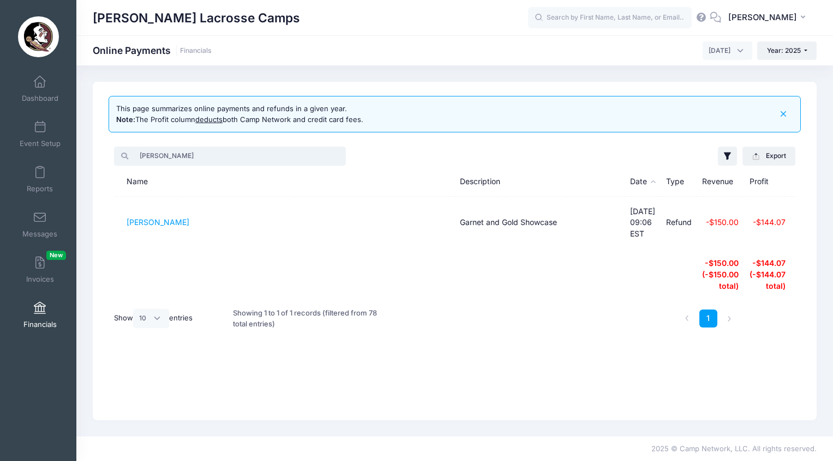
click at [151, 147] on input "Lefkovits" at bounding box center [230, 156] width 232 height 19
click at [151, 157] on input "Lefkovits" at bounding box center [230, 156] width 232 height 19
paste input "Mallie"
type input "Mallie"
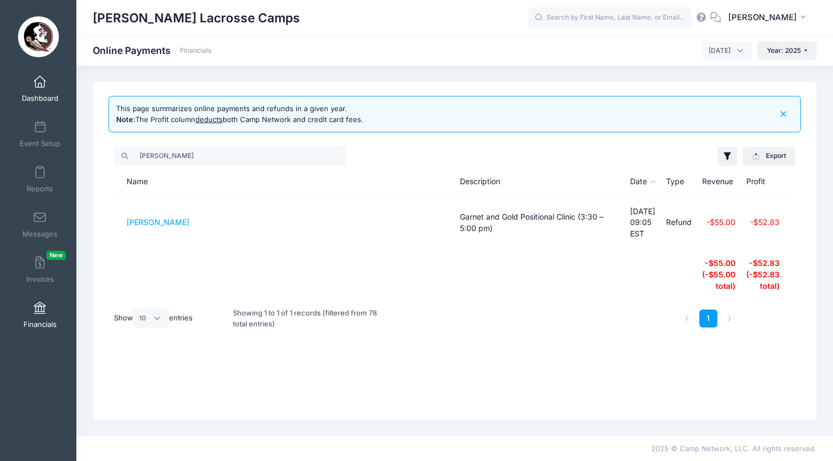
click at [40, 82] on span at bounding box center [40, 82] width 0 height 12
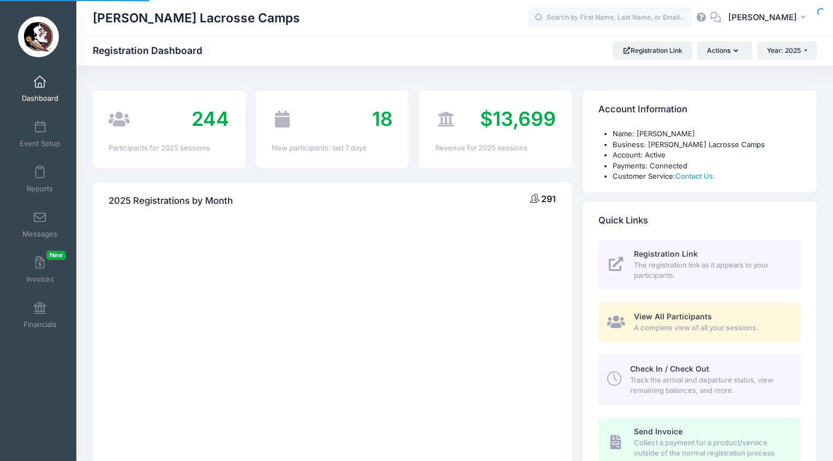
select select
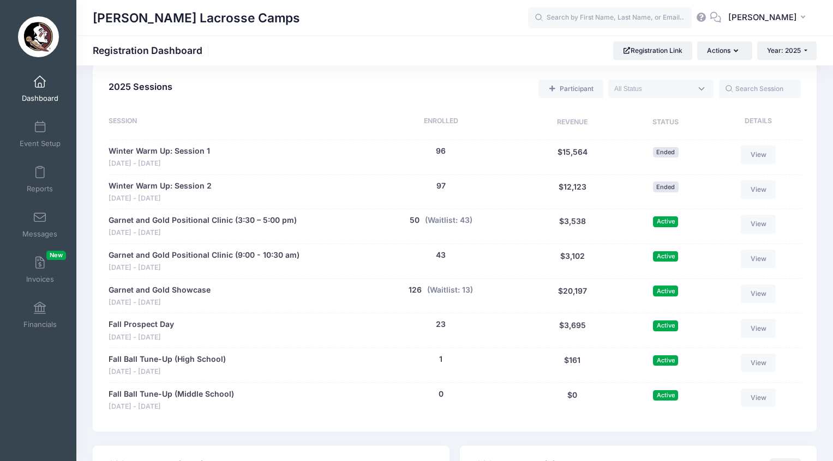
scroll to position [528, 0]
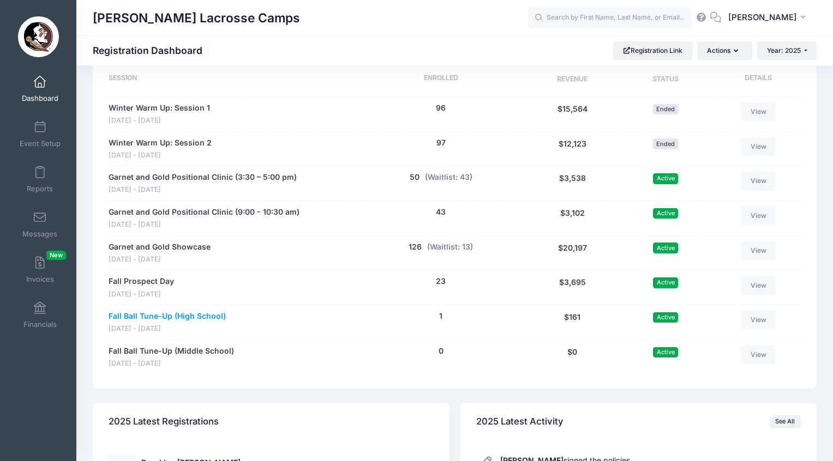
click at [198, 311] on link "Fall Ball Tune-Up (High School)" at bounding box center [167, 316] width 117 height 11
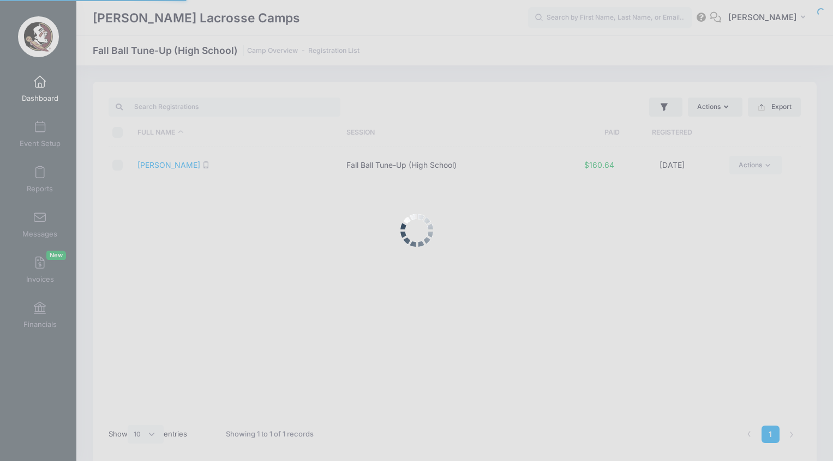
select select "10"
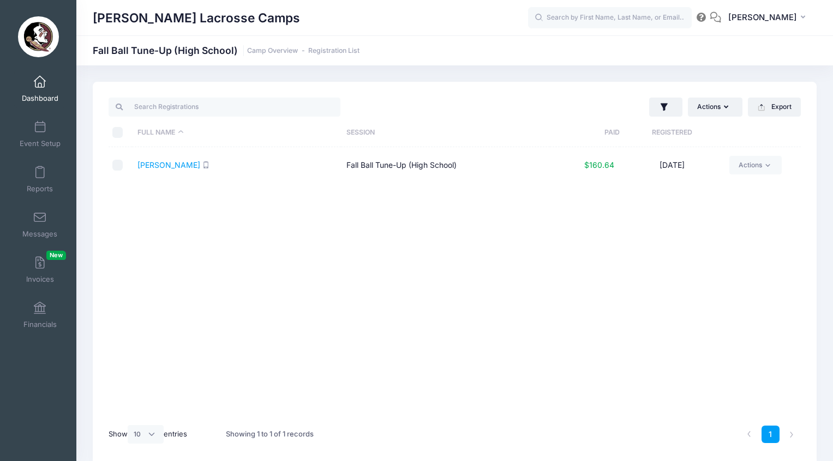
click at [45, 89] on link "Dashboard" at bounding box center [40, 89] width 52 height 38
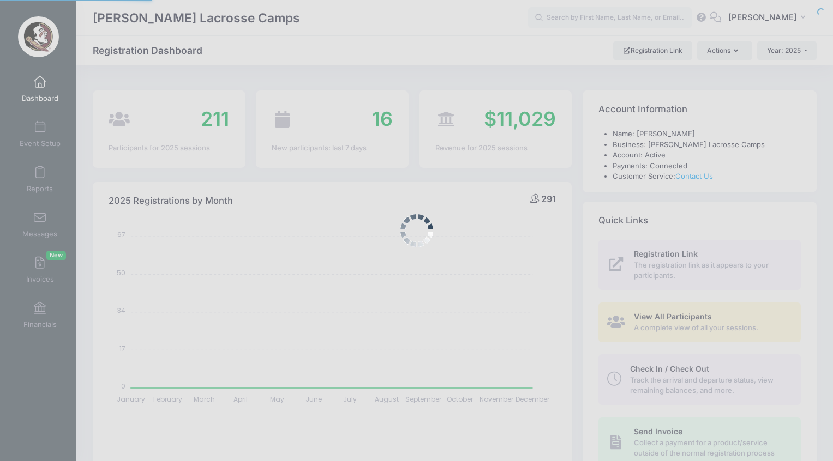
select select
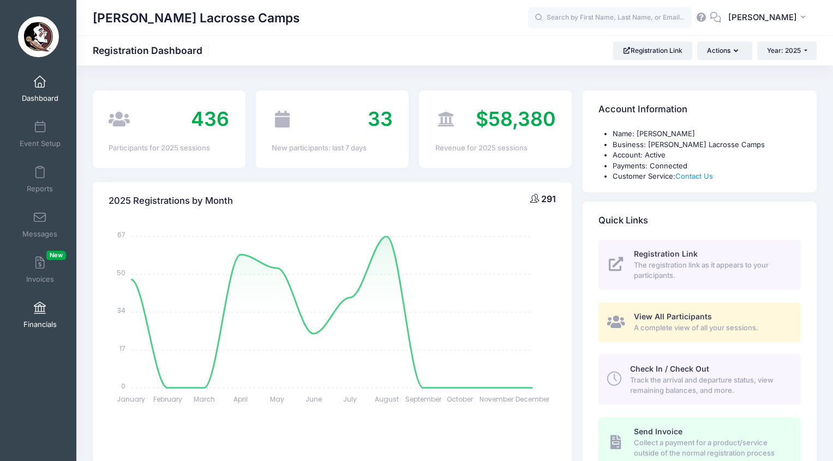
click at [40, 308] on span at bounding box center [40, 309] width 0 height 12
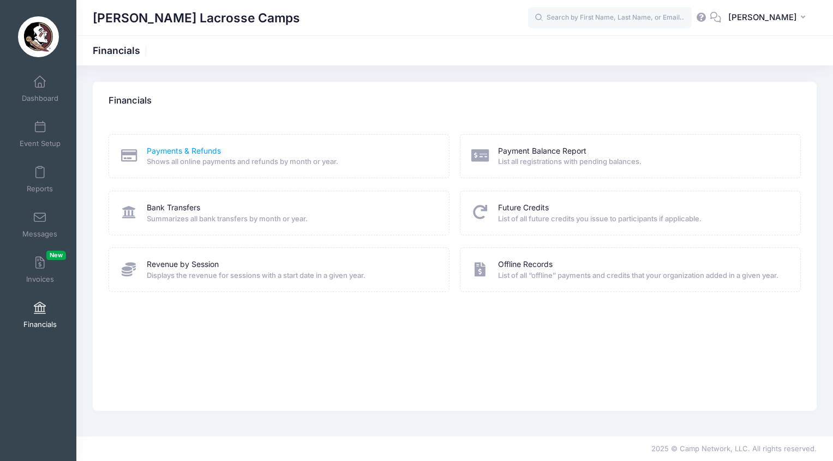
click at [206, 150] on link "Payments & Refunds" at bounding box center [184, 151] width 74 height 11
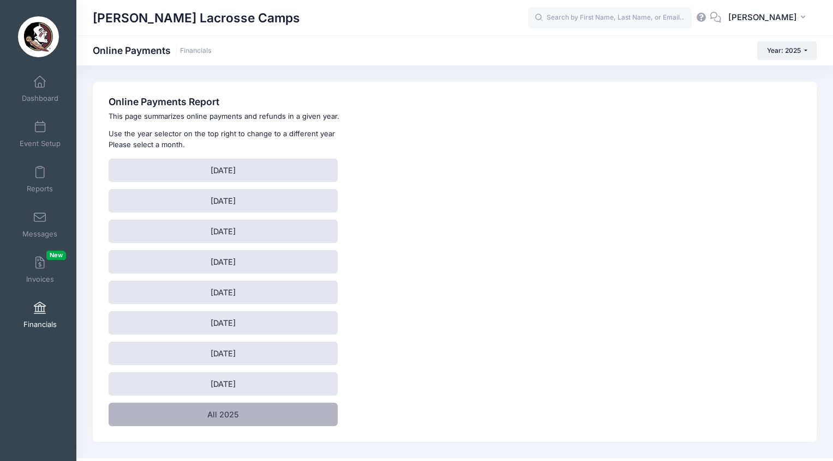
click at [223, 418] on link "All 2025" at bounding box center [223, 414] width 229 height 23
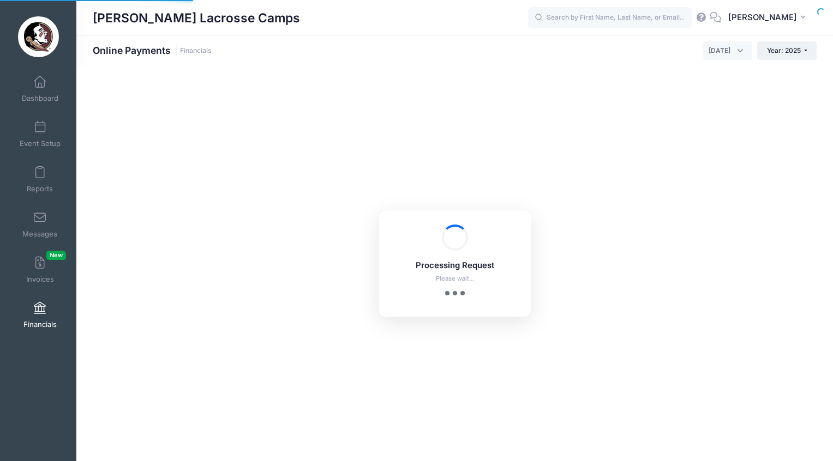
select select "10"
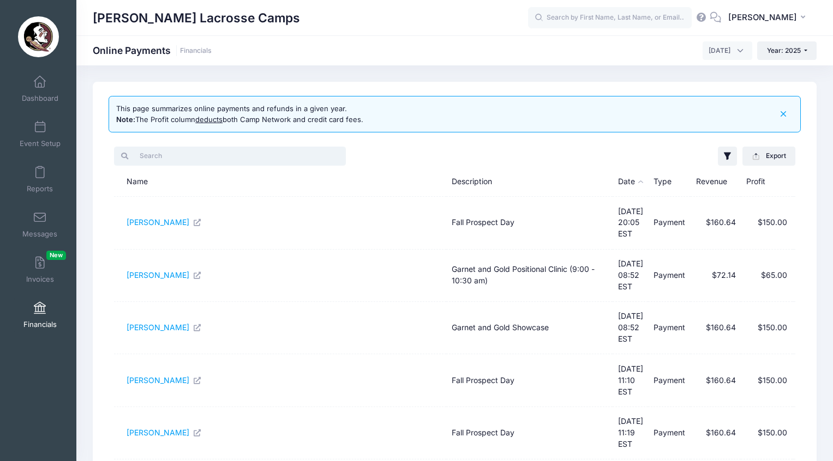
click at [304, 151] on input "search" at bounding box center [230, 156] width 232 height 19
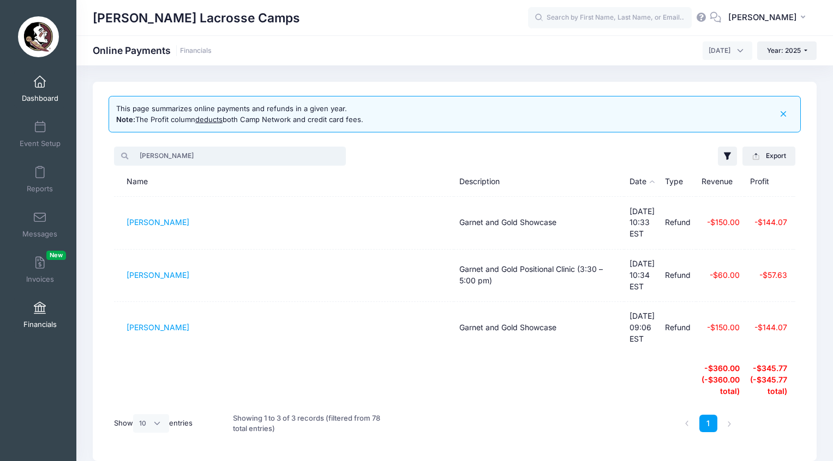
type input "Vivian"
click at [39, 89] on link "Dashboard" at bounding box center [40, 89] width 52 height 38
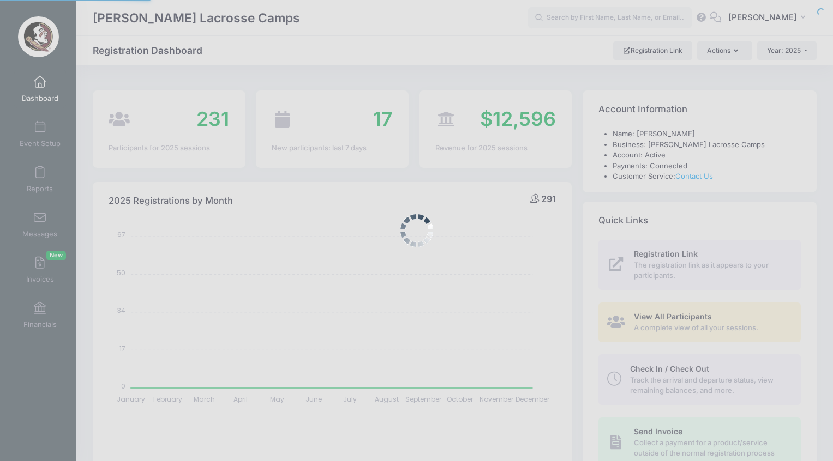
select select
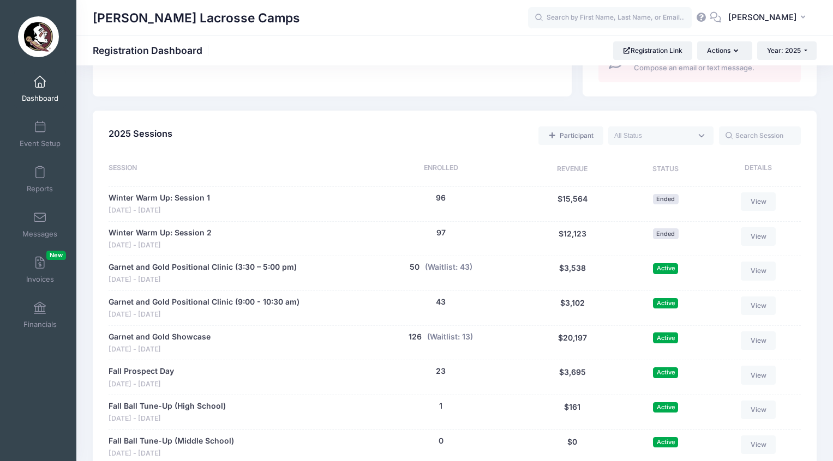
scroll to position [554, 0]
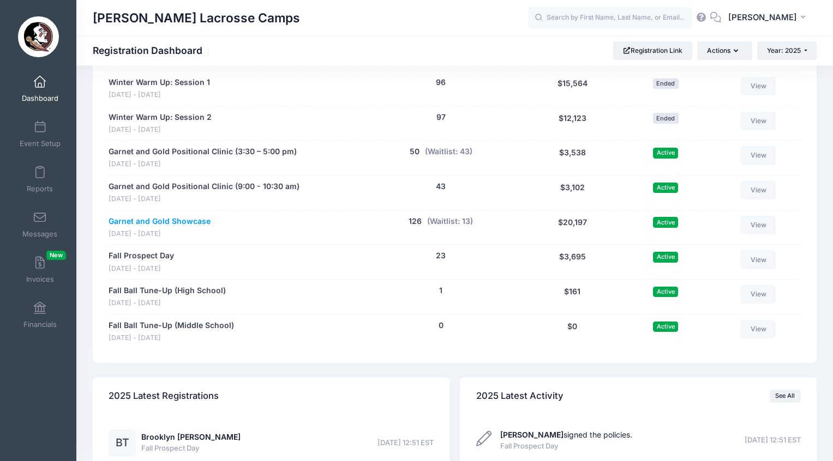
click at [184, 216] on link "Garnet and Gold Showcase" at bounding box center [160, 221] width 102 height 11
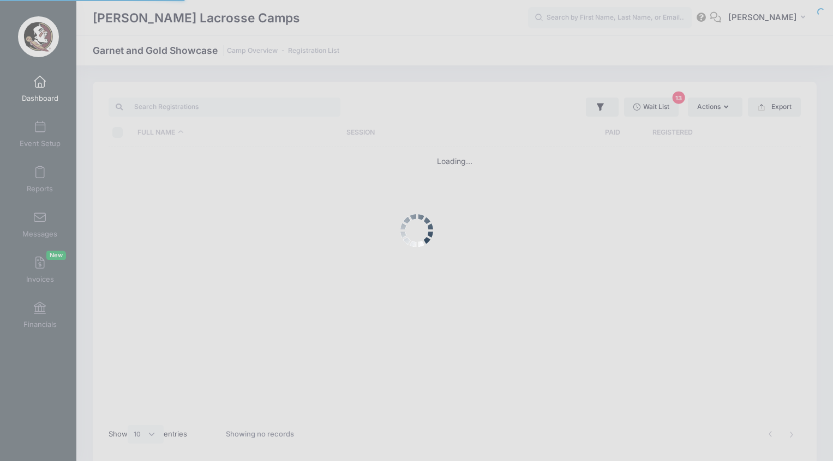
select select "10"
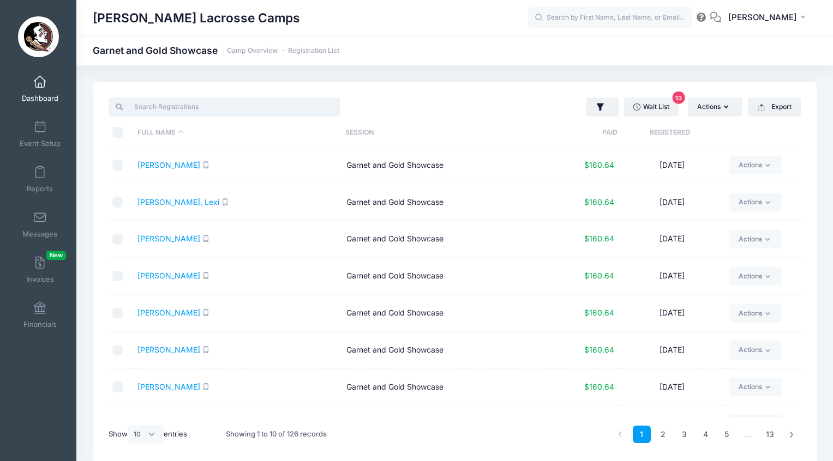
click at [193, 107] on input "search" at bounding box center [225, 107] width 232 height 19
paste input "Miller"
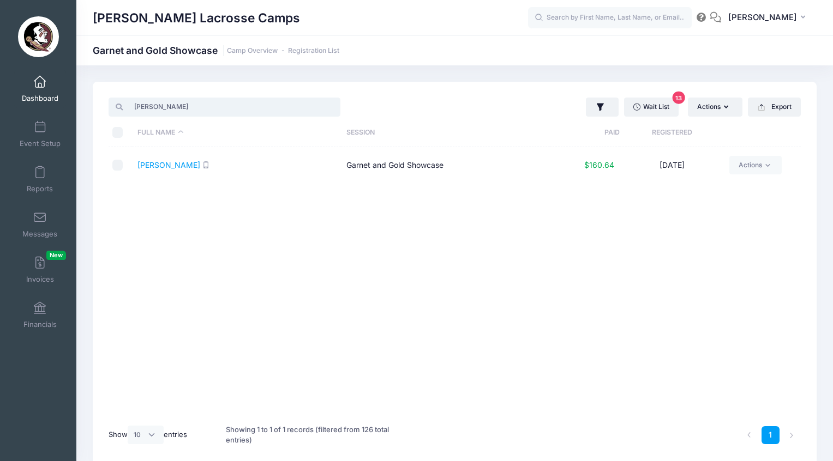
type input "Miller"
click at [35, 90] on link "Dashboard" at bounding box center [40, 89] width 52 height 38
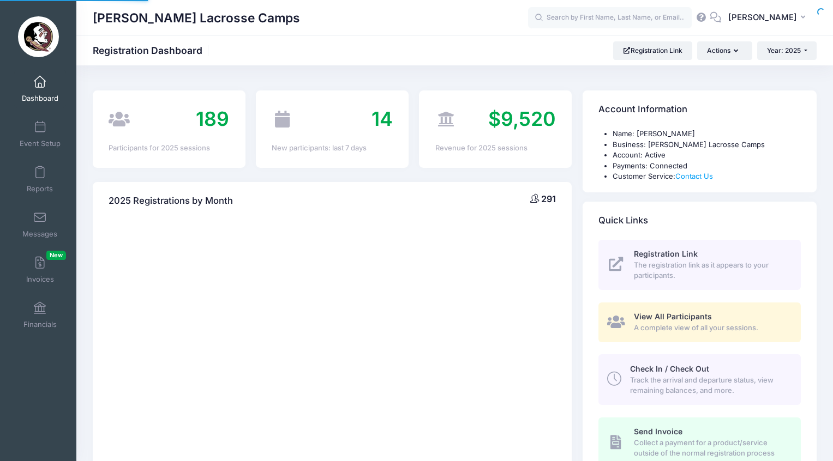
select select
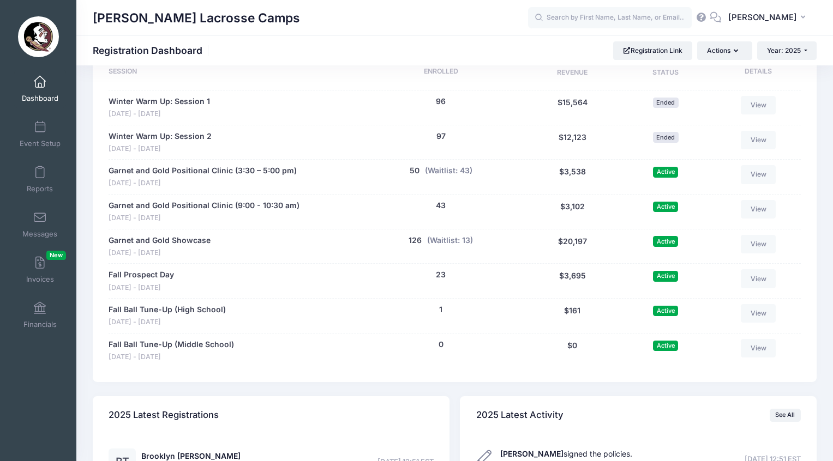
scroll to position [596, 0]
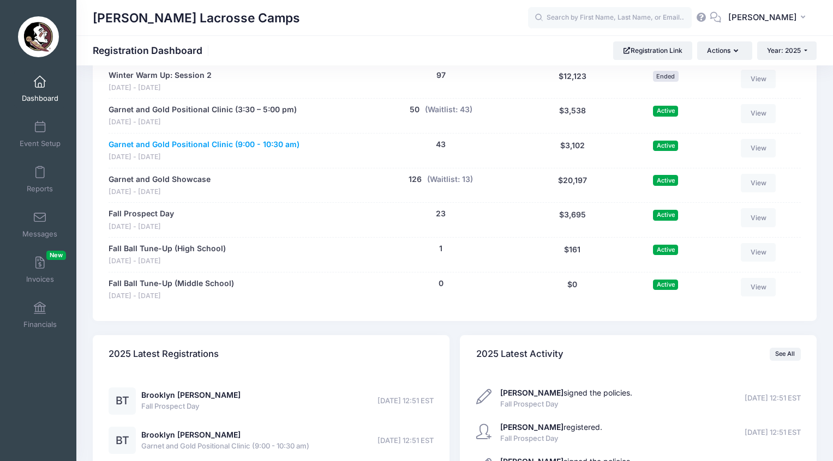
click at [204, 139] on link "Garnet and Gold Positional Clinic (9:00 - 10:30 am)" at bounding box center [204, 144] width 191 height 11
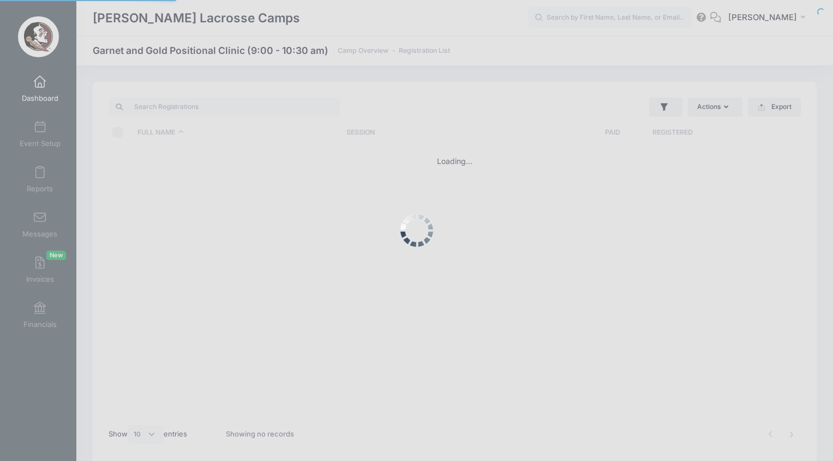
select select "10"
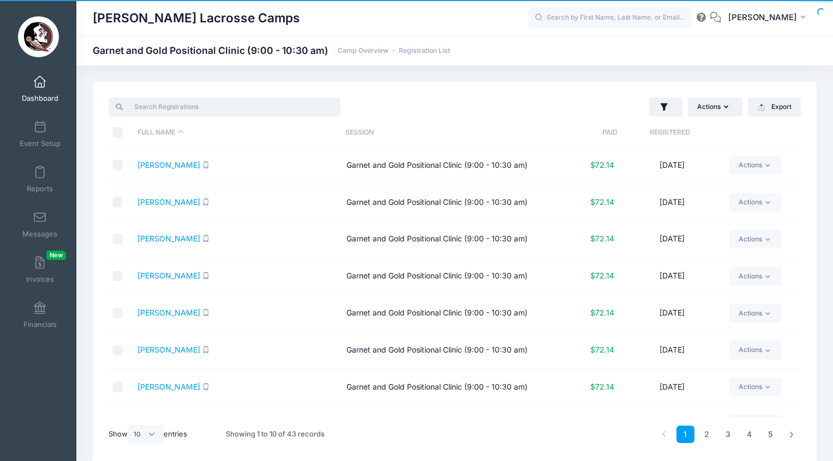
click at [188, 106] on input "search" at bounding box center [225, 107] width 232 height 19
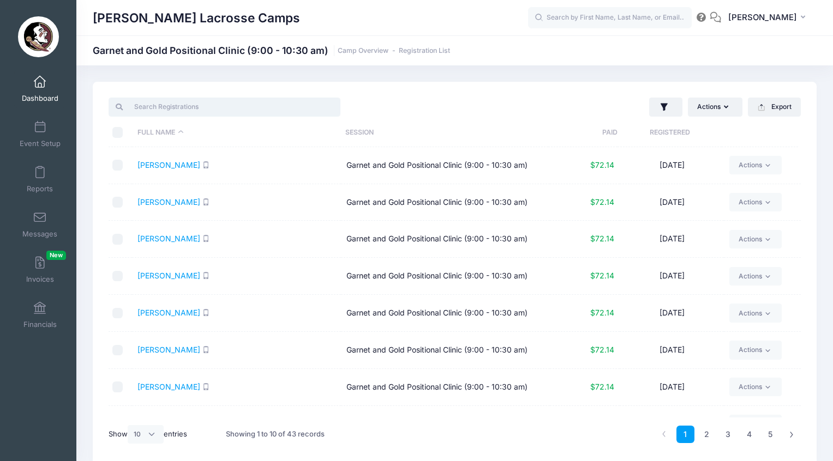
paste input "Miller"
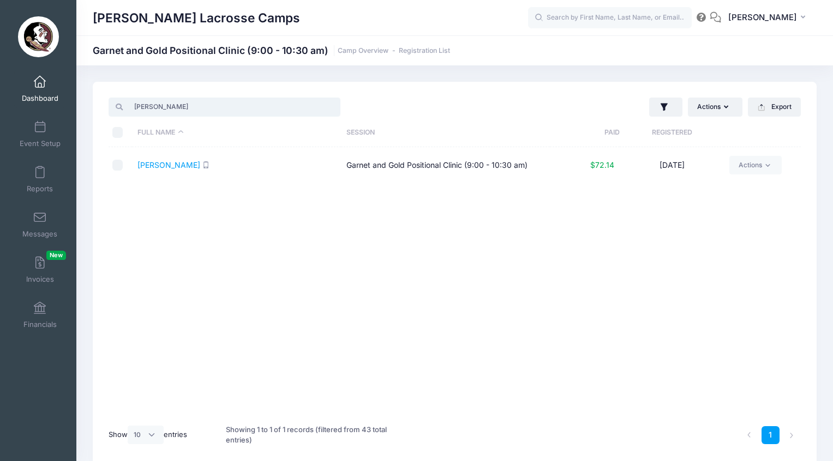
type input "Miller"
click at [45, 94] on span "Dashboard" at bounding box center [40, 98] width 37 height 9
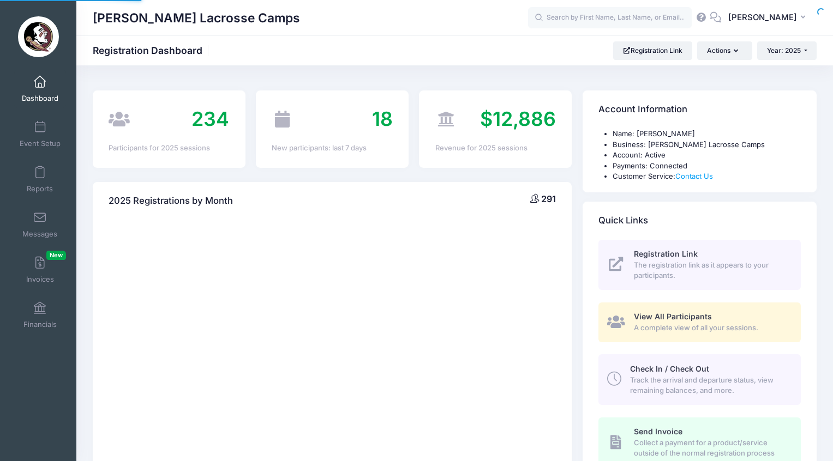
select select
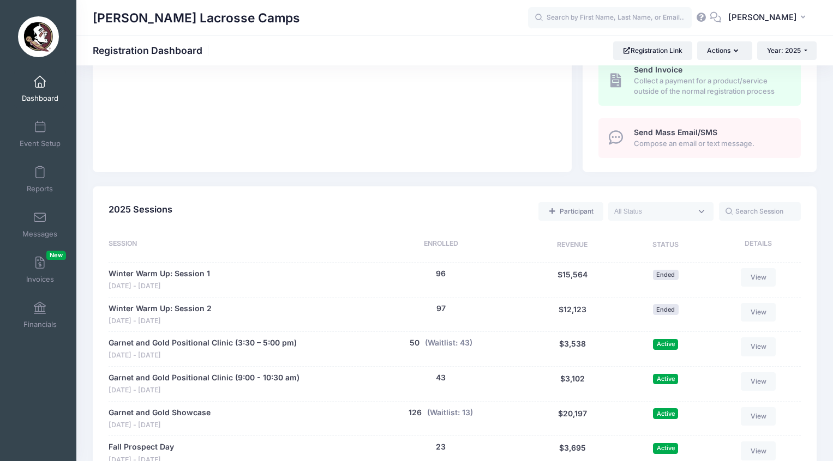
scroll to position [560, 0]
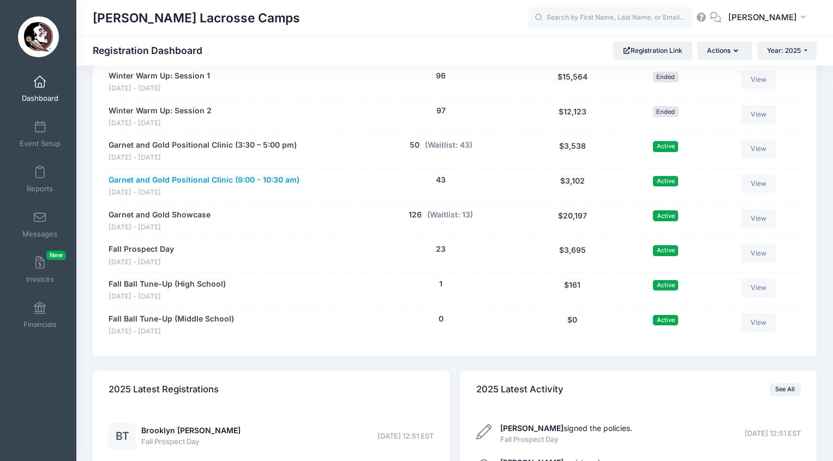
click at [179, 175] on link "Garnet and Gold Positional Clinic (9:00 - 10:30 am)" at bounding box center [204, 180] width 191 height 11
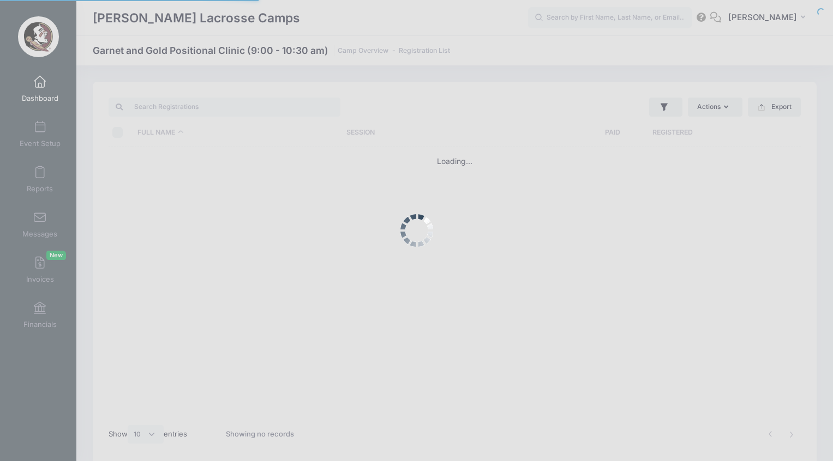
select select "10"
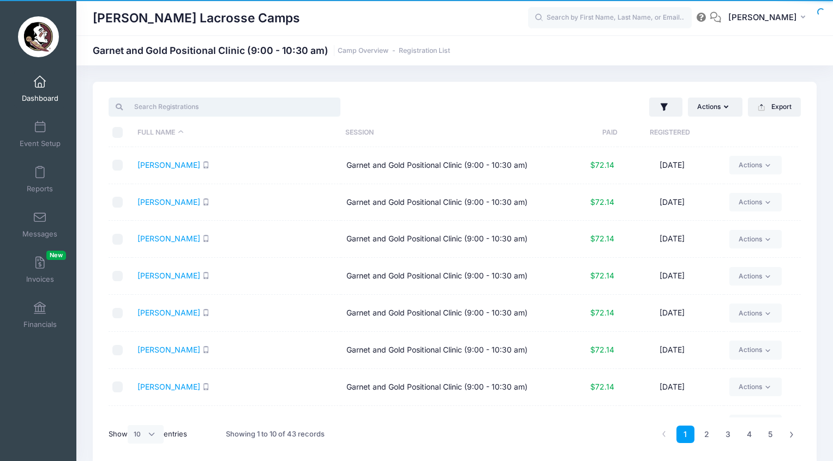
click at [206, 101] on input "search" at bounding box center [225, 107] width 232 height 19
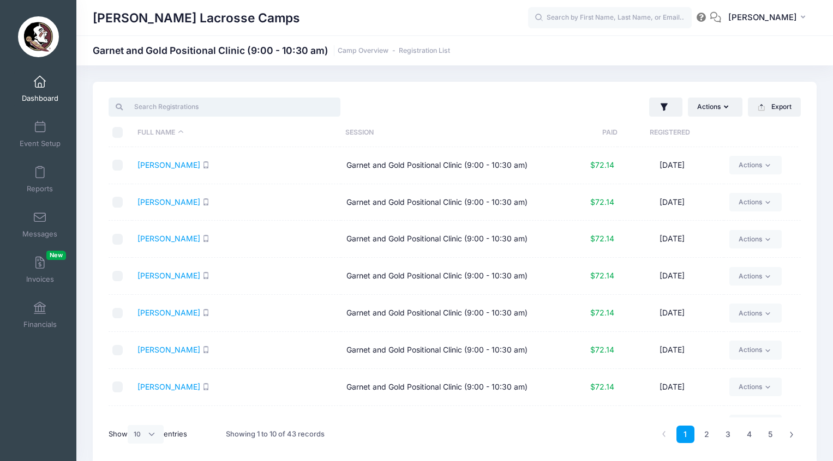
paste input "[PERSON_NAME]"
type input "[PERSON_NAME]"
